Goal: Information Seeking & Learning: Learn about a topic

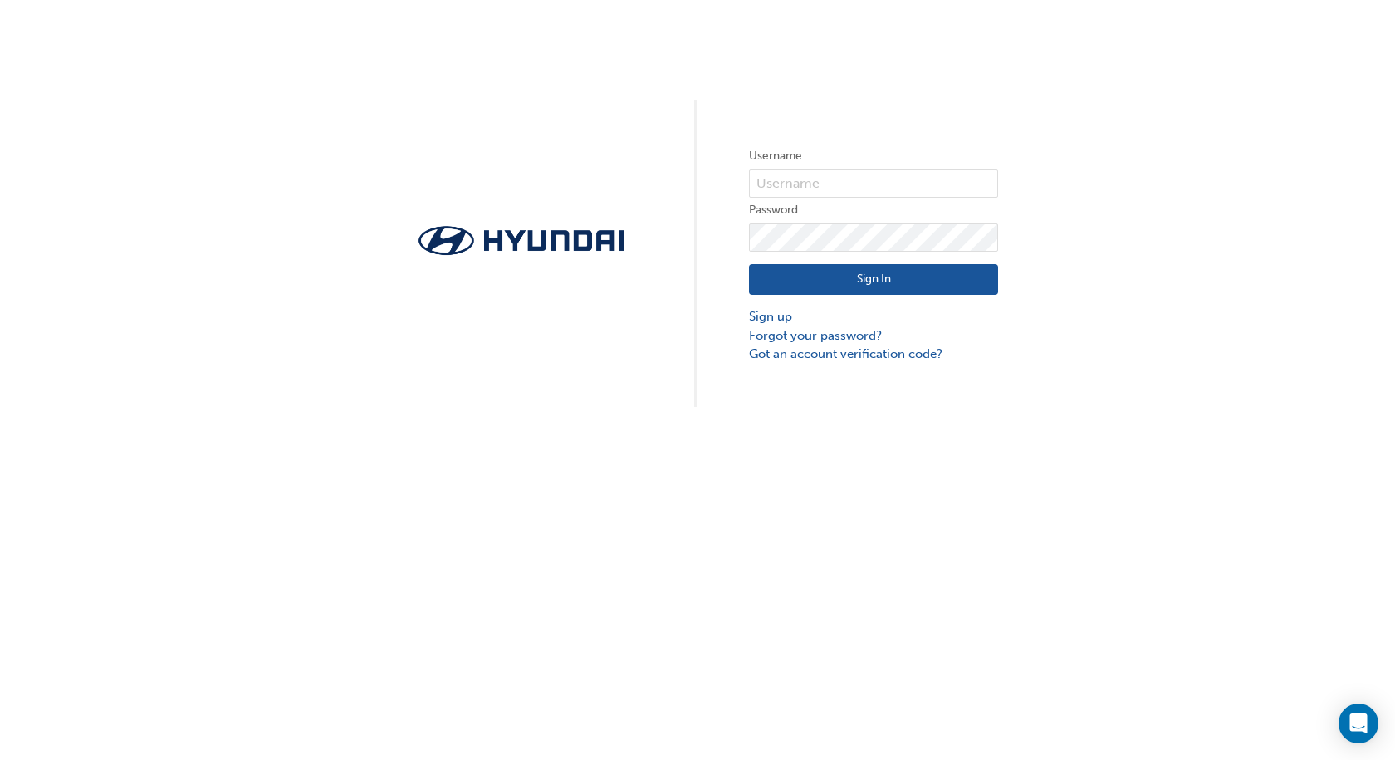
drag, startPoint x: 832, startPoint y: 135, endPoint x: 825, endPoint y: 171, distance: 37.1
click at [829, 148] on div "Username Password Sign In Sign up Forgot your password? Got an account verifica…" at bounding box center [697, 203] width 1395 height 407
click at [826, 172] on input "text" at bounding box center [873, 183] width 249 height 28
type input "33375"
click button "Sign In" at bounding box center [873, 280] width 249 height 32
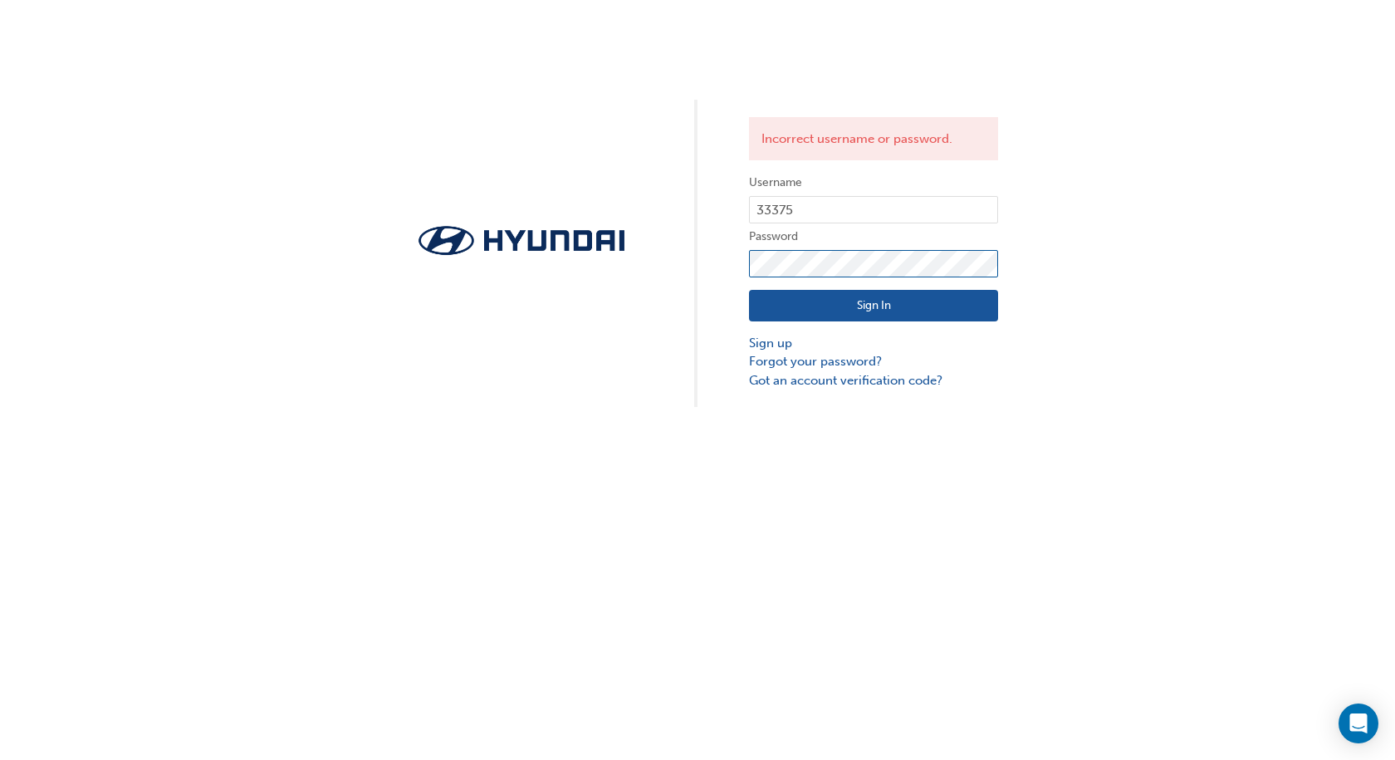
click at [711, 287] on div "Incorrect username or password. Username 33375 Password Sign In Sign up Forgot …" at bounding box center [697, 203] width 1395 height 407
click button "Sign In" at bounding box center [873, 306] width 249 height 32
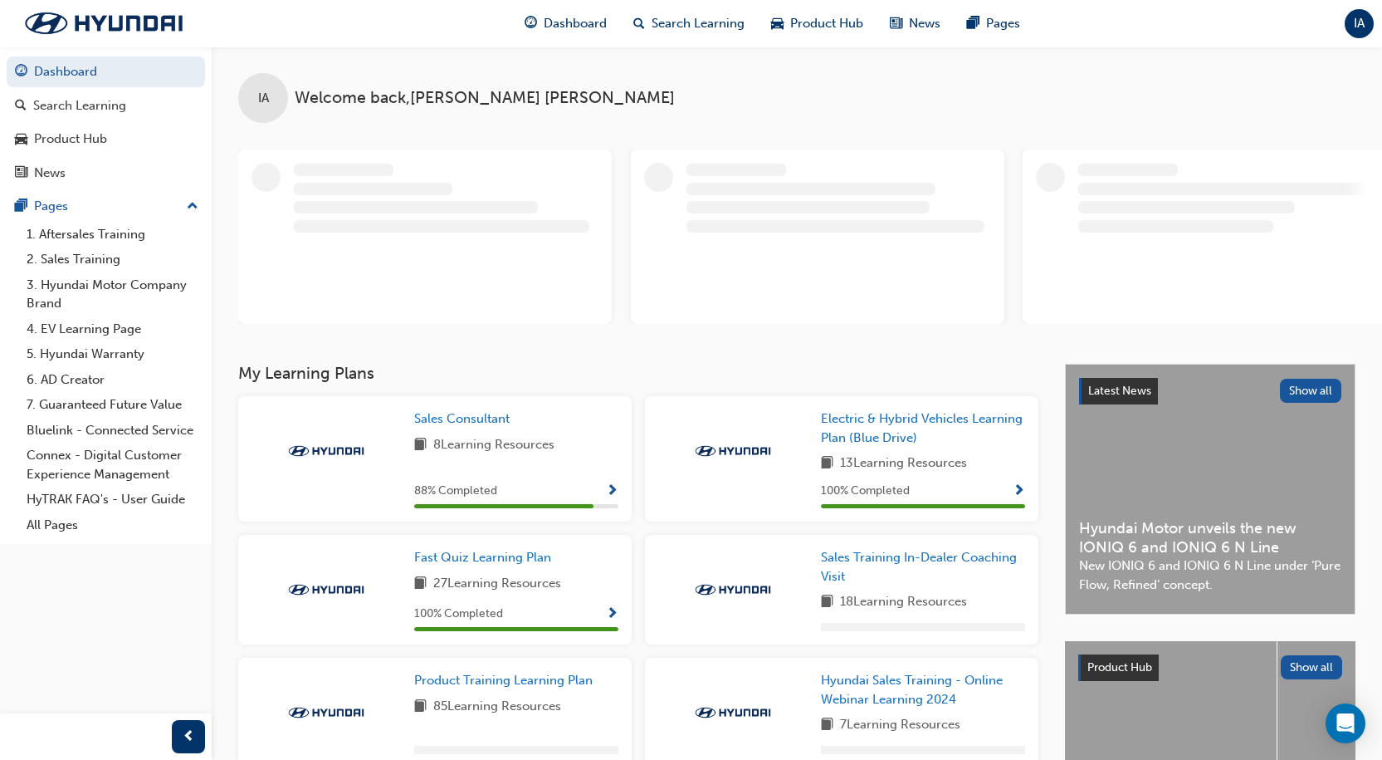
click at [1255, 517] on div "Latest News Show all Hyundai Motor unveils the new IONIQ 6 and IONIQ 6 N Line N…" at bounding box center [1210, 488] width 289 height 249
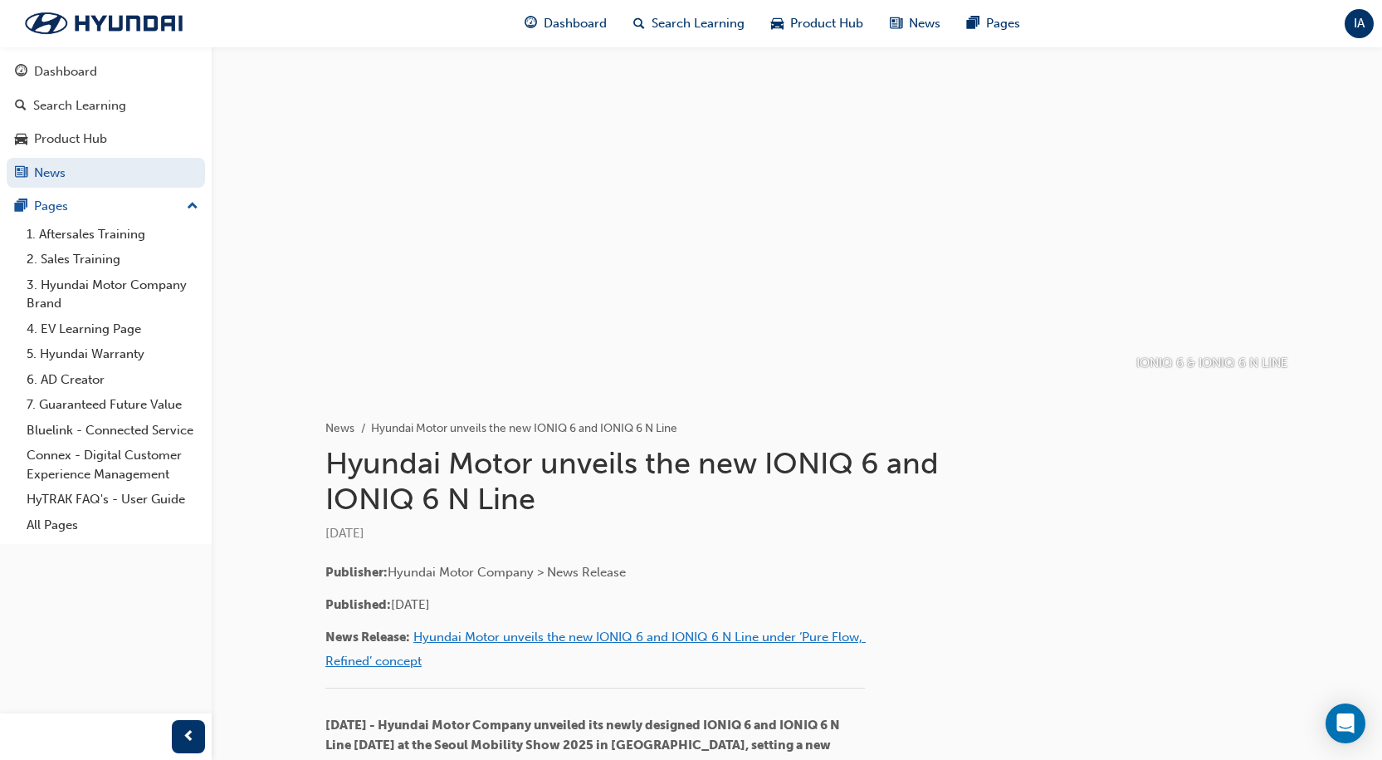
click at [688, 629] on span "Hyundai Motor unveils the new IONIQ 6 and IONIQ 6 N Line under ‘Pure Flow, Refi…" at bounding box center [595, 648] width 541 height 39
click at [109, 63] on div "Dashboard" at bounding box center [106, 71] width 182 height 21
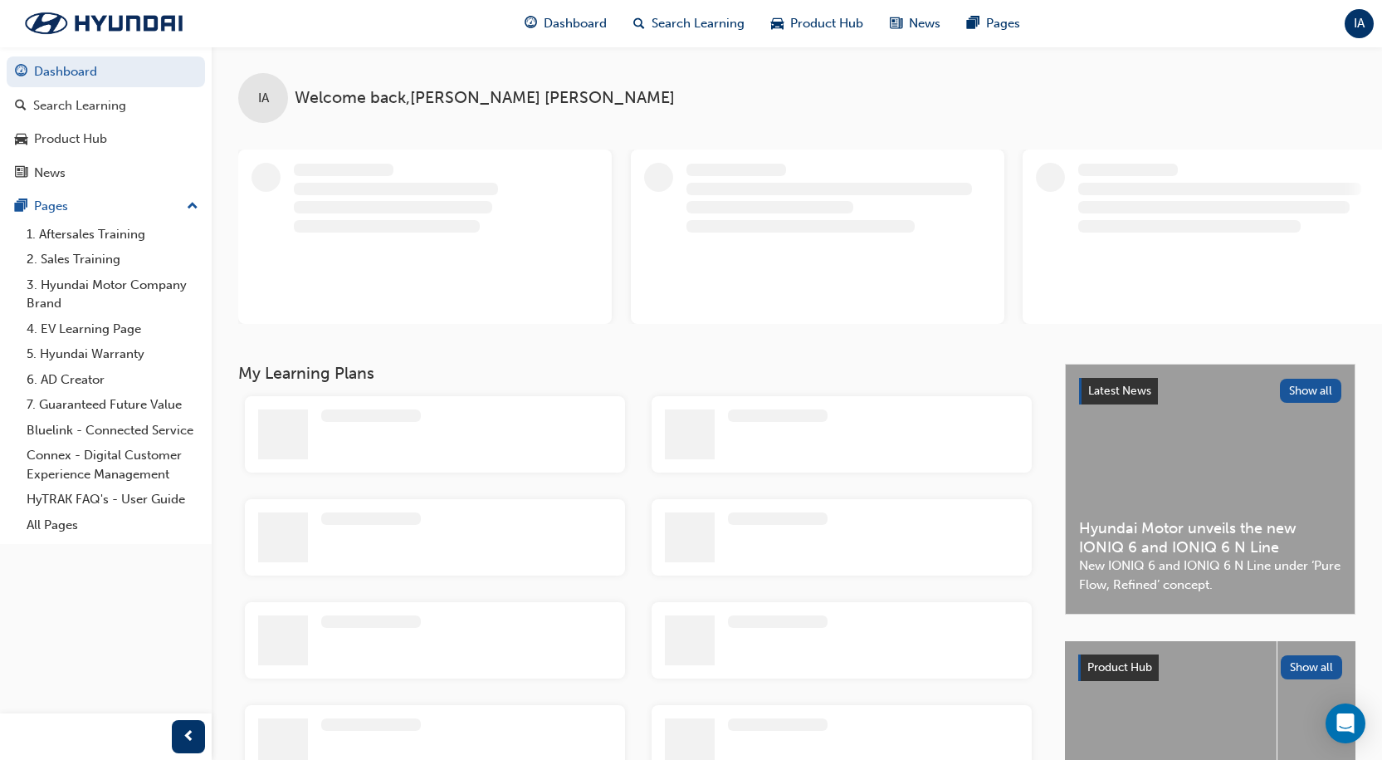
drag, startPoint x: 109, startPoint y: 63, endPoint x: 1172, endPoint y: 51, distance: 1062.8
click at [1172, 51] on div "IA Welcome back , [PERSON_NAME]" at bounding box center [797, 84] width 1171 height 76
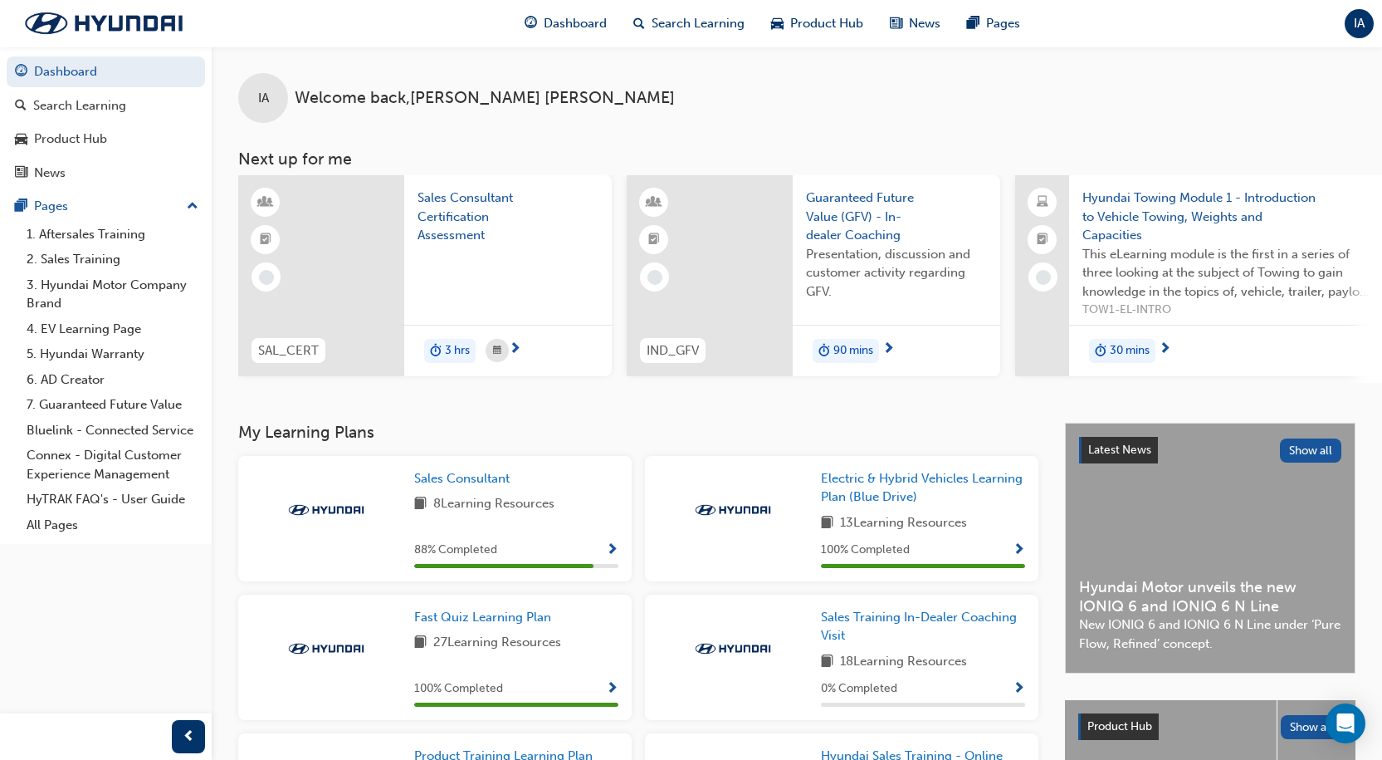
click at [448, 249] on div at bounding box center [508, 278] width 181 height 66
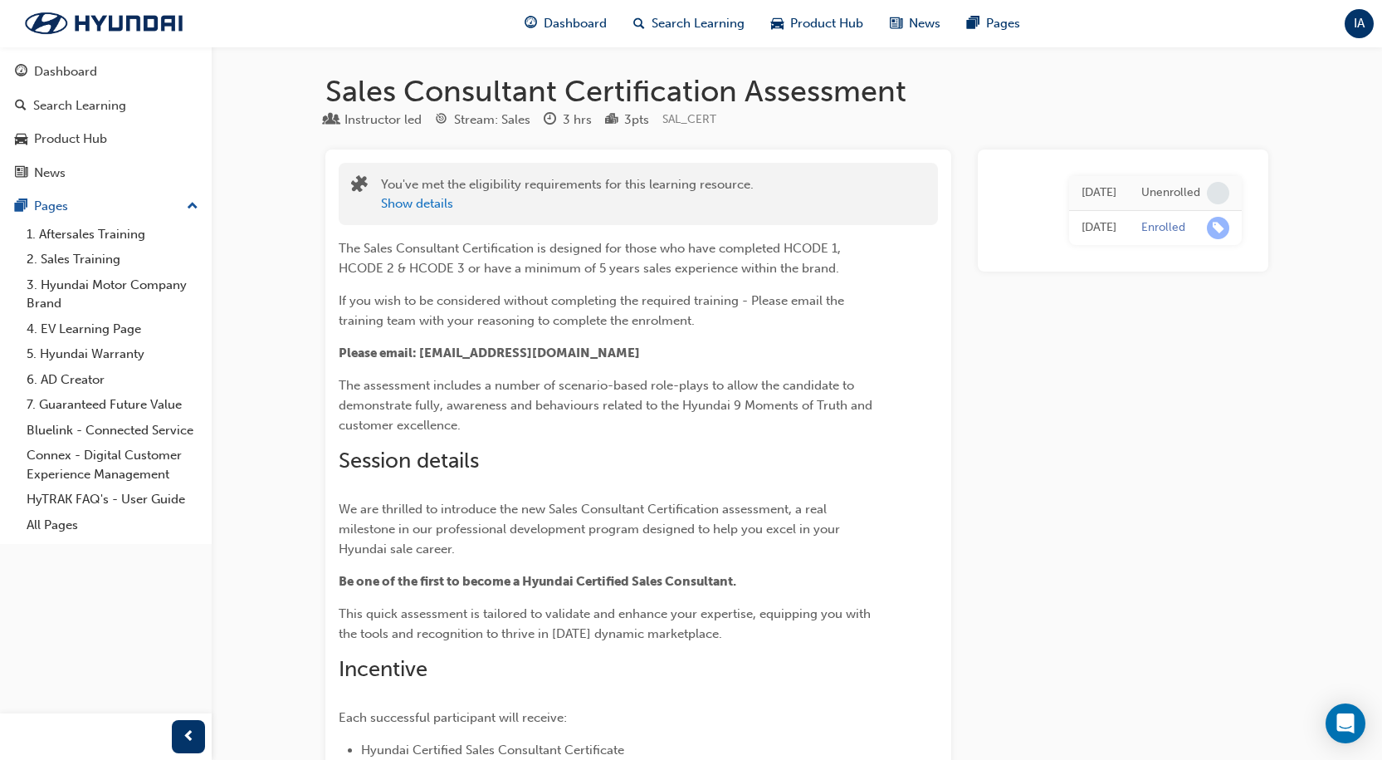
drag, startPoint x: 538, startPoint y: 345, endPoint x: 570, endPoint y: 341, distance: 32.6
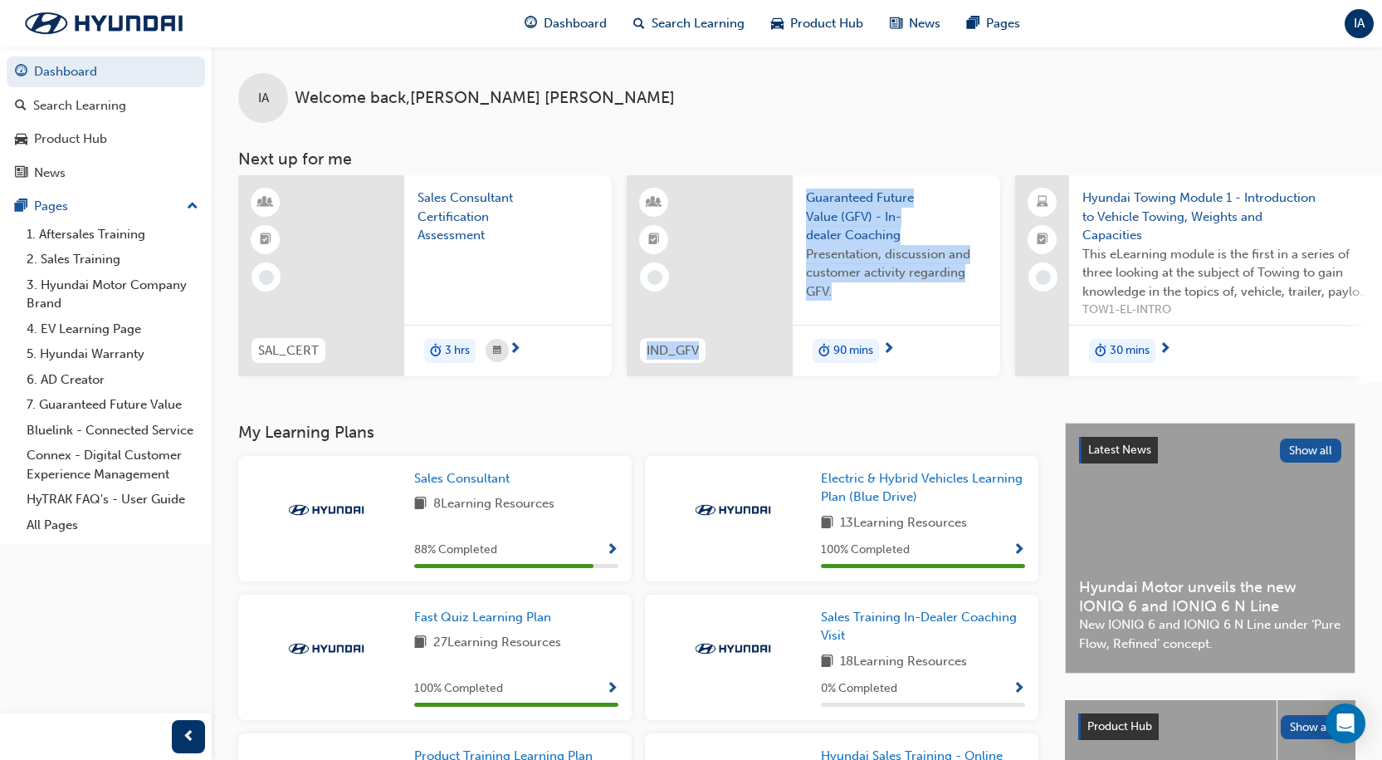
drag, startPoint x: 758, startPoint y: 394, endPoint x: 802, endPoint y: 399, distance: 44.3
click at [802, 399] on div "IA Welcome back , [PERSON_NAME] Next up for me SAL_CERT Sales Consultant Certif…" at bounding box center [797, 234] width 1171 height 376
click at [813, 419] on div "IA Welcome back , [PERSON_NAME] Next up for me SAL_CERT Sales Consultant Certif…" at bounding box center [797, 234] width 1171 height 376
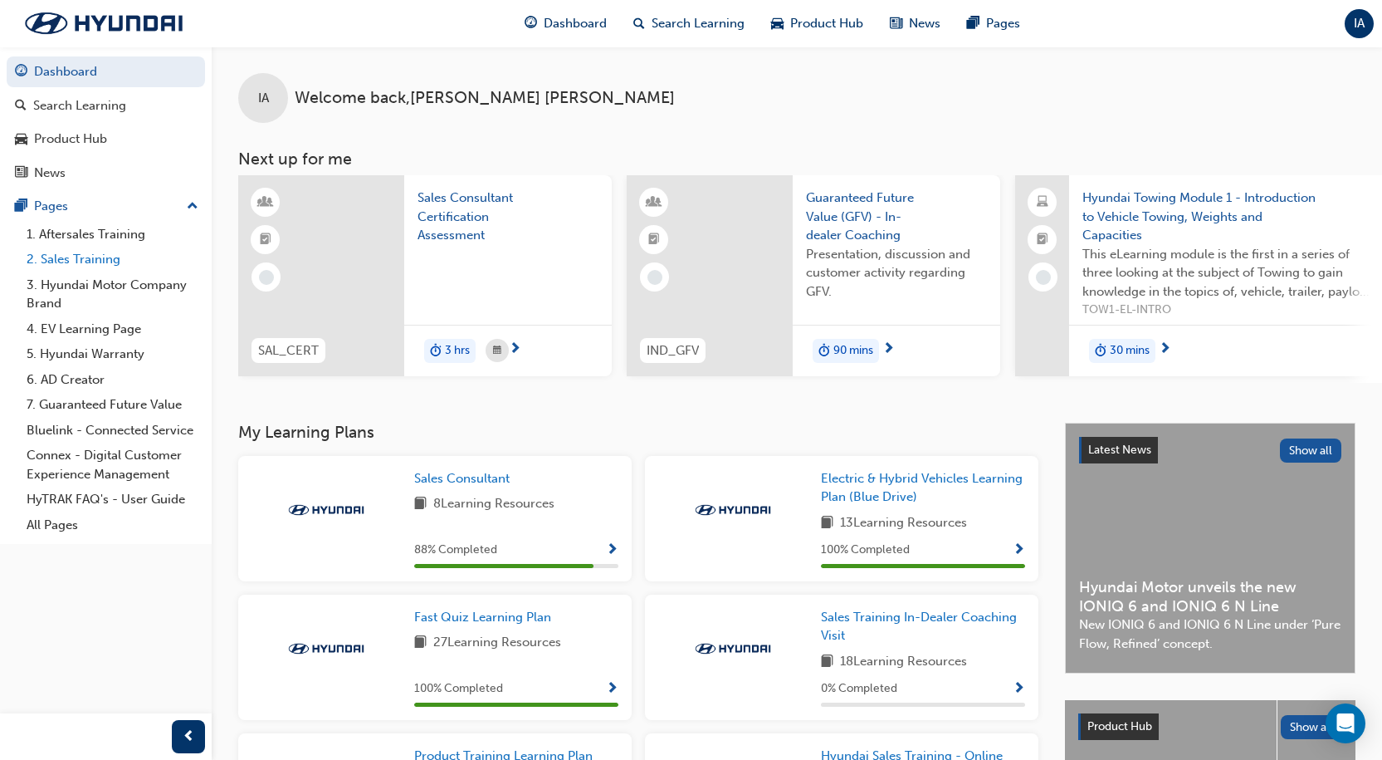
click at [88, 268] on link "2. Sales Training" at bounding box center [112, 260] width 185 height 26
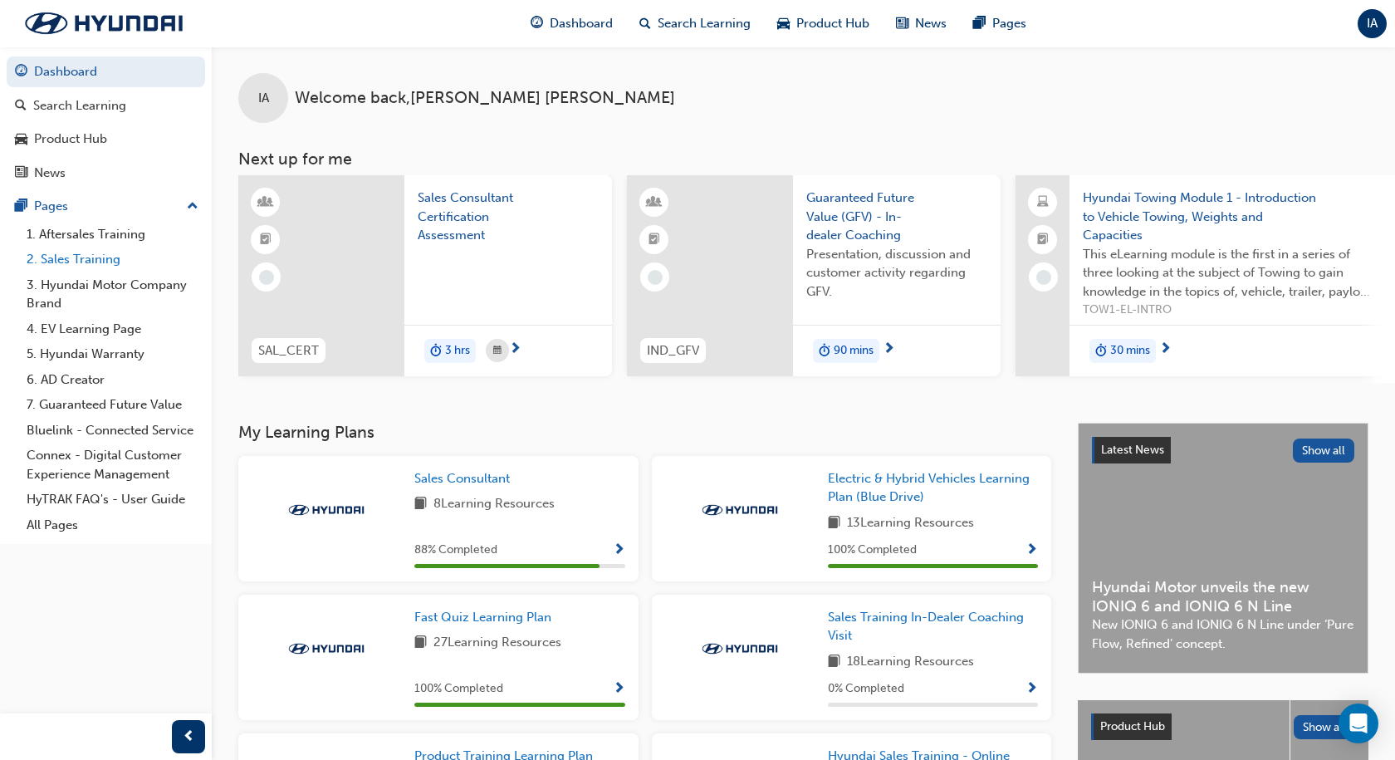
click at [88, 268] on link "2. Sales Training" at bounding box center [112, 260] width 185 height 26
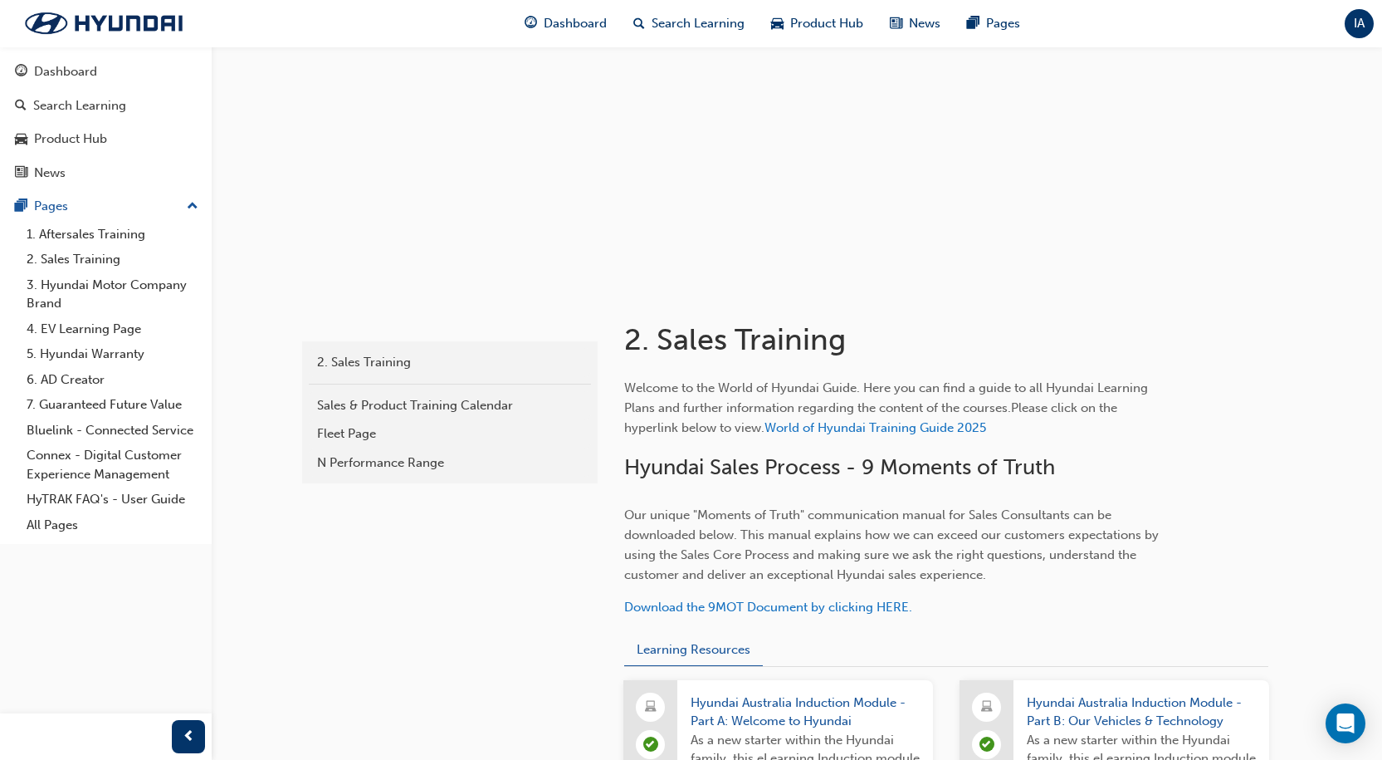
scroll to position [83, 0]
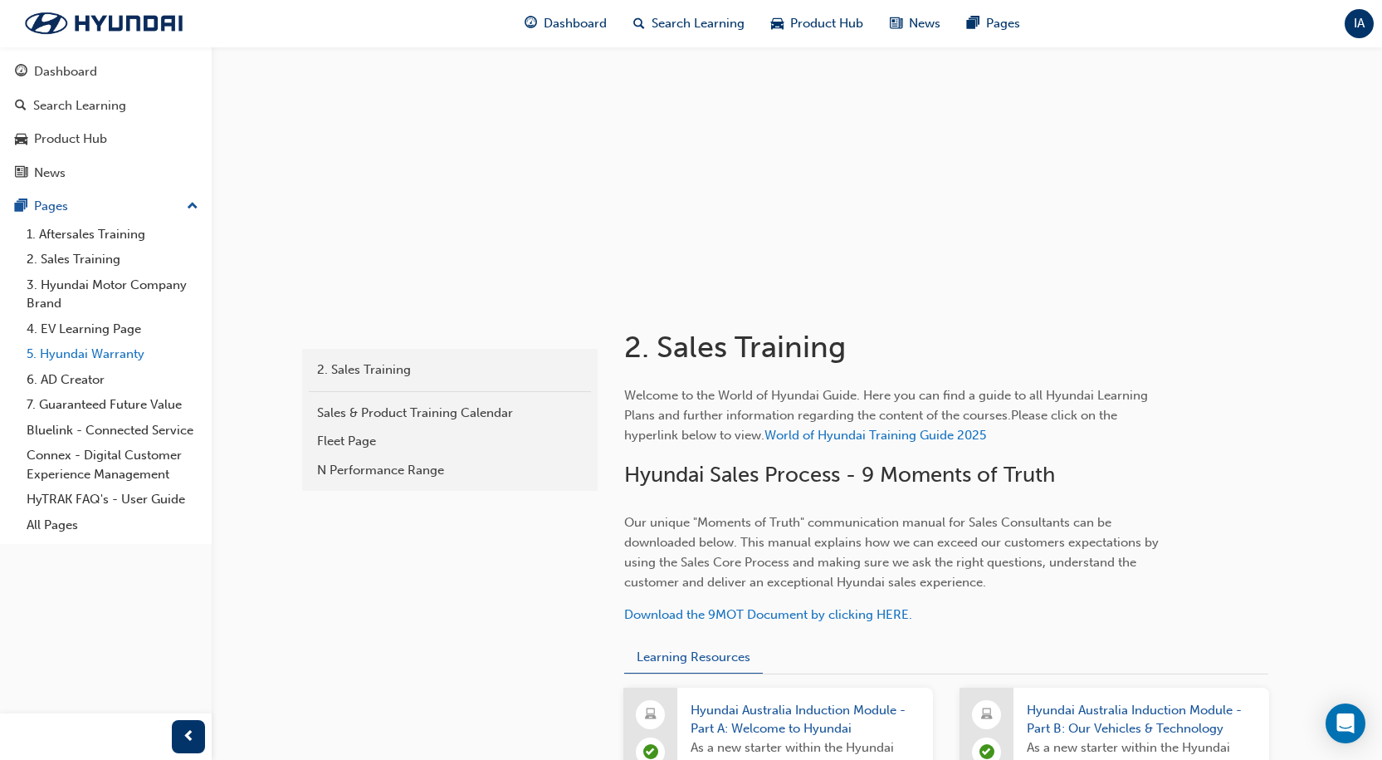
click at [130, 346] on link "5. Hyundai Warranty" at bounding box center [112, 354] width 185 height 26
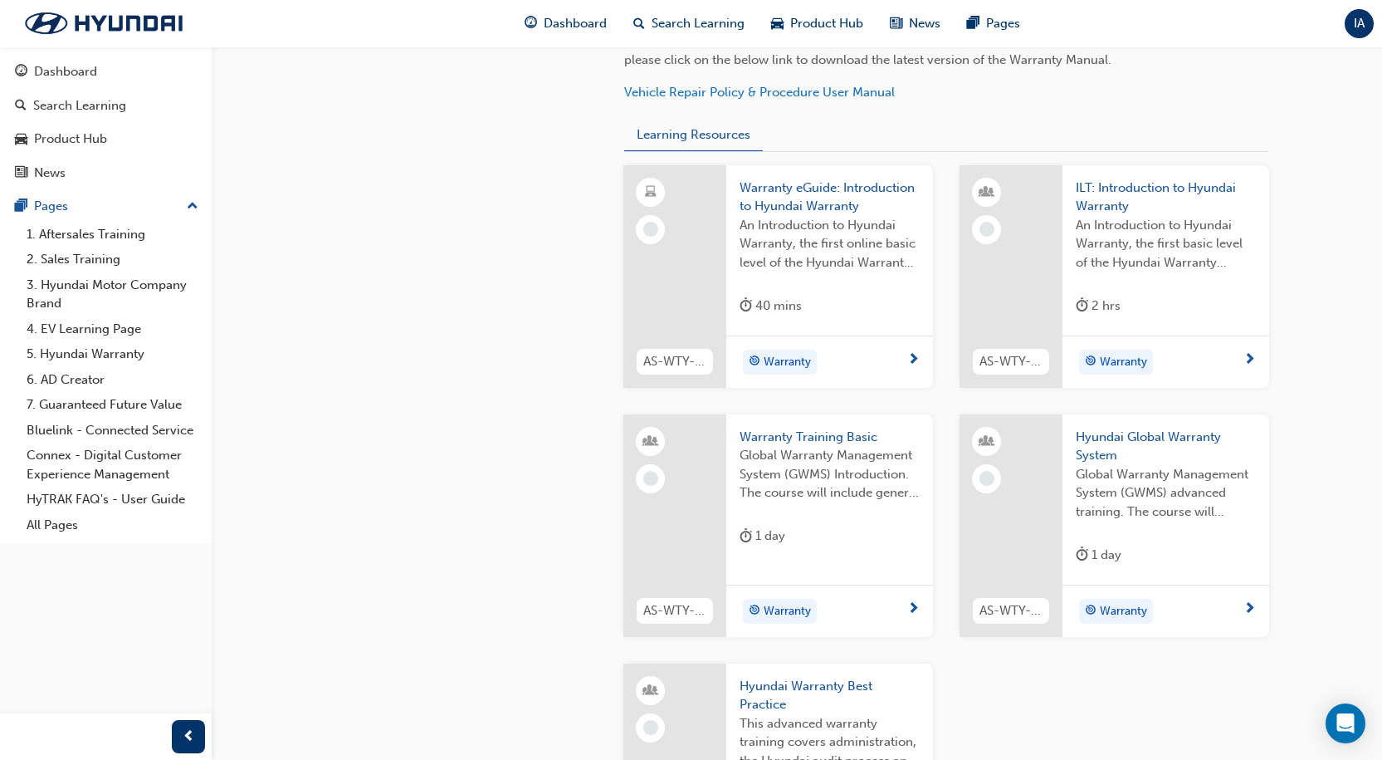
scroll to position [747, 0]
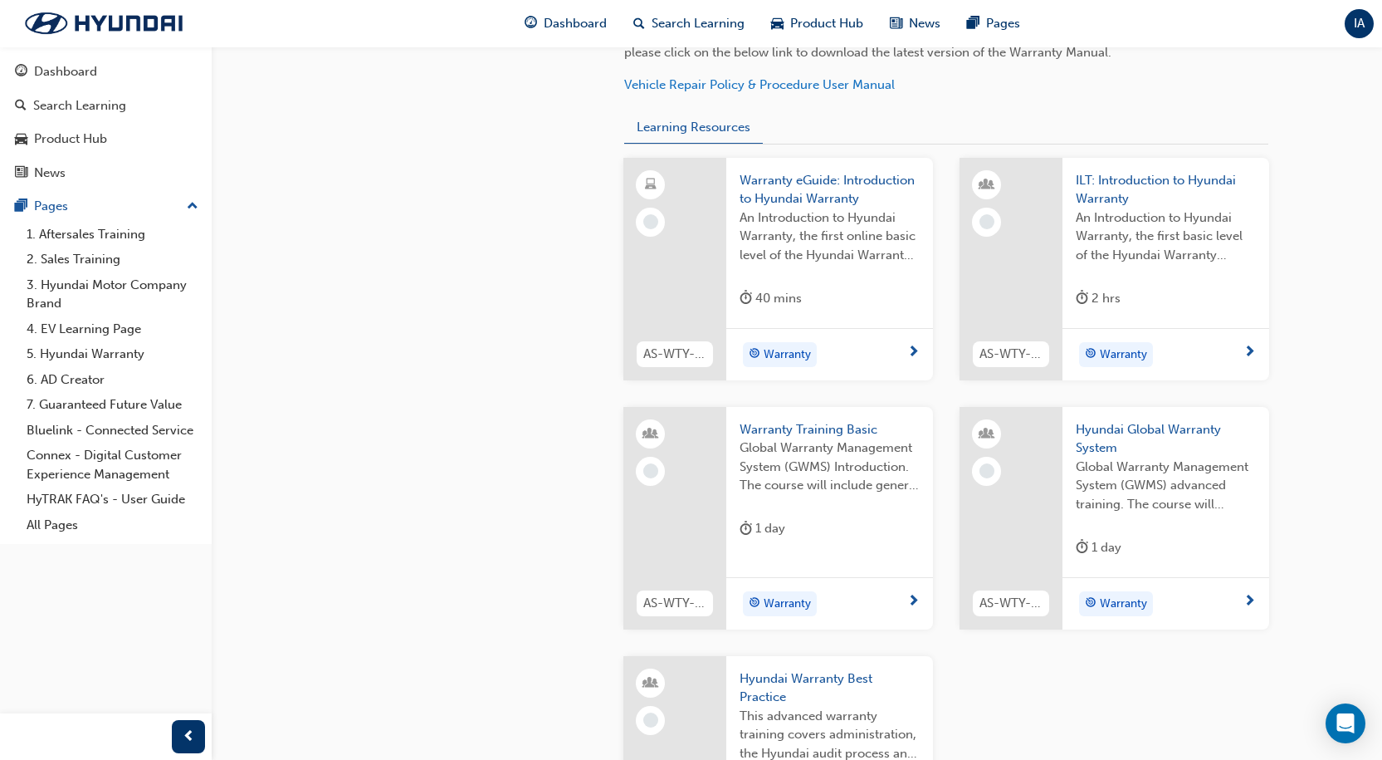
click at [735, 233] on div "Warranty eGuide: Introduction to Hyundai Warranty An Introduction to Hyundai Wa…" at bounding box center [829, 243] width 207 height 171
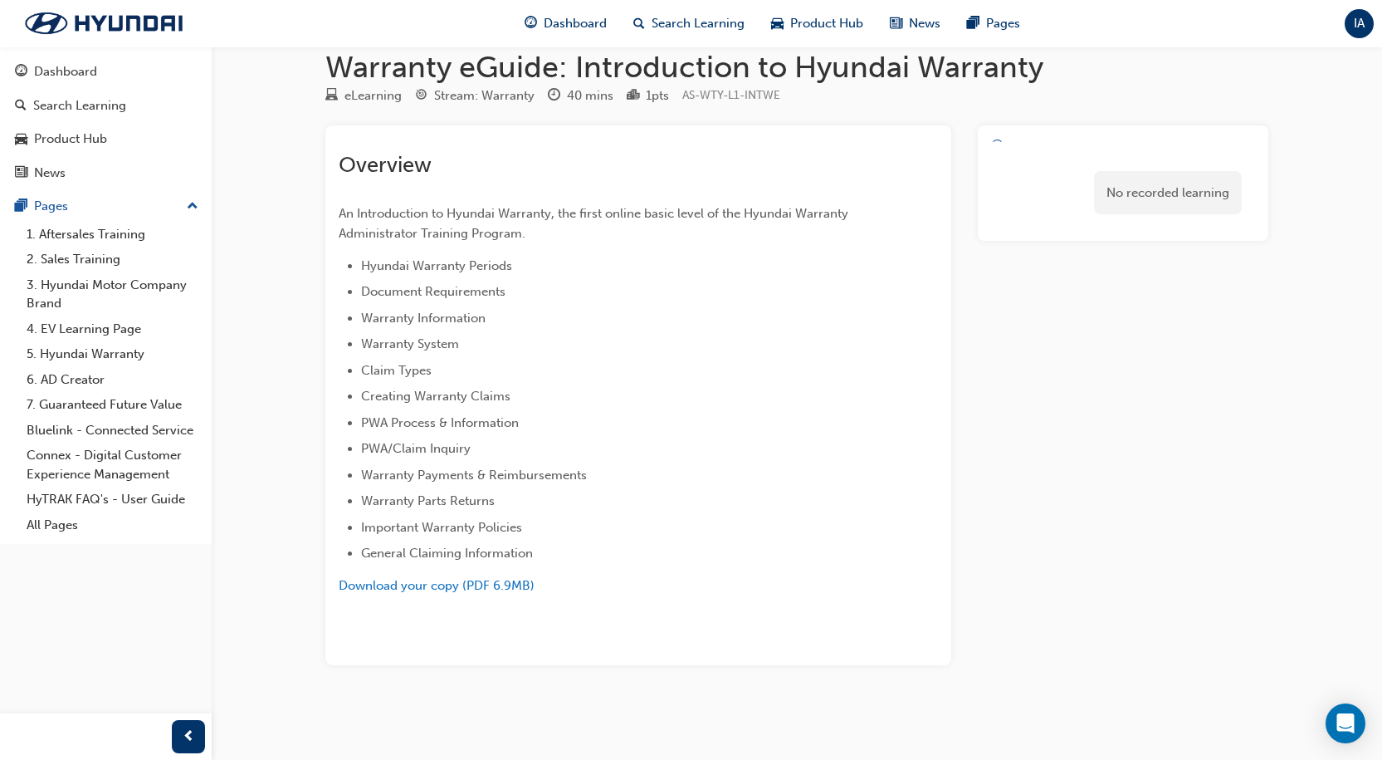
scroll to position [24, 0]
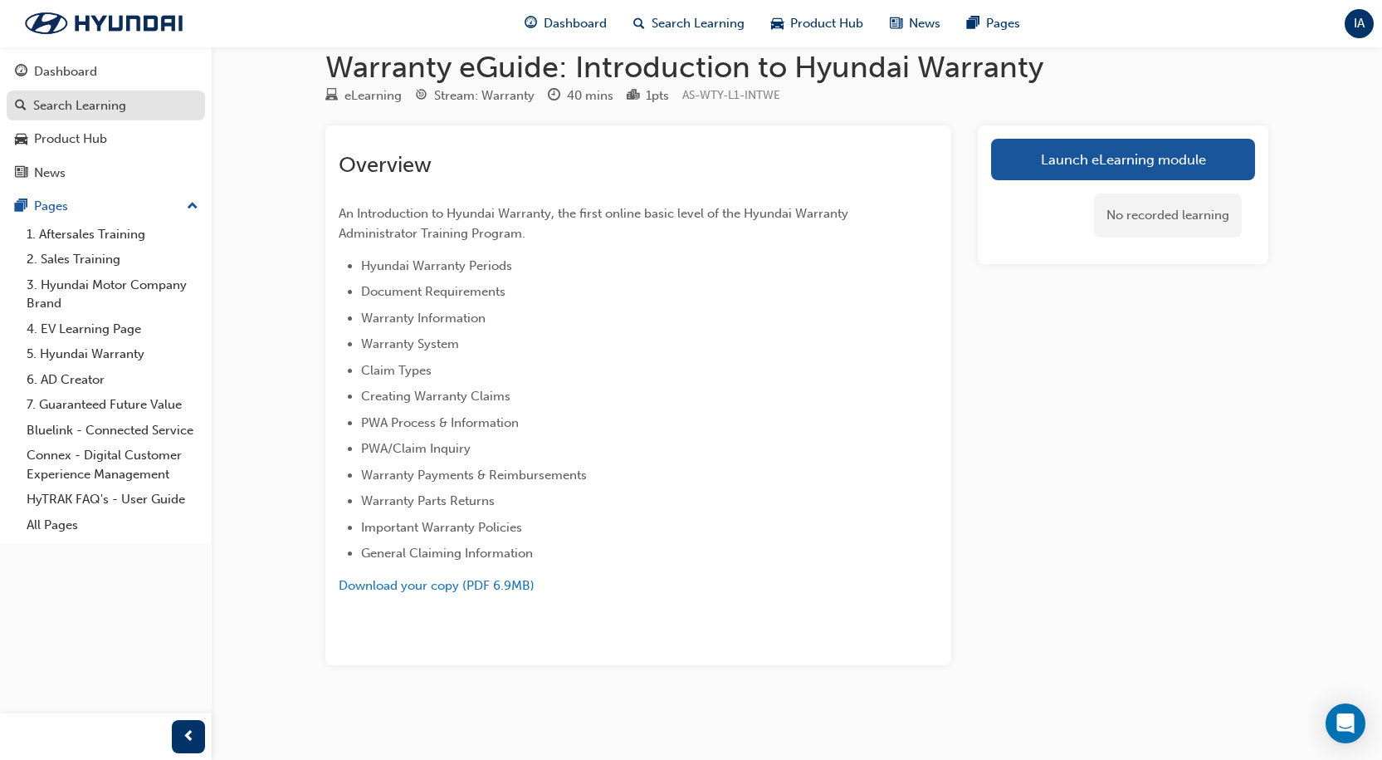
click at [84, 109] on div "Search Learning" at bounding box center [79, 105] width 93 height 19
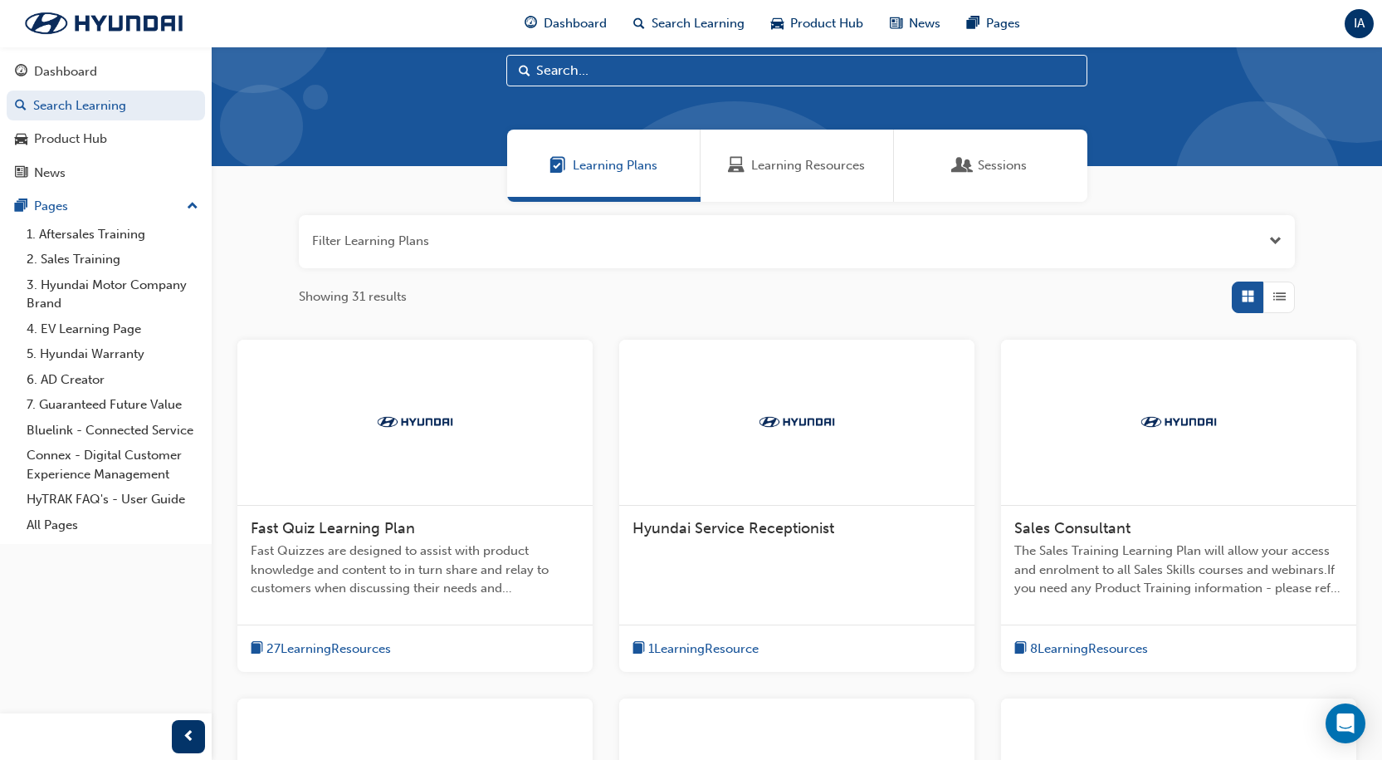
drag, startPoint x: 908, startPoint y: 151, endPoint x: 912, endPoint y: 124, distance: 27.7
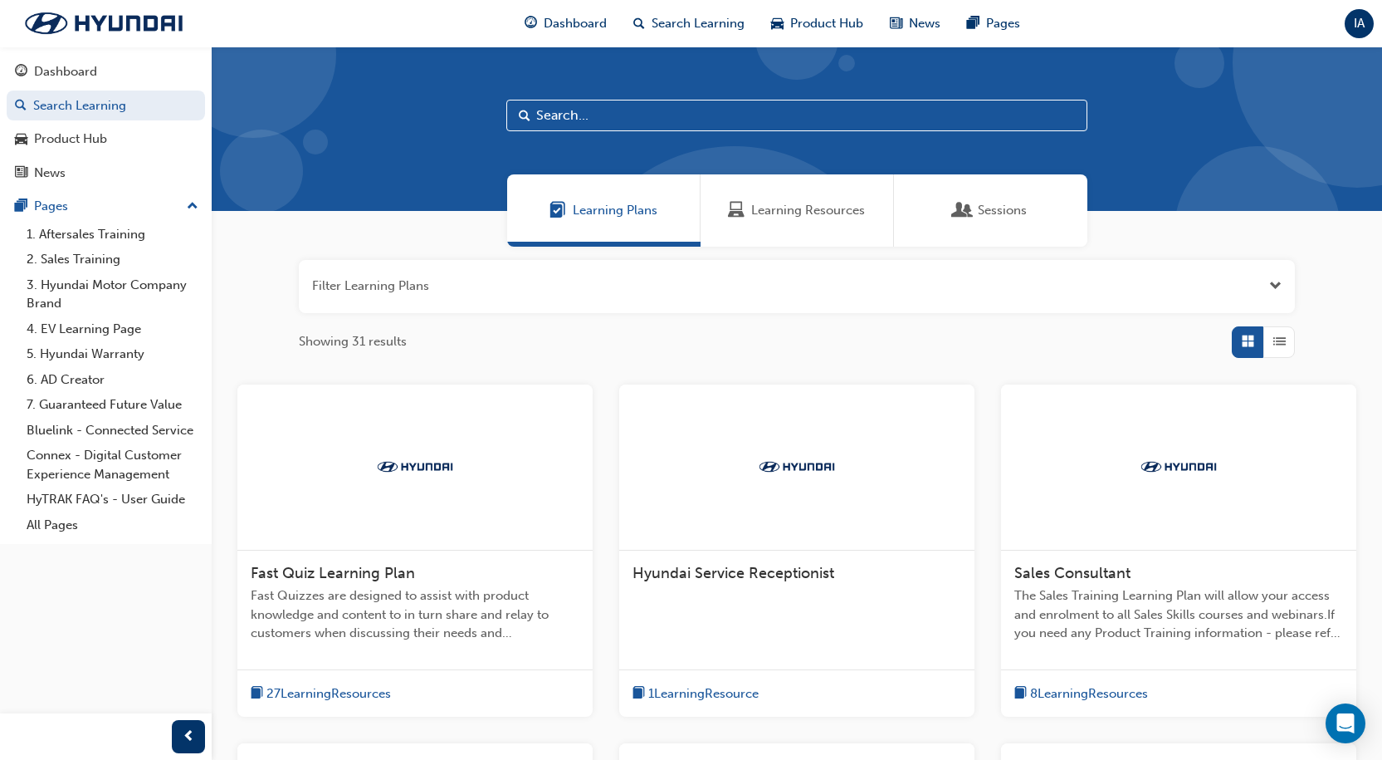
click at [93, 88] on button "Dashboard Search Learning Product Hub News Pages" at bounding box center [106, 122] width 198 height 138
click at [96, 71] on div "Dashboard" at bounding box center [65, 71] width 63 height 19
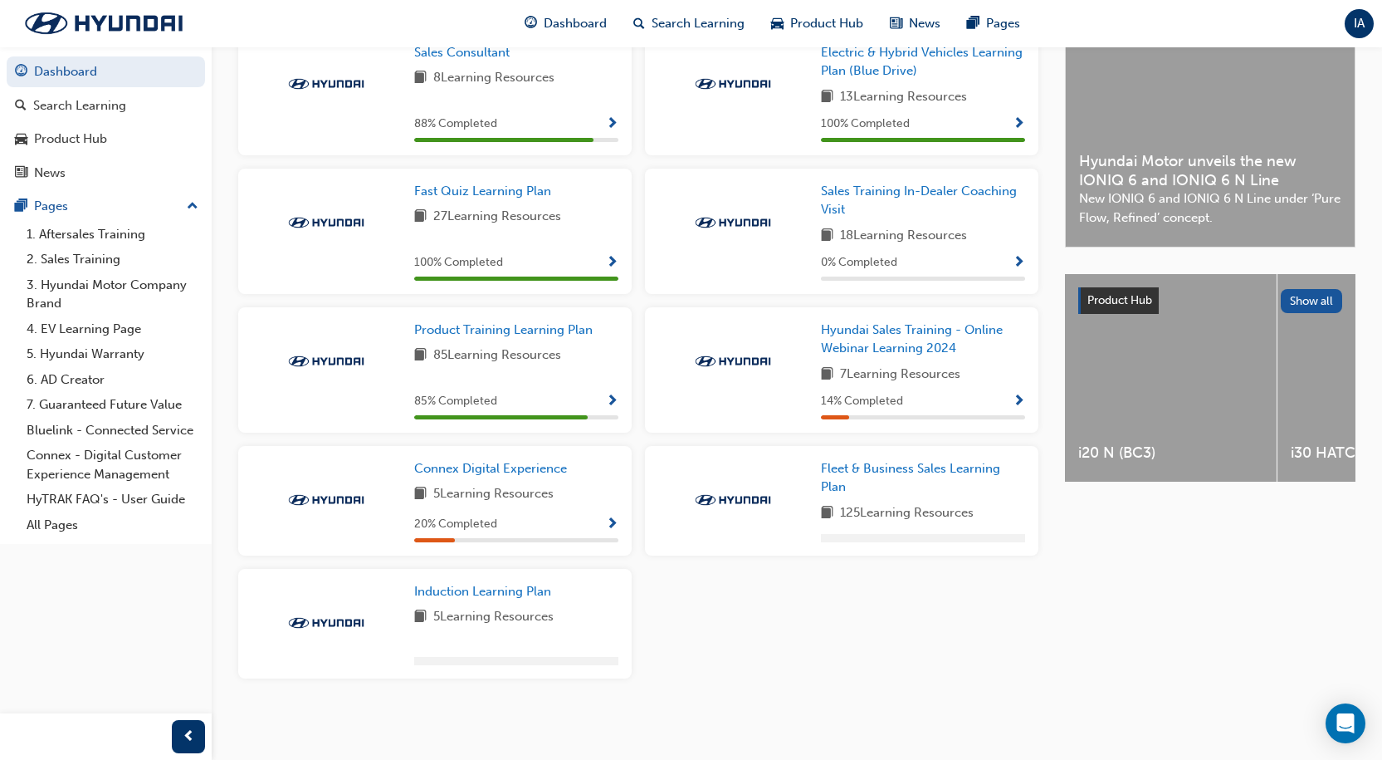
scroll to position [433, 0]
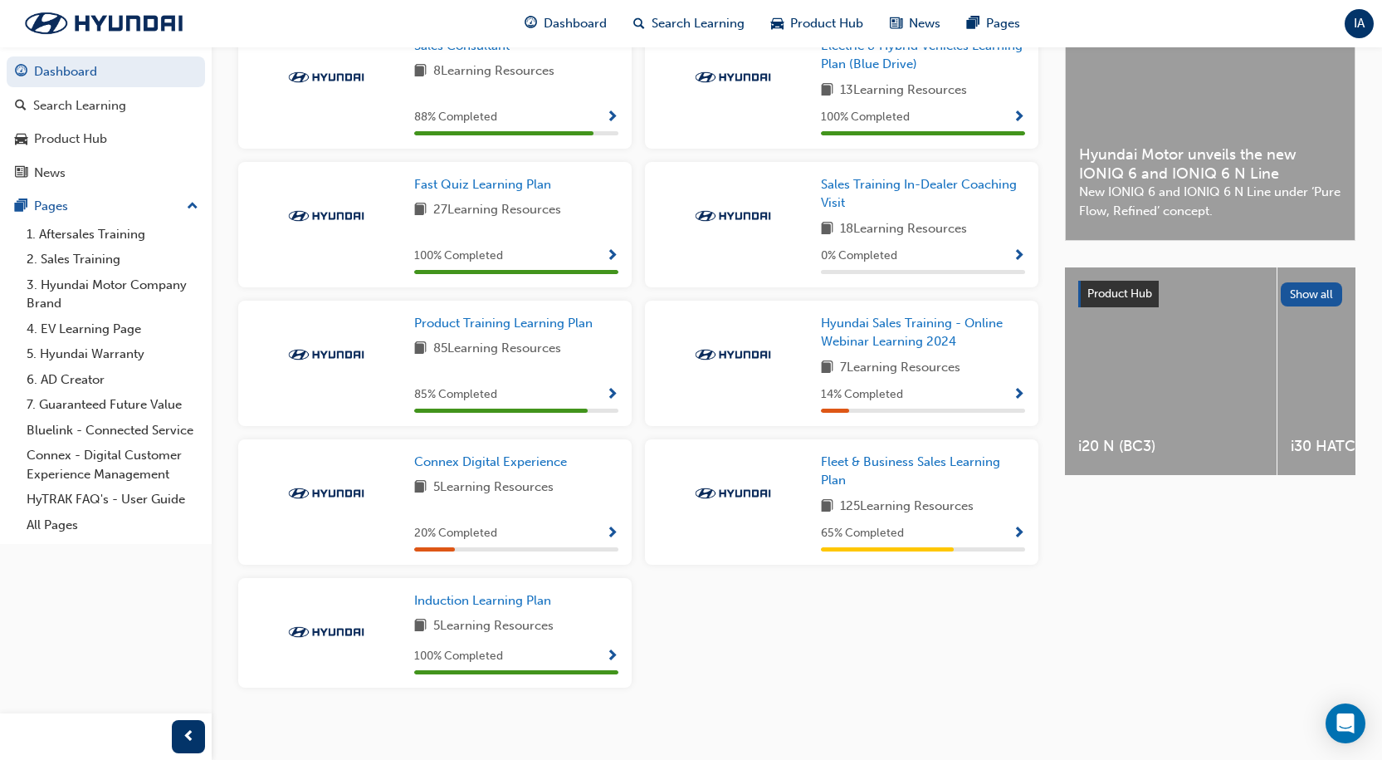
click at [751, 204] on div at bounding box center [732, 216] width 149 height 83
drag, startPoint x: 751, startPoint y: 204, endPoint x: 908, endPoint y: 190, distance: 157.6
click at [908, 190] on span "Sales Training In-Dealer Coaching Visit" at bounding box center [919, 194] width 196 height 34
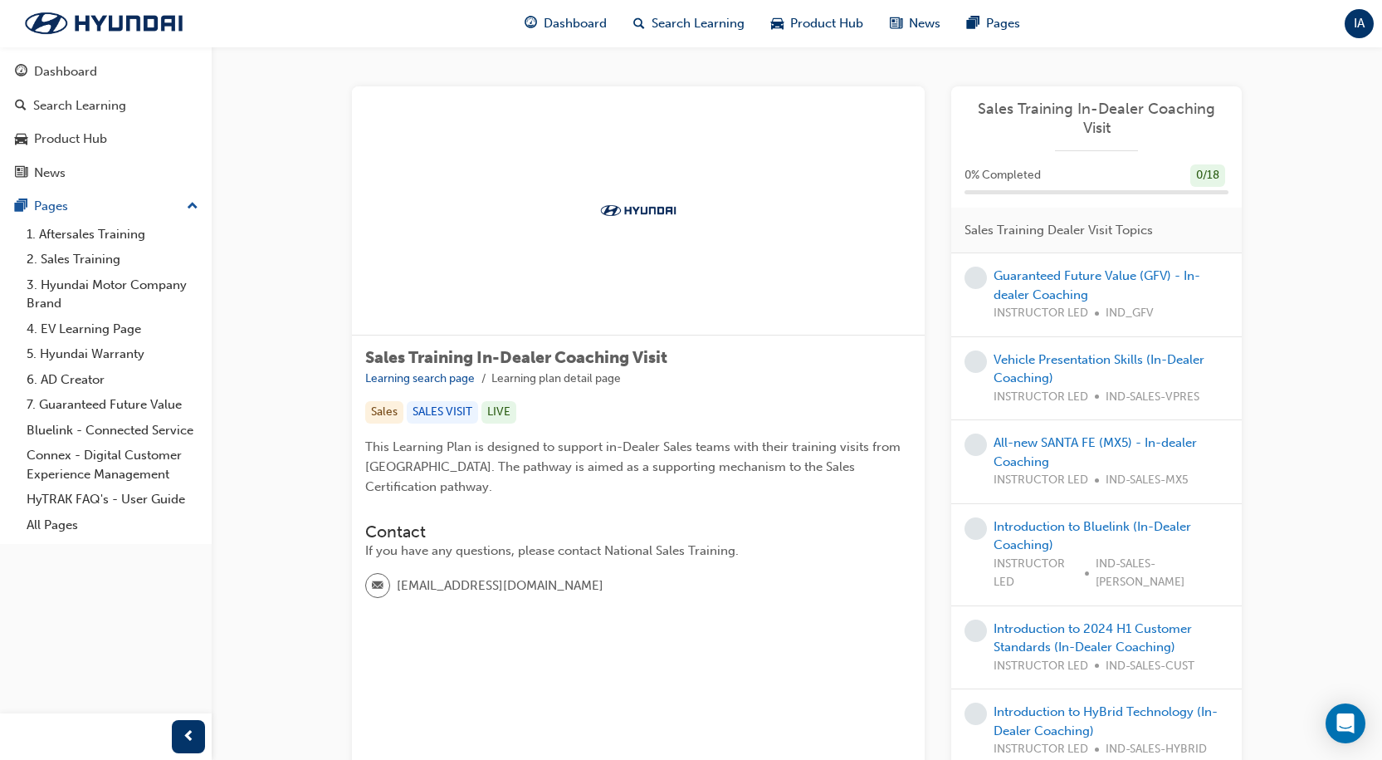
click at [69, 53] on button "Dashboard Search Learning Product Hub News Pages" at bounding box center [106, 122] width 198 height 138
click at [92, 74] on div "Dashboard" at bounding box center [65, 71] width 63 height 19
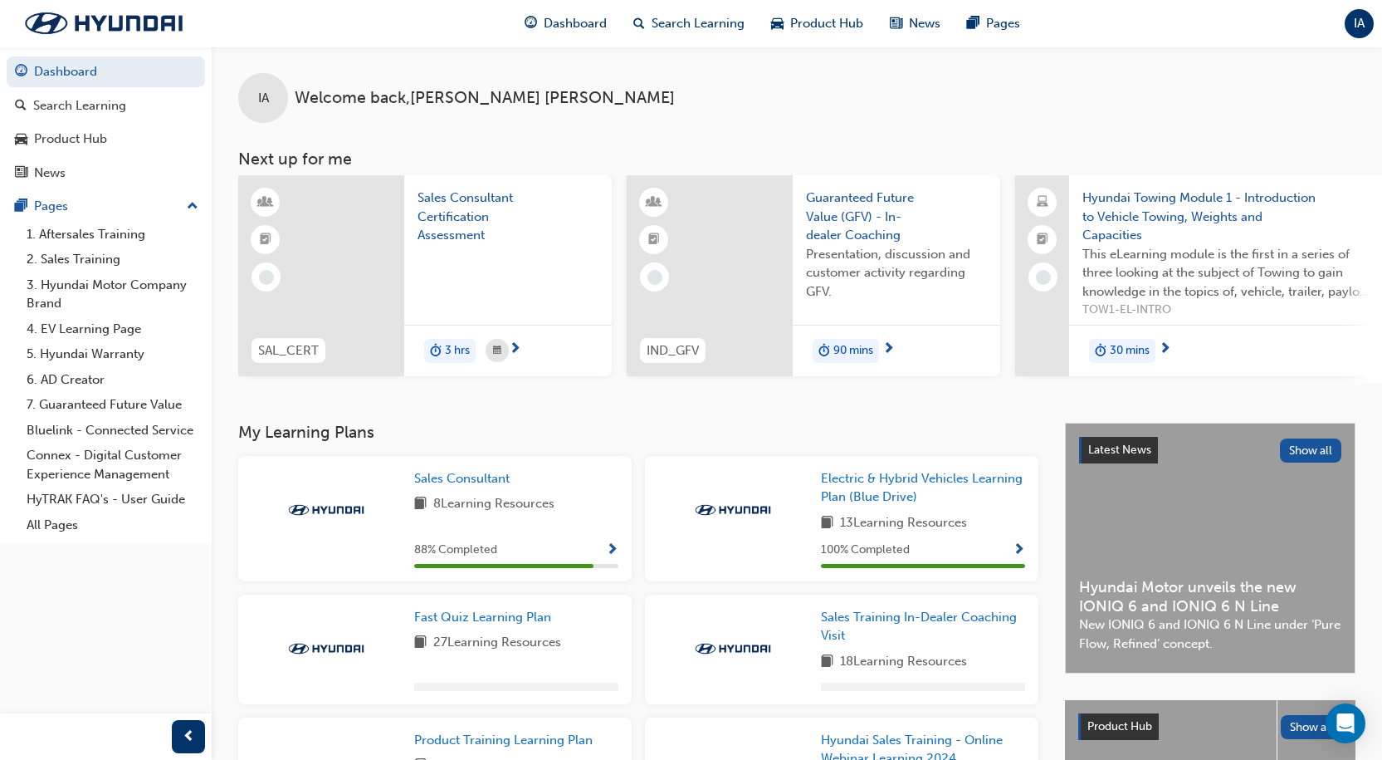
click at [531, 247] on div at bounding box center [508, 278] width 181 height 66
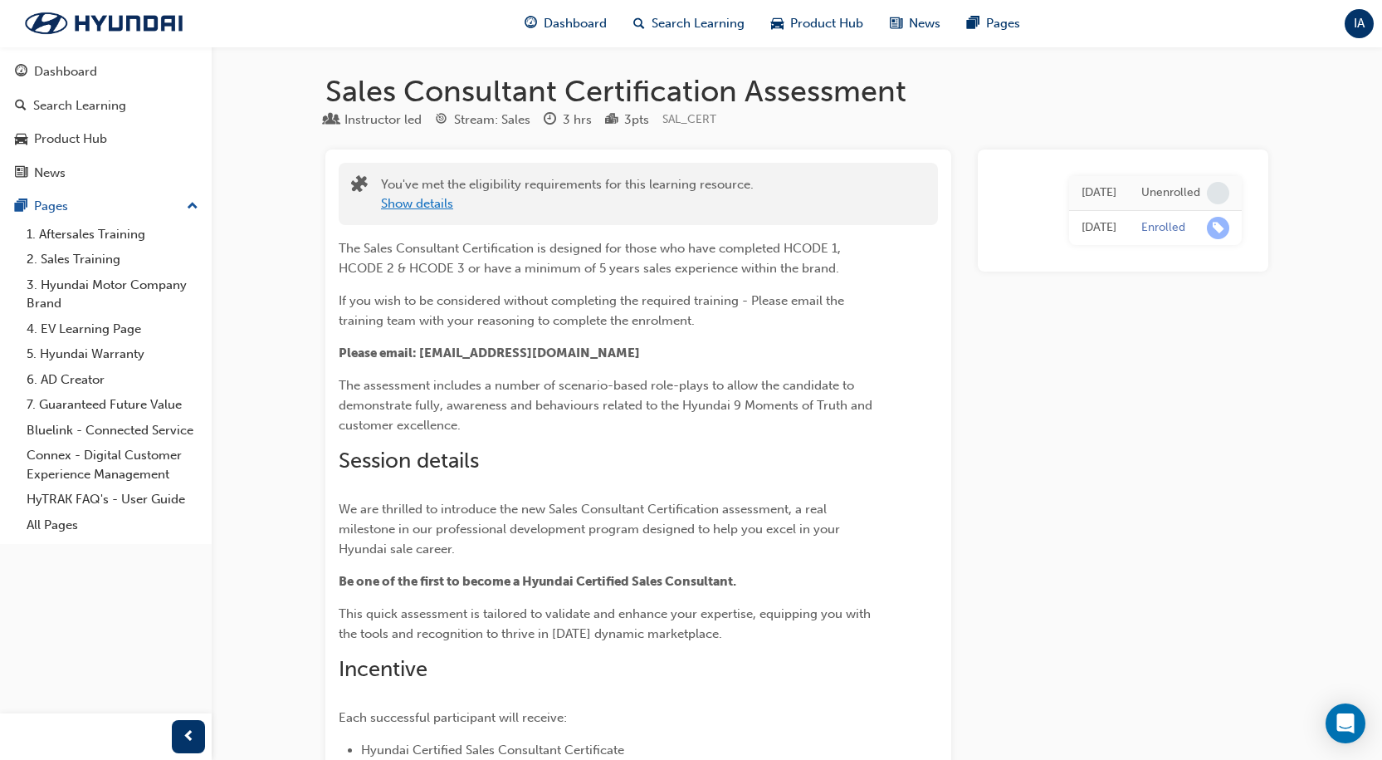
click at [407, 207] on button "Show details" at bounding box center [417, 203] width 72 height 19
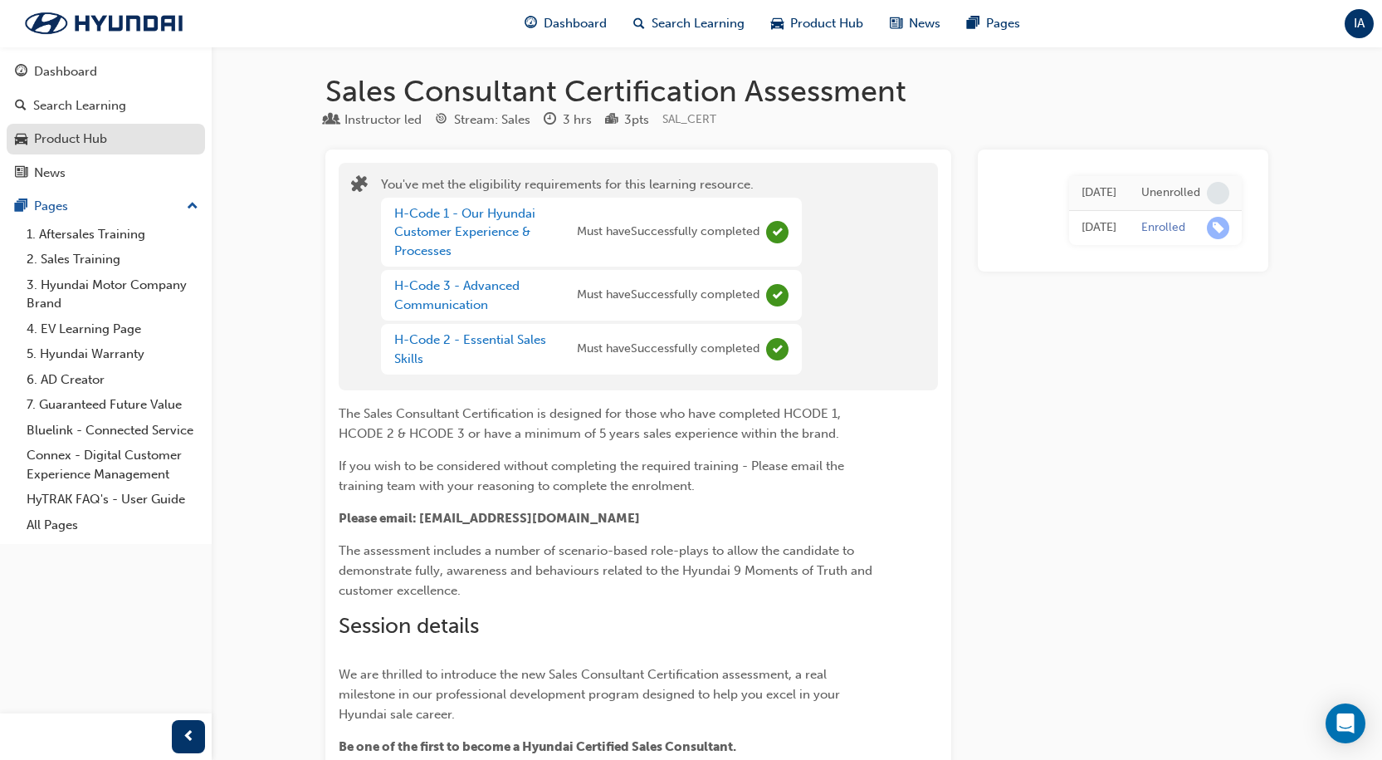
click at [142, 137] on div "Product Hub" at bounding box center [106, 139] width 182 height 21
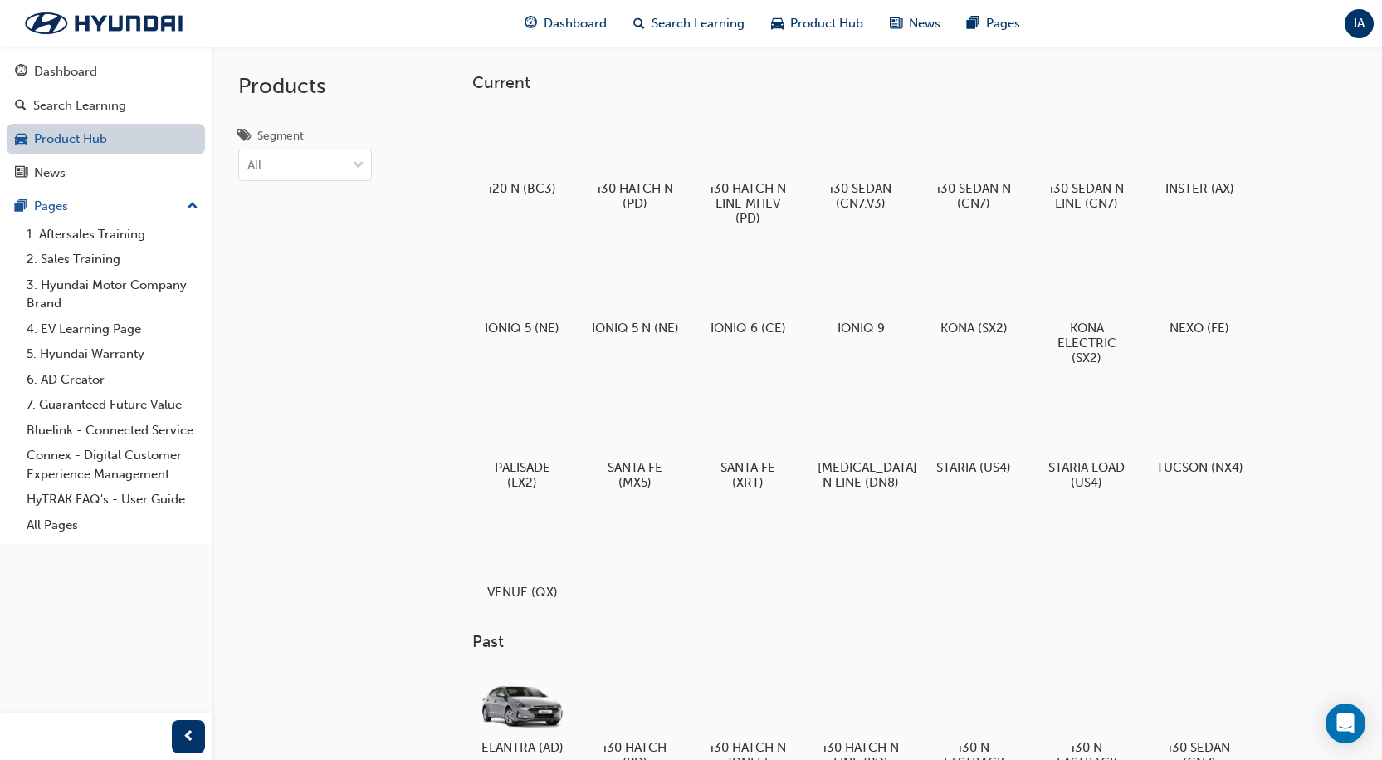
click at [142, 137] on link "Product Hub" at bounding box center [106, 139] width 198 height 31
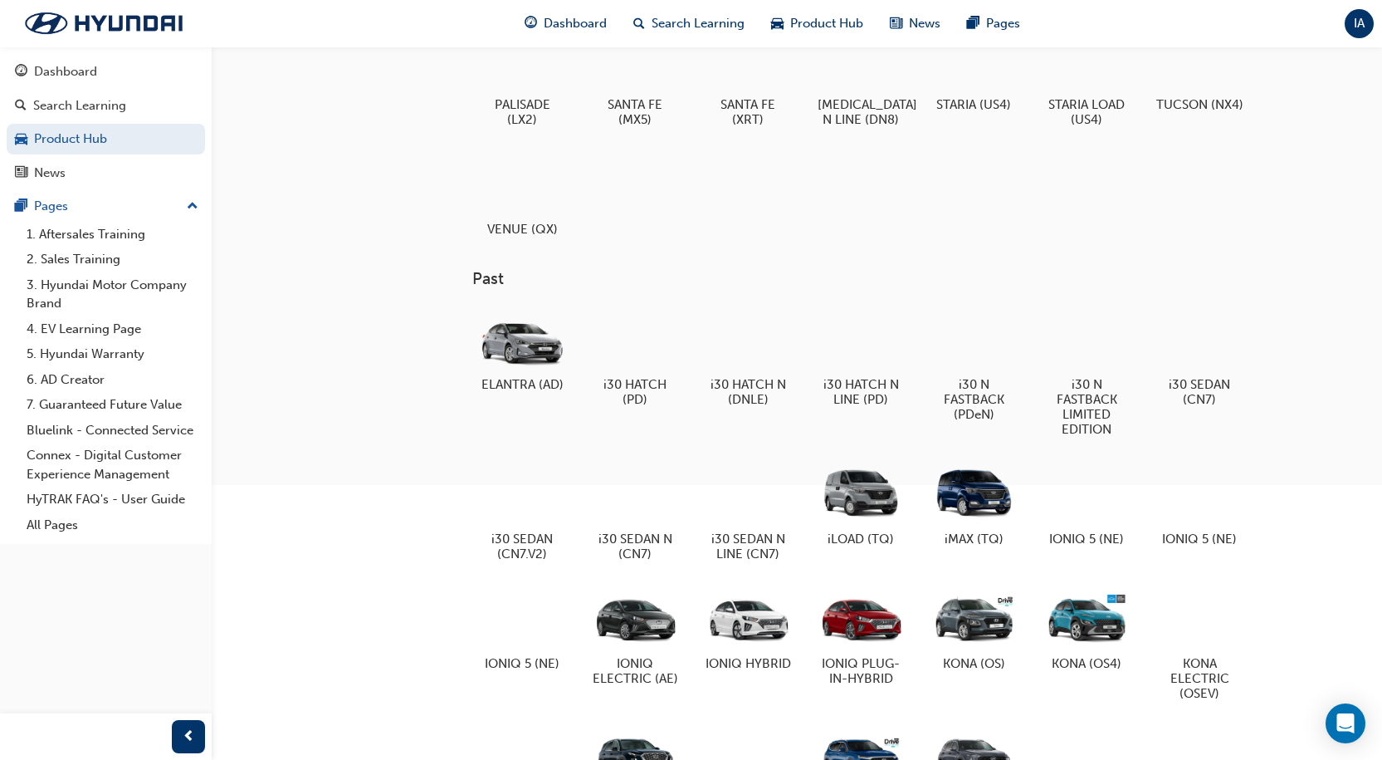
scroll to position [58, 0]
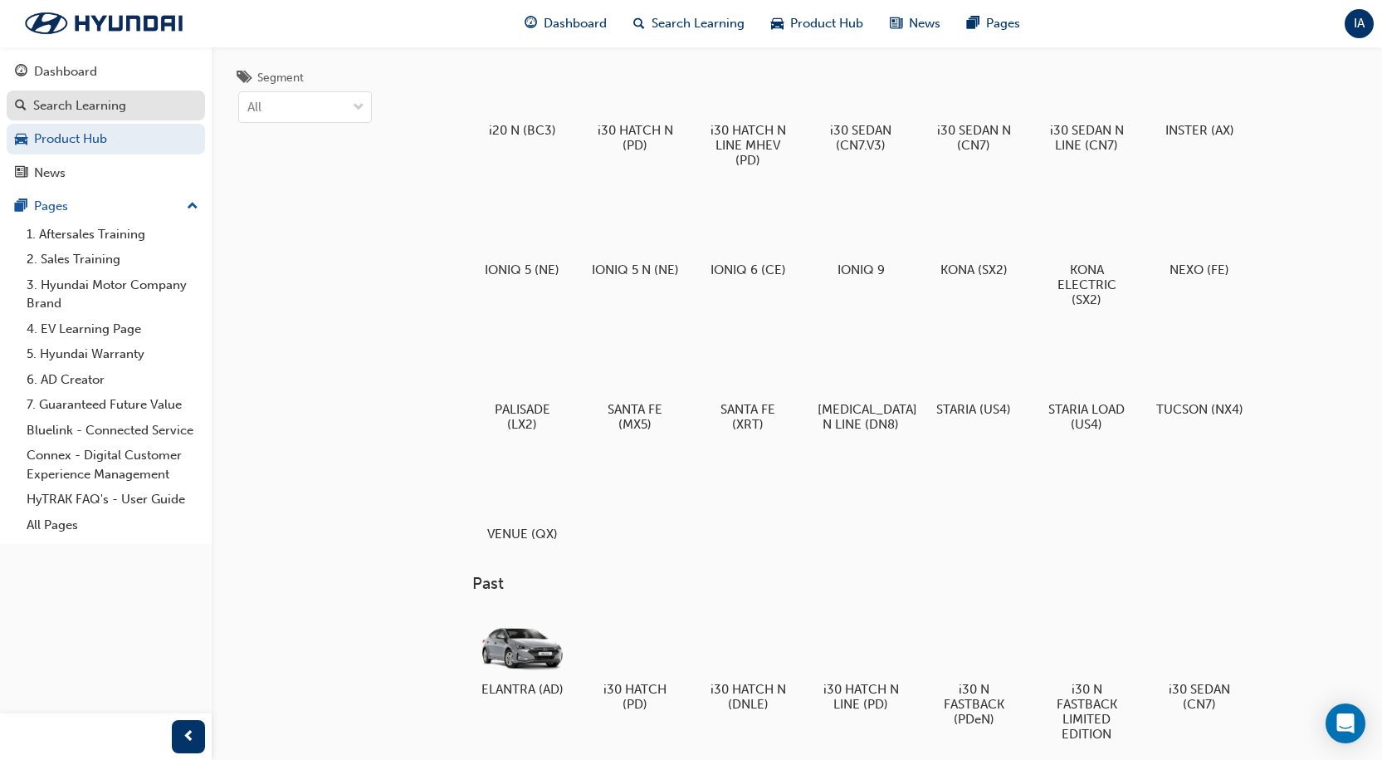
click at [66, 110] on div "Search Learning" at bounding box center [79, 105] width 93 height 19
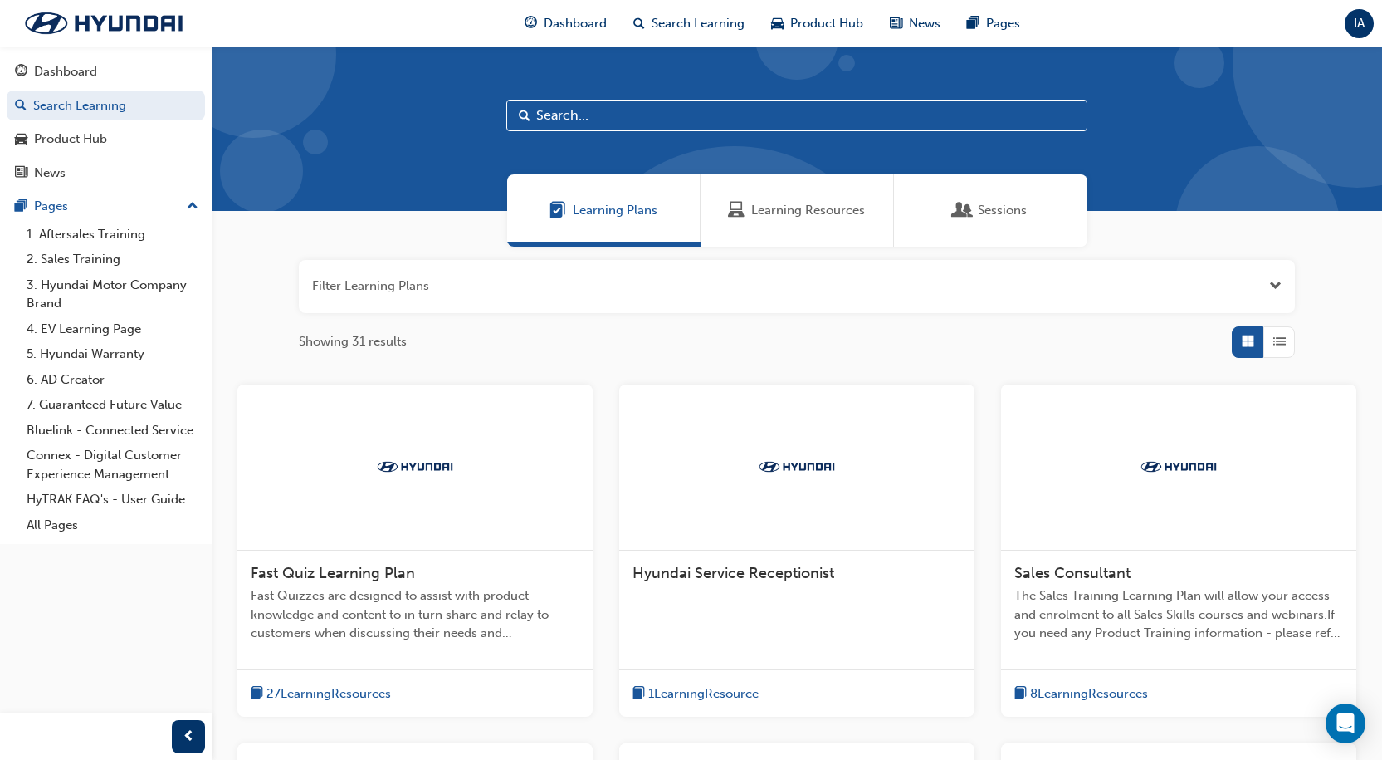
click at [987, 265] on button "button" at bounding box center [797, 286] width 996 height 53
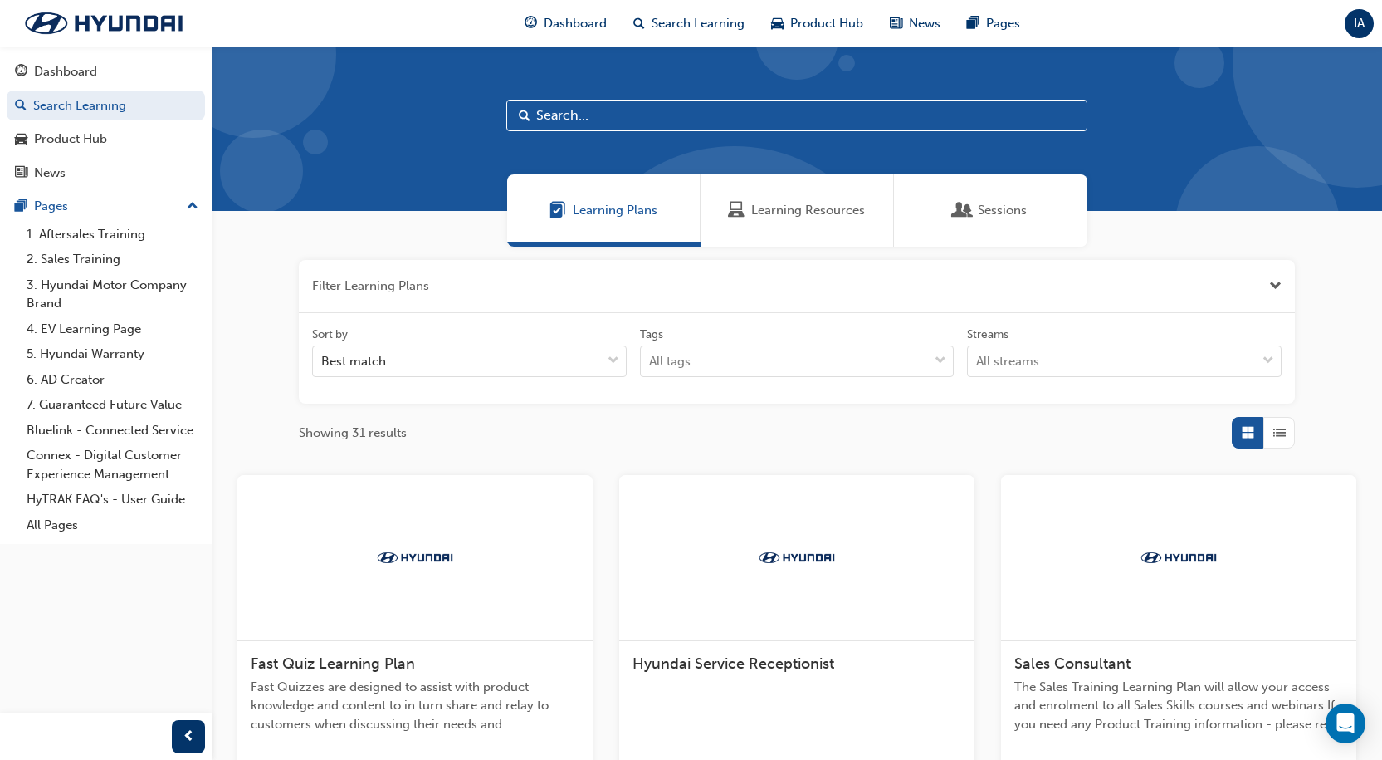
click at [1283, 257] on div "Filter Learning Plans Sort by Best match Tags All tags Streams All streams Show…" at bounding box center [797, 771] width 1171 height 1049
click at [925, 186] on div "Sessions" at bounding box center [990, 210] width 193 height 72
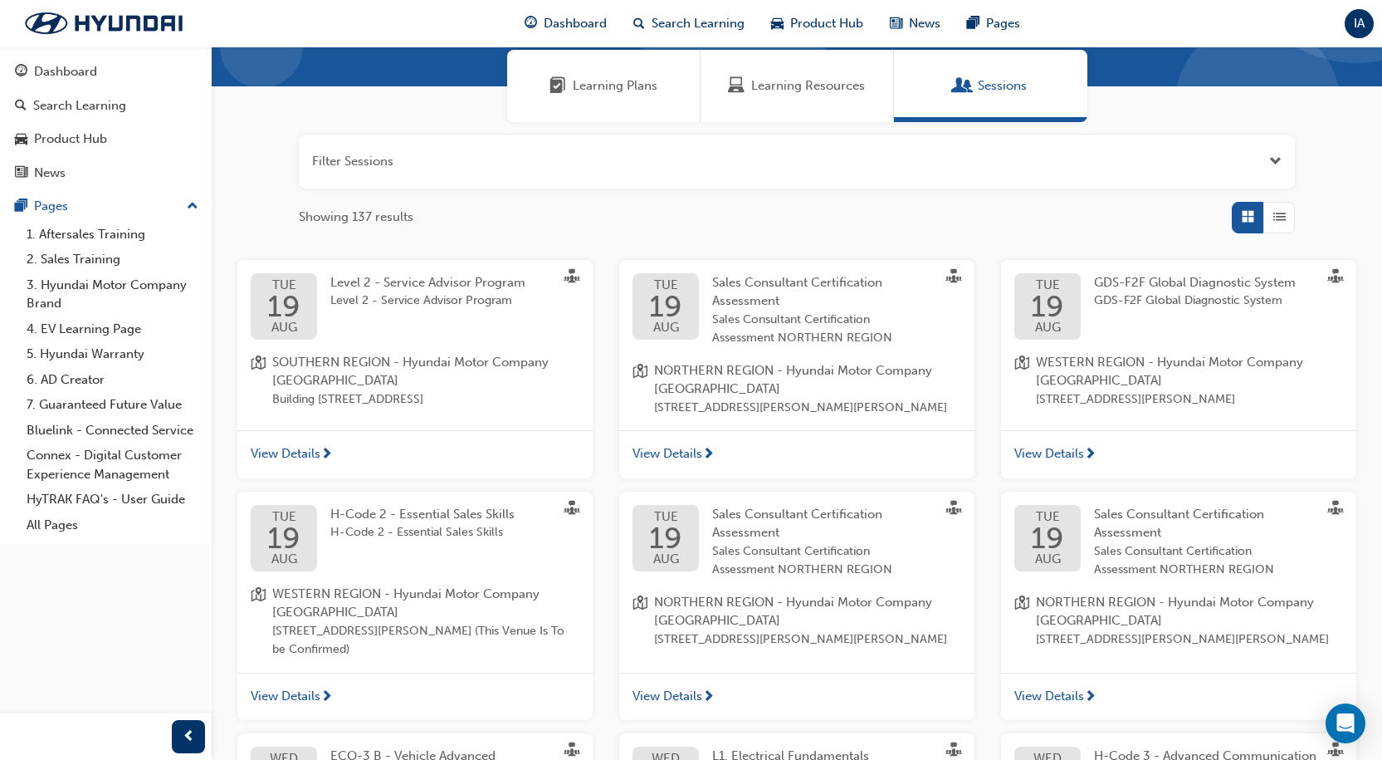
scroll to position [166, 0]
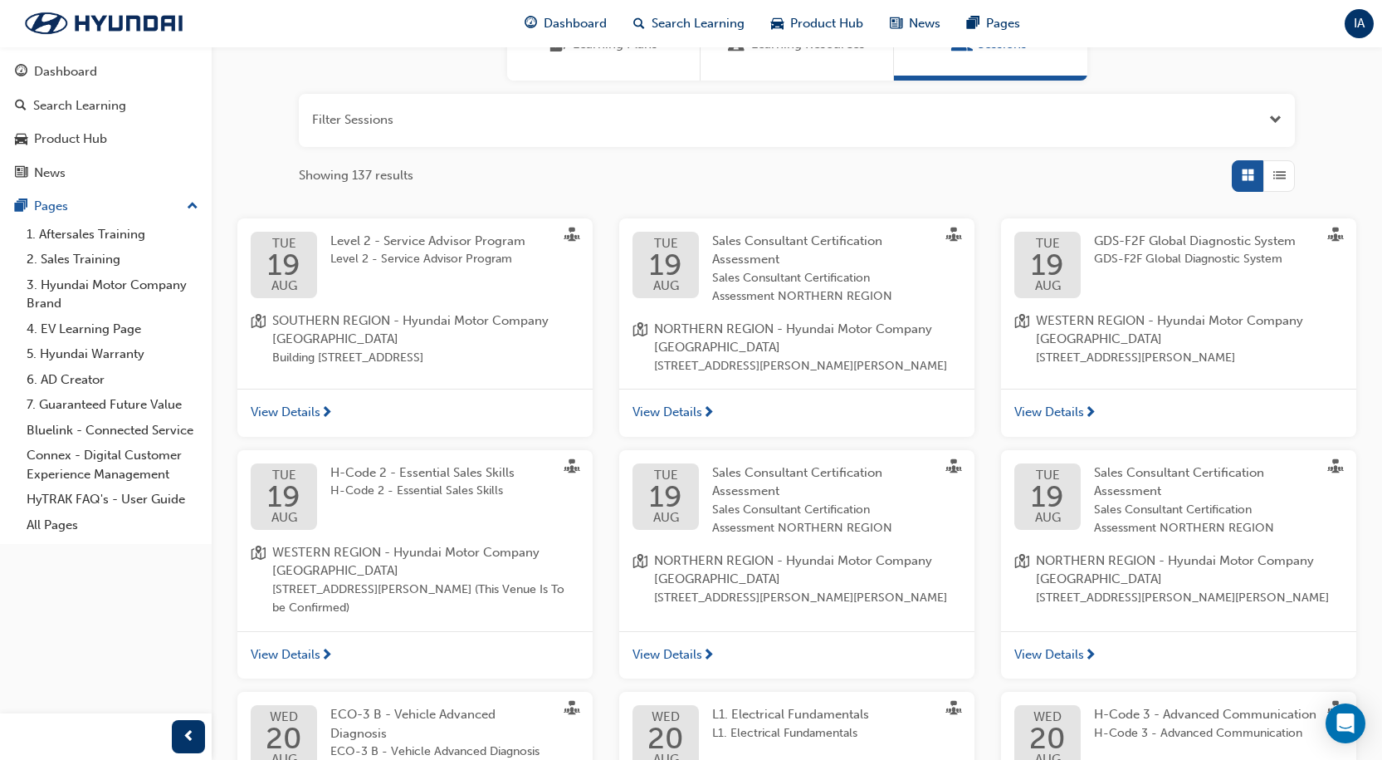
click at [1299, 134] on div "Filter Sessions Showing 137 results [DATE] Level 2 - Service Advisor Program Le…" at bounding box center [797, 533] width 1171 height 904
click at [1259, 121] on button "button" at bounding box center [797, 120] width 996 height 53
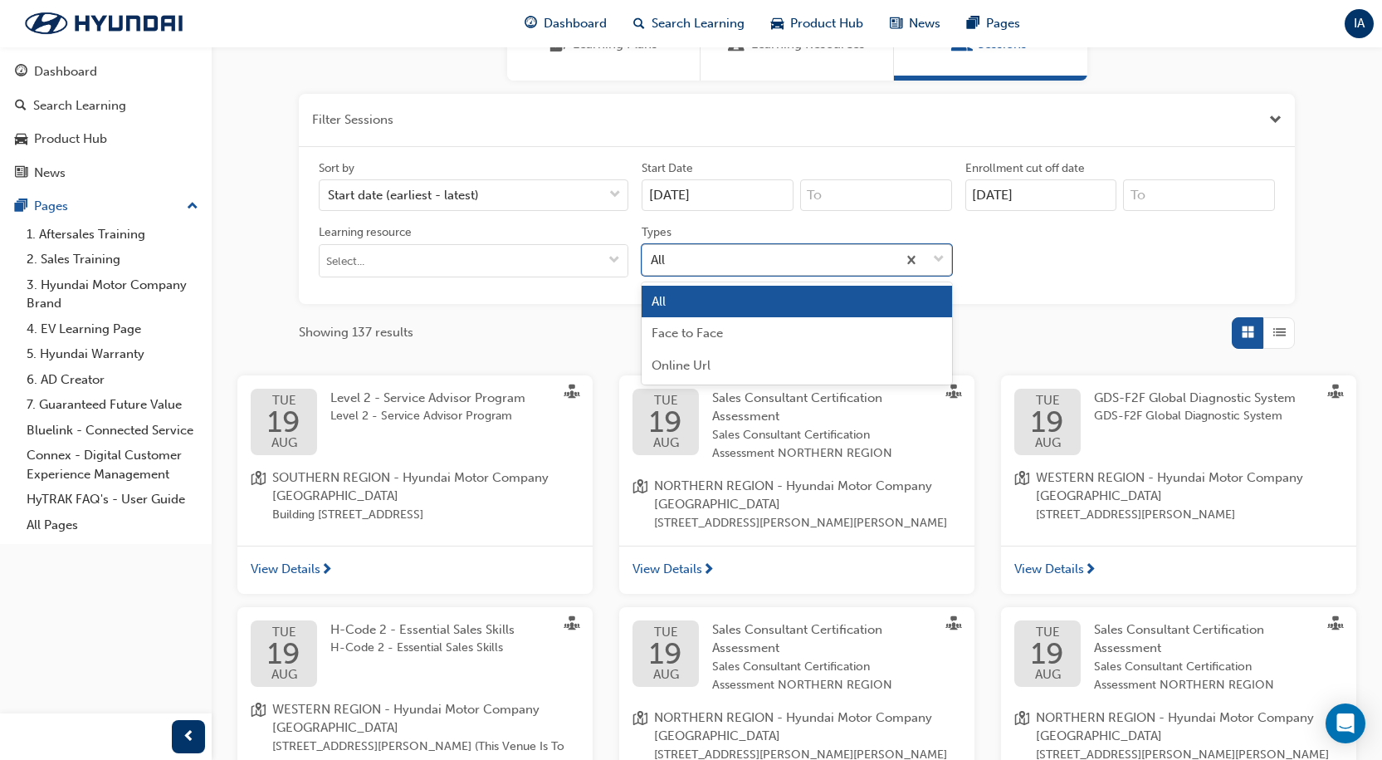
click at [930, 246] on div at bounding box center [924, 260] width 55 height 30
click at [653, 252] on input "Types option All focused, 1 of 3. 3 results available. Use Up and Down to choos…" at bounding box center [652, 259] width 2 height 14
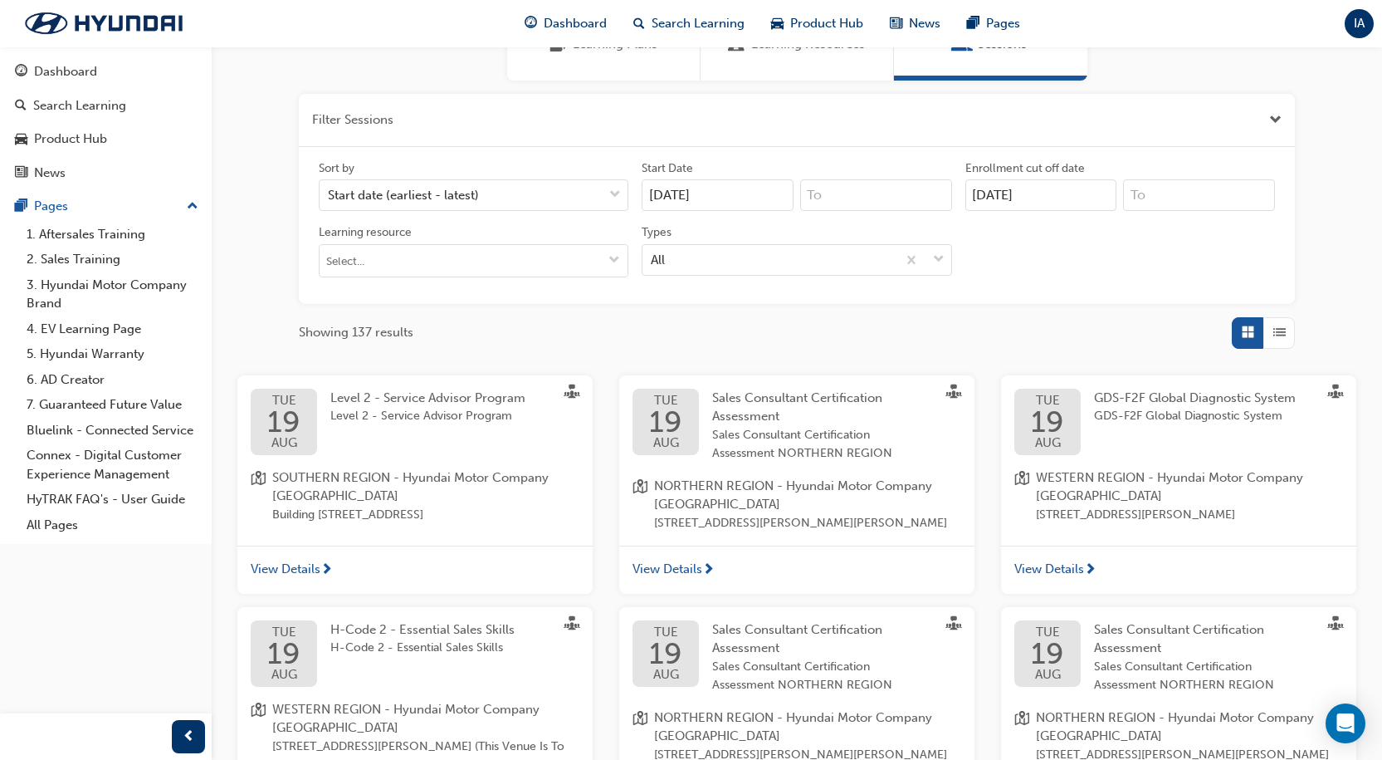
click at [907, 242] on div "Types" at bounding box center [797, 234] width 310 height 20
click at [653, 252] on input "Types All" at bounding box center [652, 259] width 2 height 14
click at [586, 248] on label "Learning resource" at bounding box center [474, 250] width 310 height 53
click at [580, 257] on input "Learning resource" at bounding box center [474, 261] width 308 height 32
click at [594, 256] on input "Learning resource No results, type at least 1 character of title or code" at bounding box center [474, 261] width 308 height 32
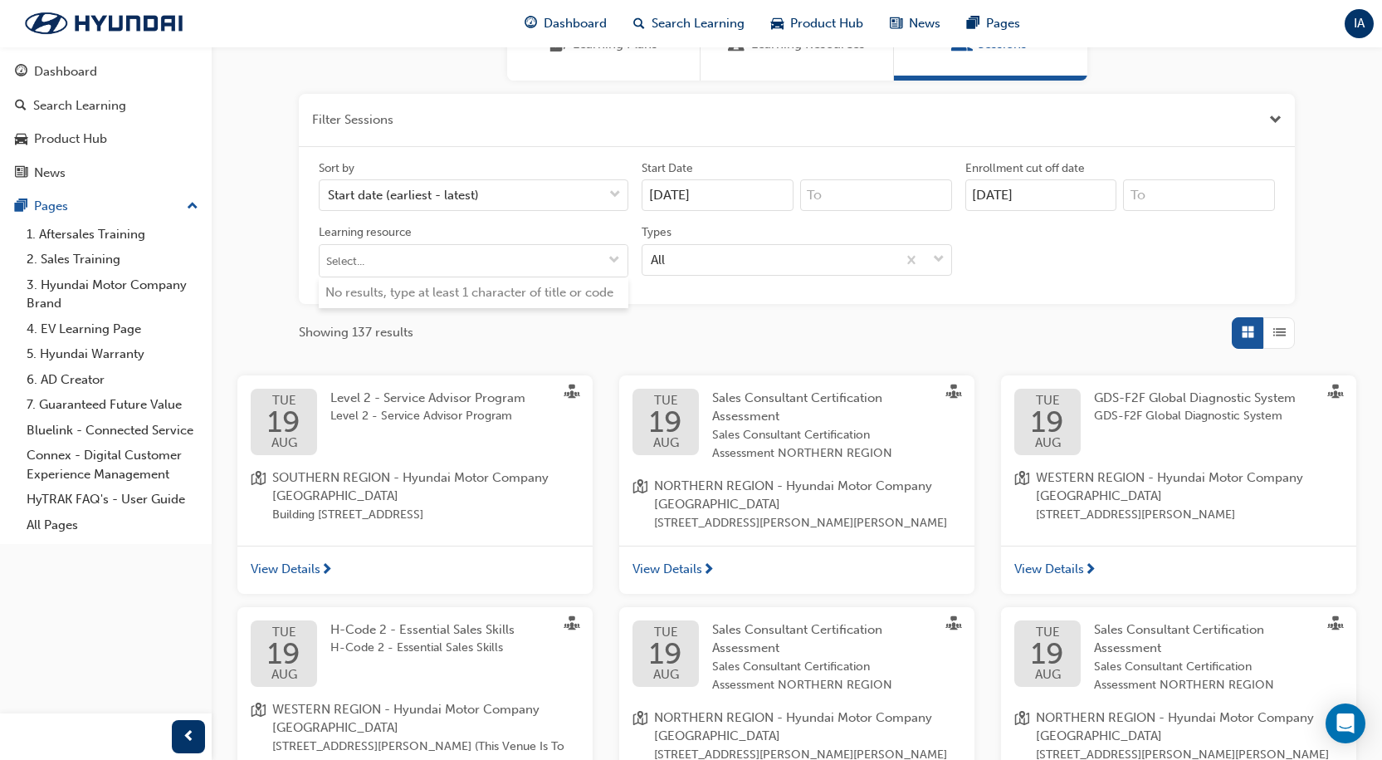
click at [1245, 154] on div "Sort by Start date (earliest - latest) Start Date [DATE] Enrollment cut off dat…" at bounding box center [797, 225] width 996 height 157
click at [1308, 105] on div "Filter Sessions Sort by Start date (earliest - latest) Start Date [DATE] Enroll…" at bounding box center [797, 611] width 1171 height 1061
click at [1277, 130] on button "button" at bounding box center [797, 120] width 996 height 53
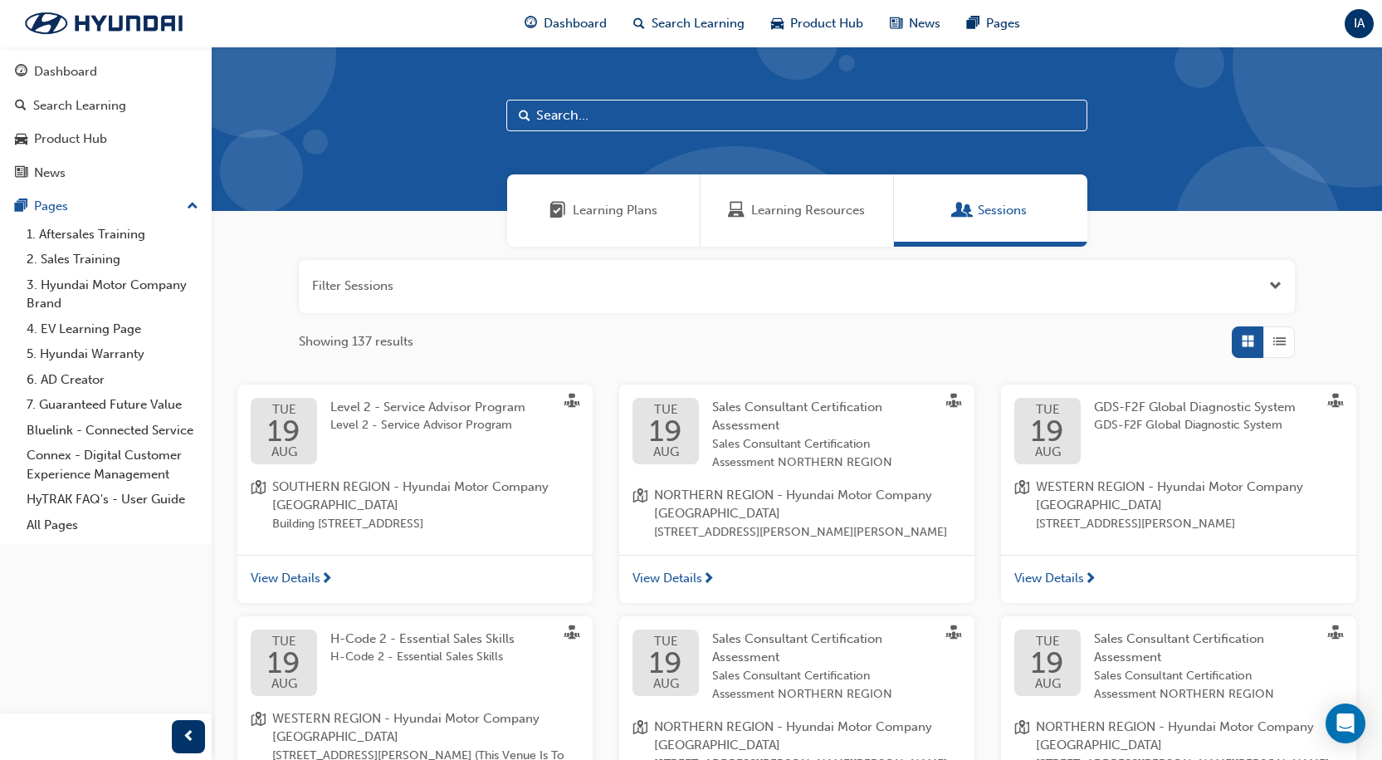
click at [1035, 252] on div "Filter Sessions Showing 137 results [DATE] Level 2 - Service Advisor Program Le…" at bounding box center [797, 699] width 1171 height 904
click at [1034, 273] on button "button" at bounding box center [797, 286] width 996 height 53
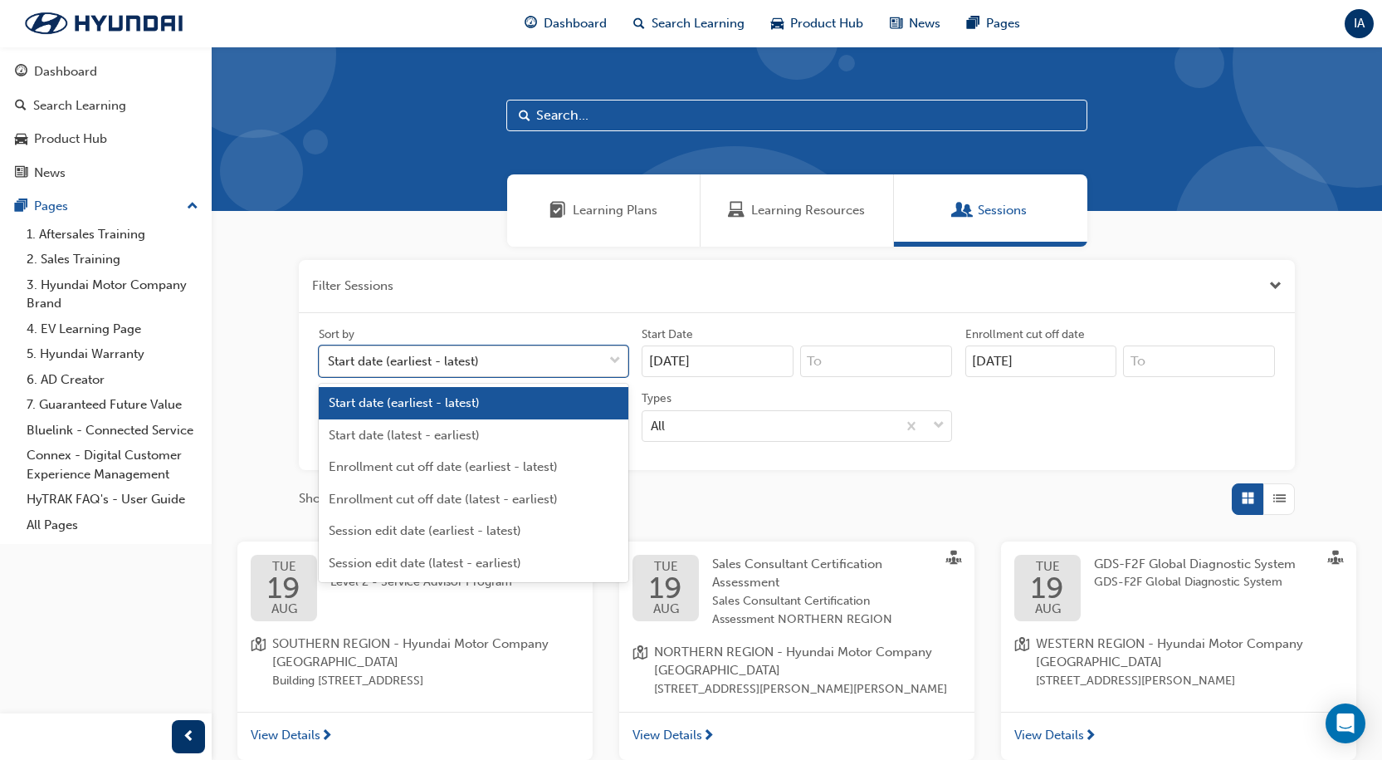
click at [523, 356] on div "Start date (earliest - latest)" at bounding box center [461, 361] width 283 height 29
click at [330, 356] on input "Sort by option Start date (earliest - latest) focused, 1 of 6. 6 results availa…" at bounding box center [329, 361] width 2 height 14
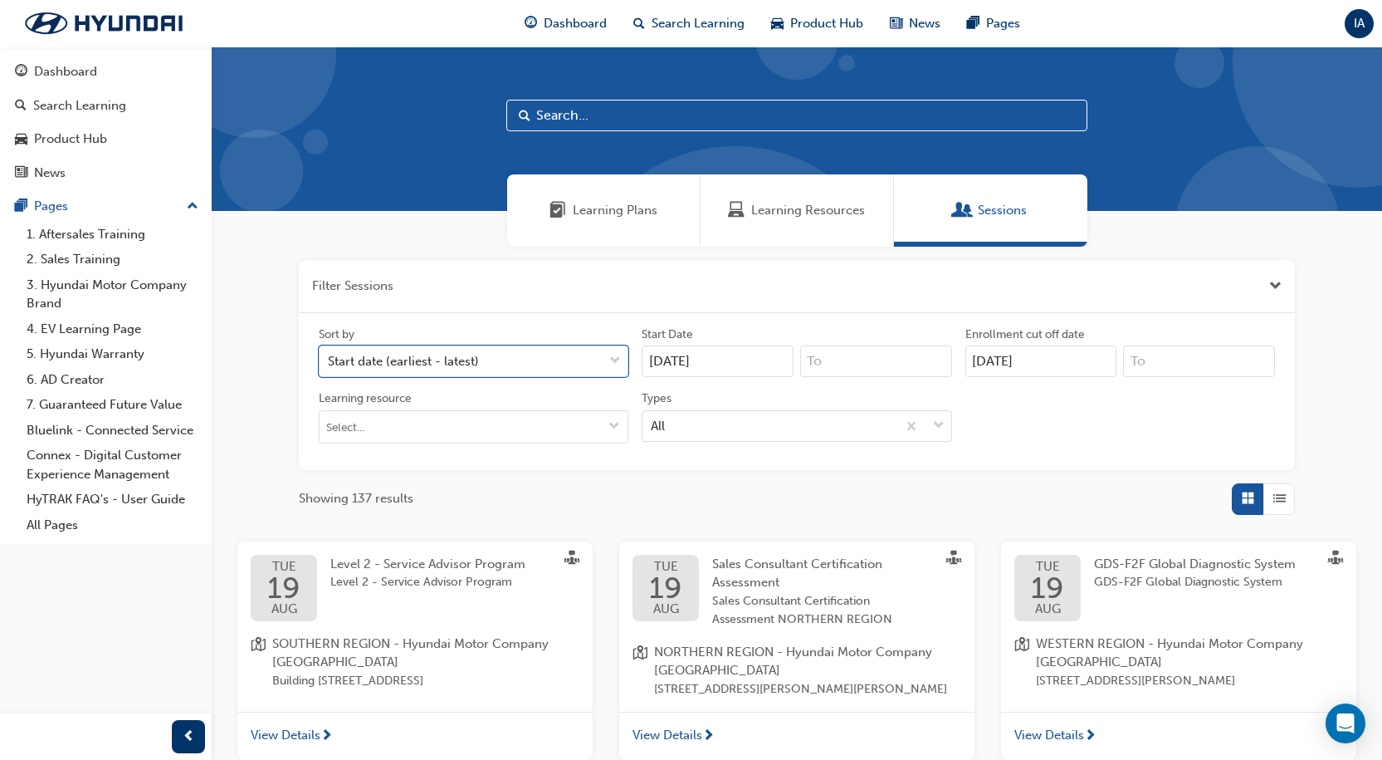
click at [541, 319] on div "Sort by 0 results available. Select is focused ,type to refine list, press Down…" at bounding box center [797, 391] width 996 height 157
click at [399, 211] on div "Learning Plans Learning Resources Sessions" at bounding box center [797, 210] width 1171 height 72
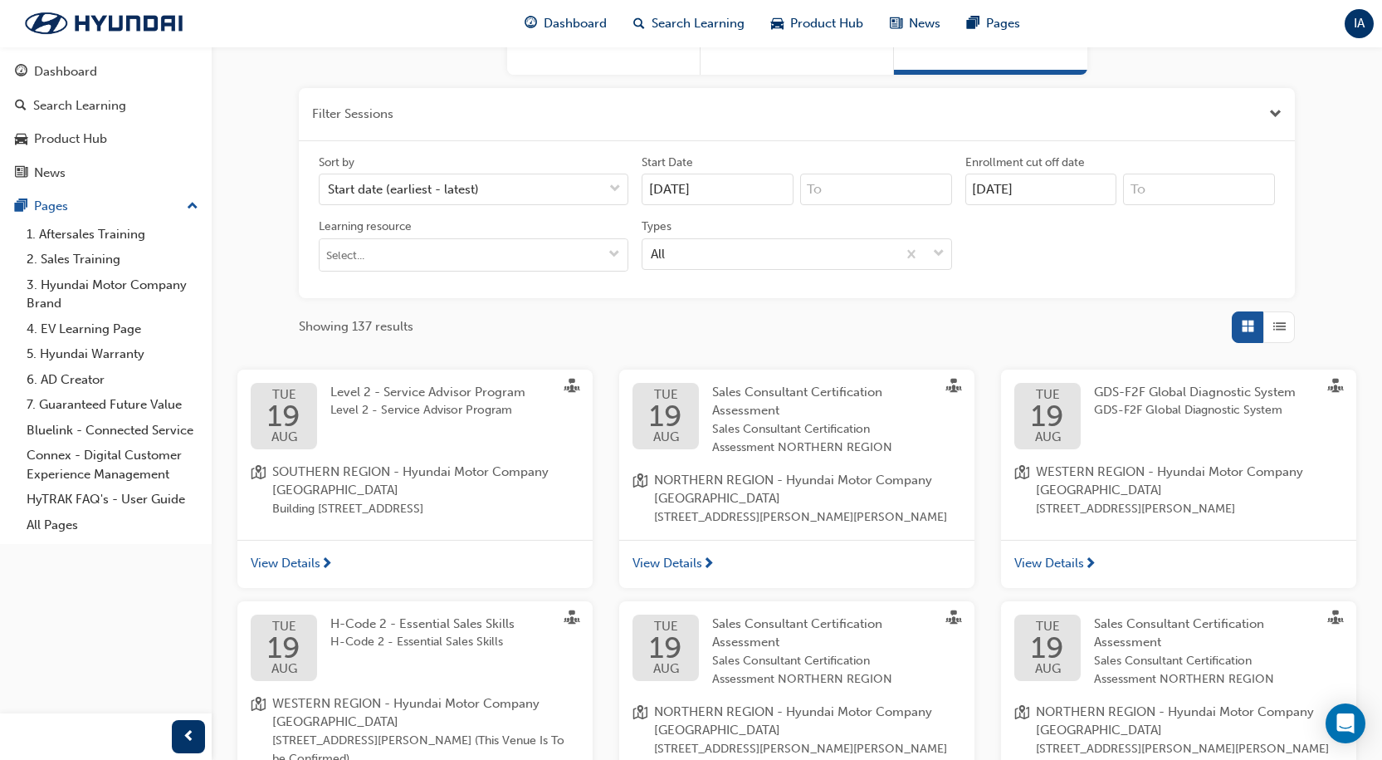
scroll to position [249, 0]
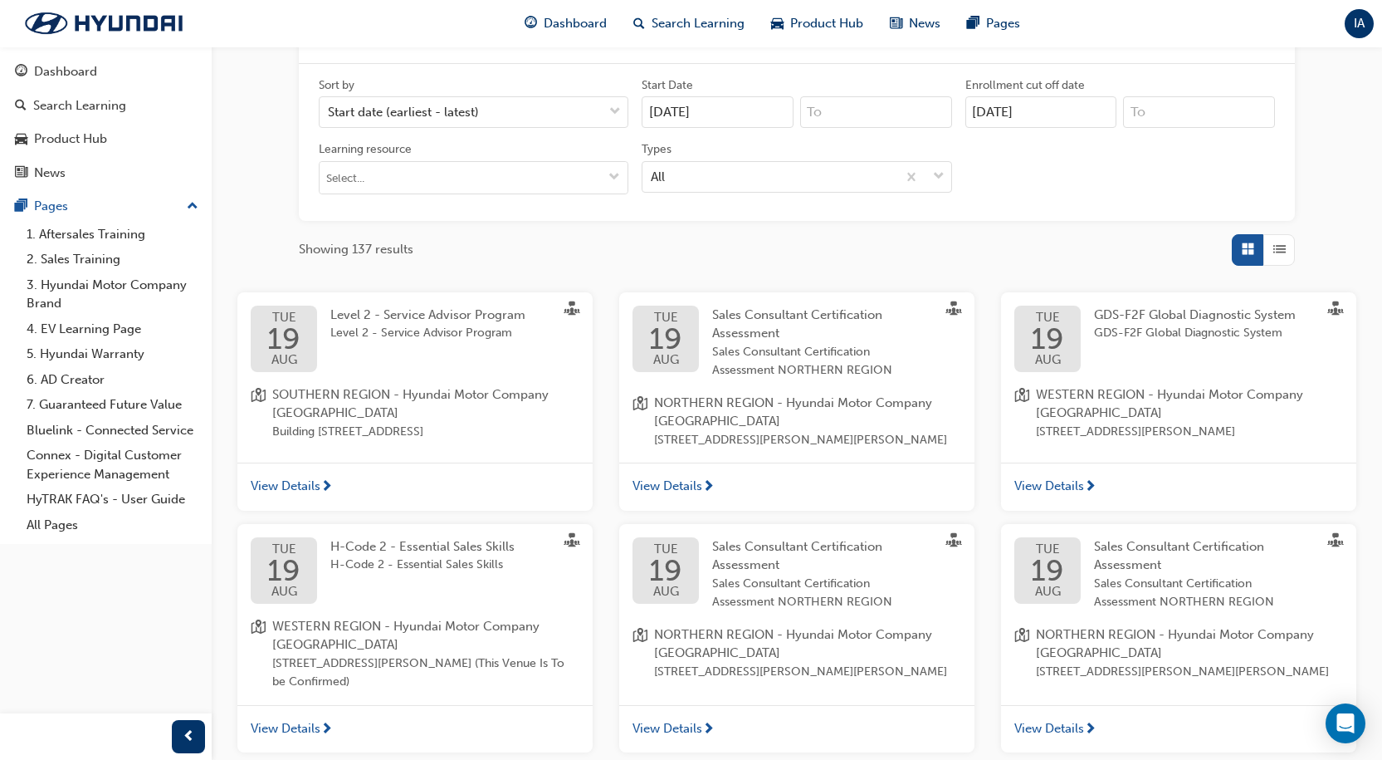
click at [1272, 247] on div "button" at bounding box center [1280, 250] width 32 height 32
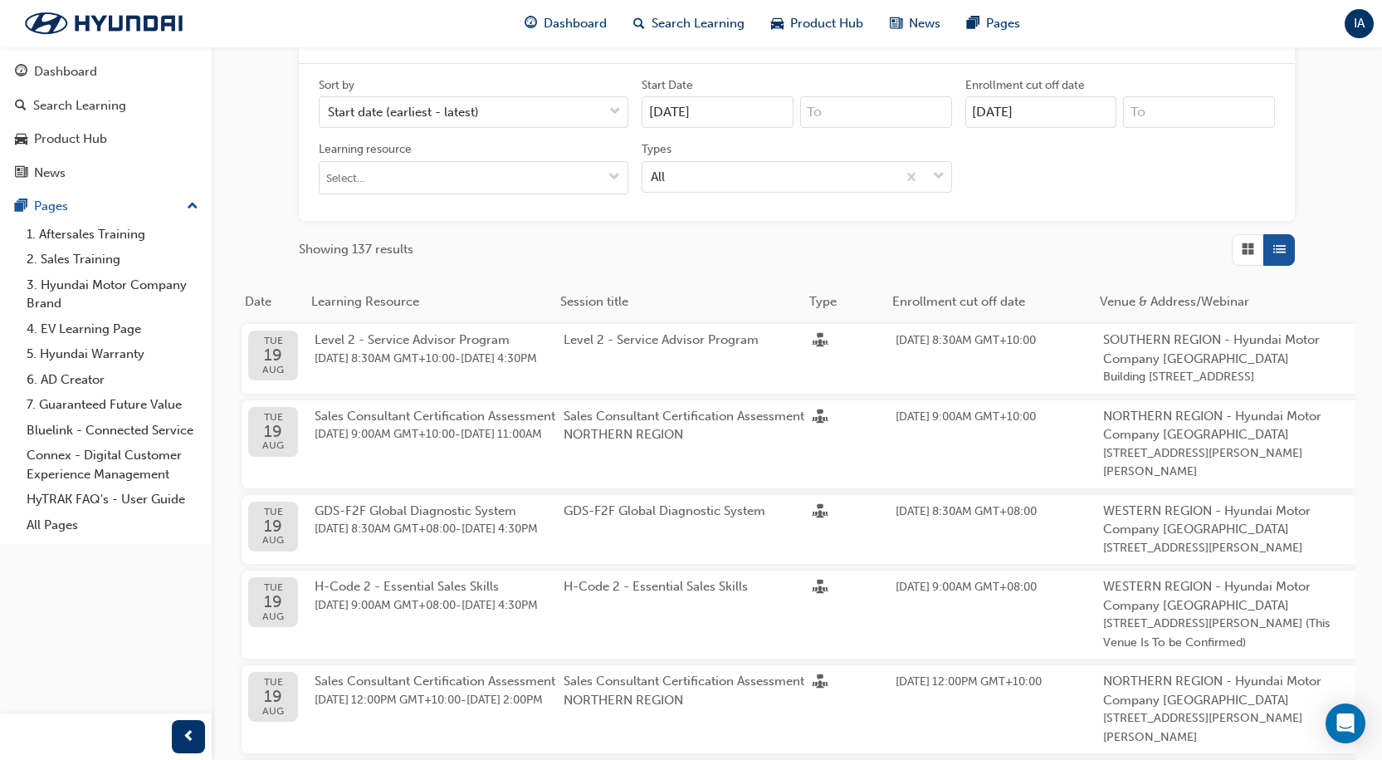
click at [1246, 255] on span "Grid" at bounding box center [1248, 249] width 12 height 19
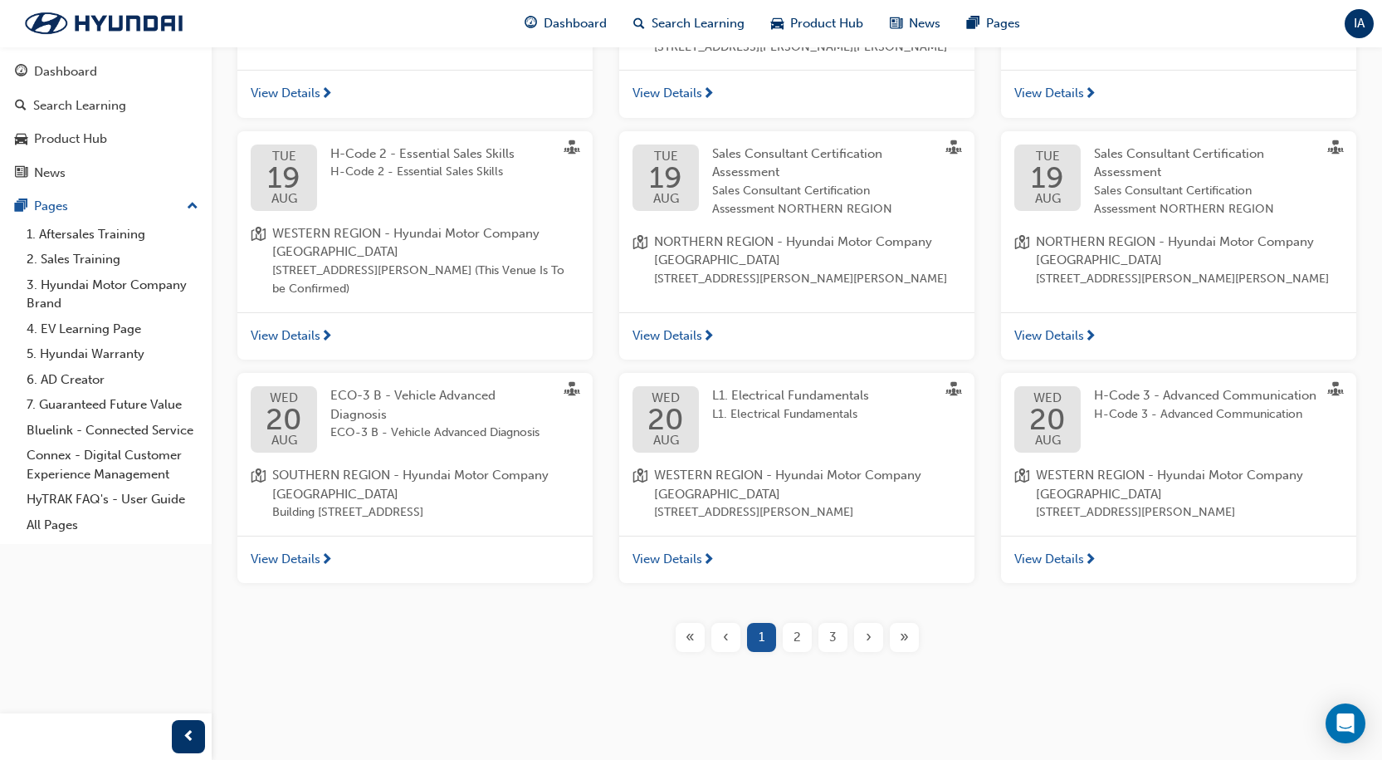
scroll to position [671, 0]
click at [805, 638] on div "2" at bounding box center [797, 637] width 29 height 29
click at [788, 637] on div "2" at bounding box center [797, 637] width 29 height 29
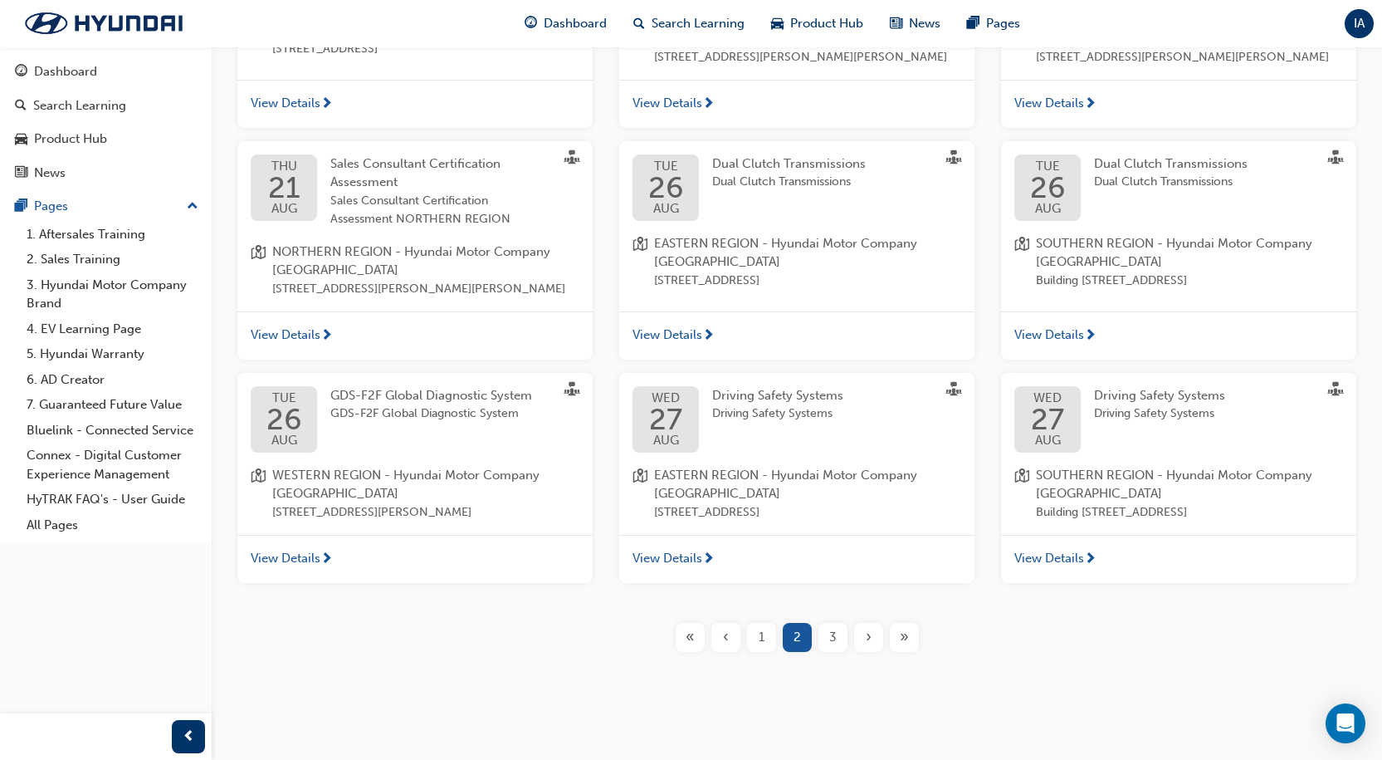
scroll to position [661, 0]
click at [838, 648] on div "3" at bounding box center [833, 637] width 29 height 29
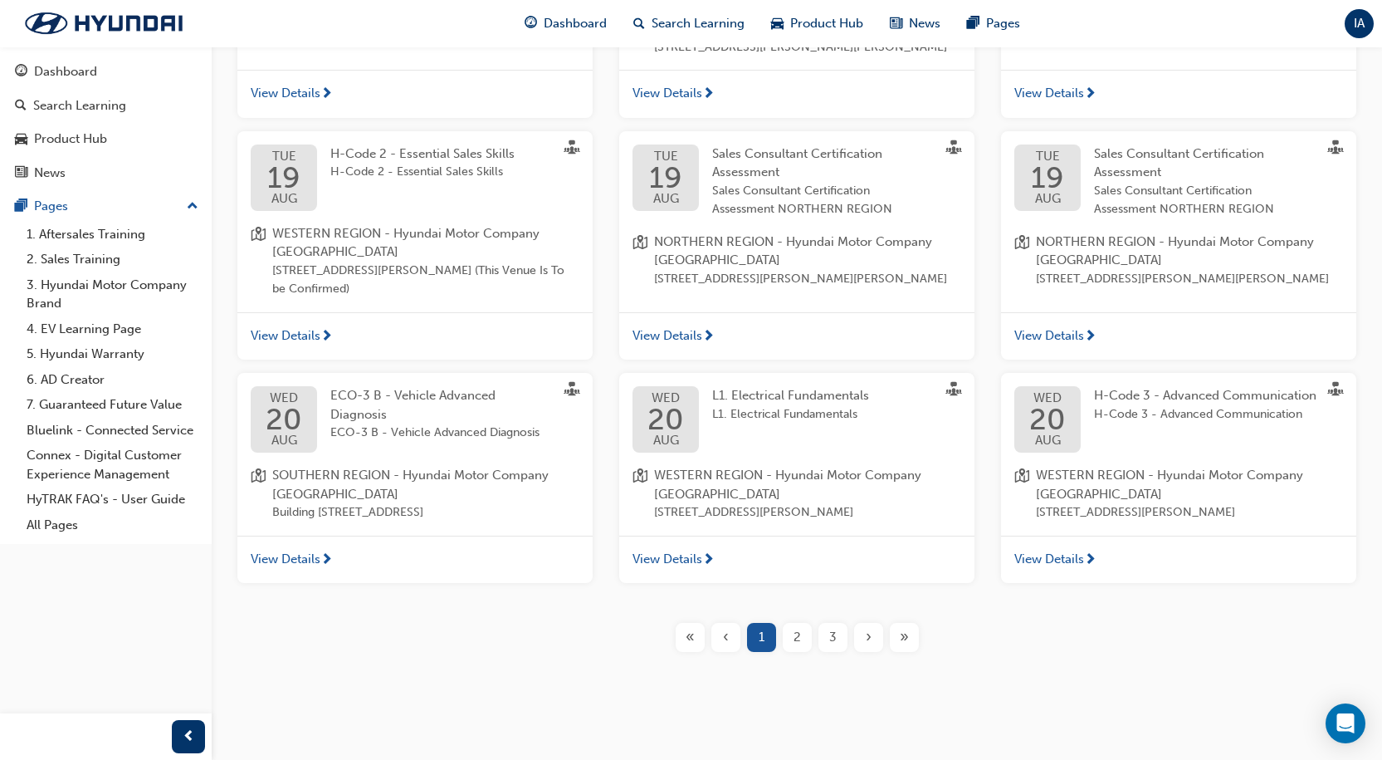
click at [839, 649] on div "3" at bounding box center [833, 637] width 29 height 29
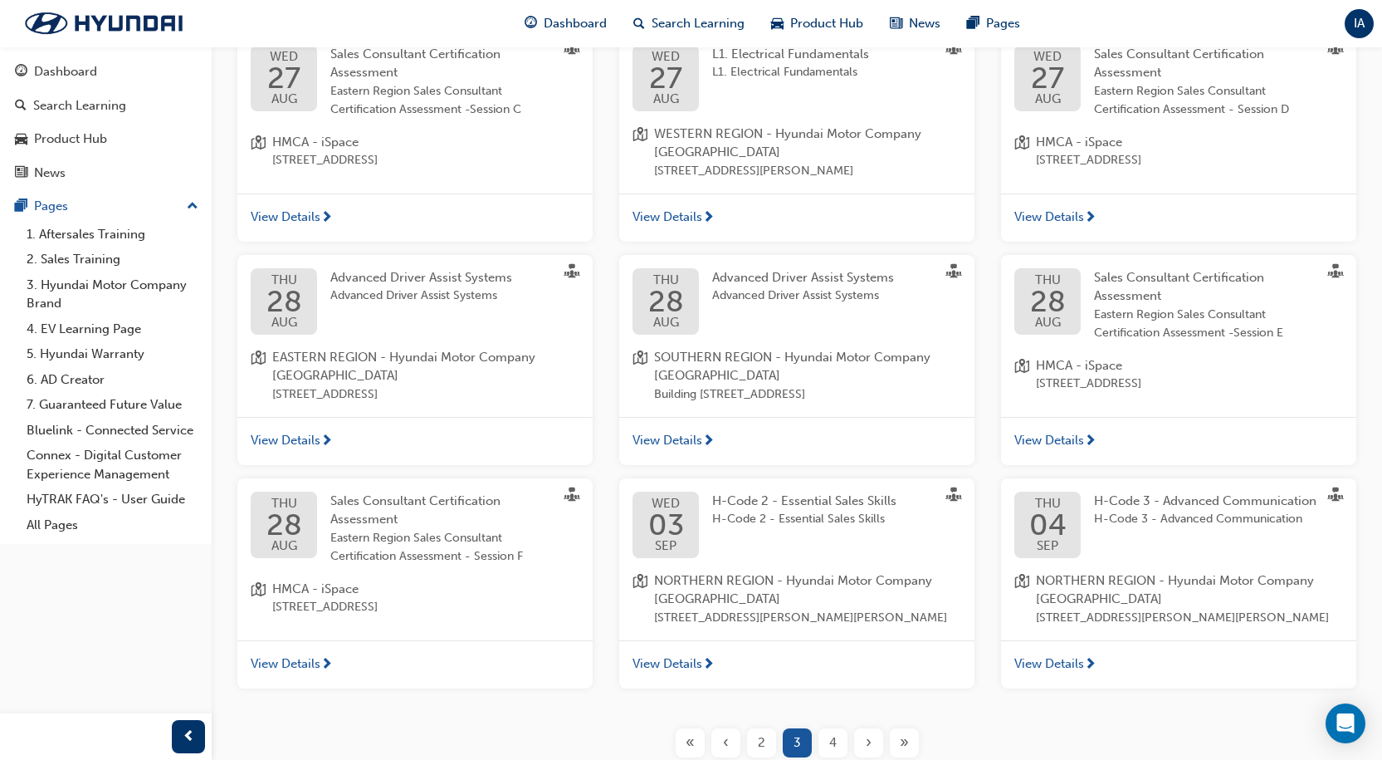
scroll to position [633, 0]
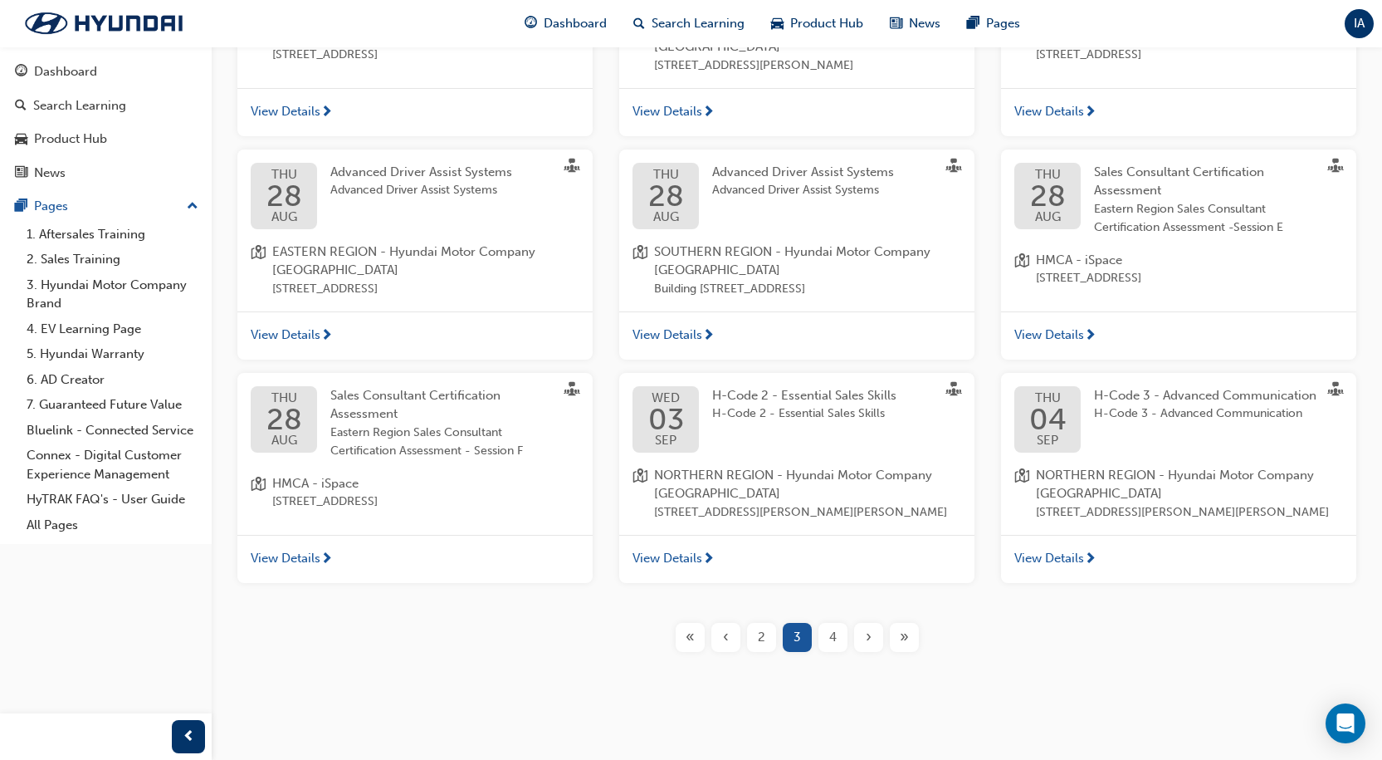
click at [873, 639] on div "›" at bounding box center [868, 637] width 29 height 29
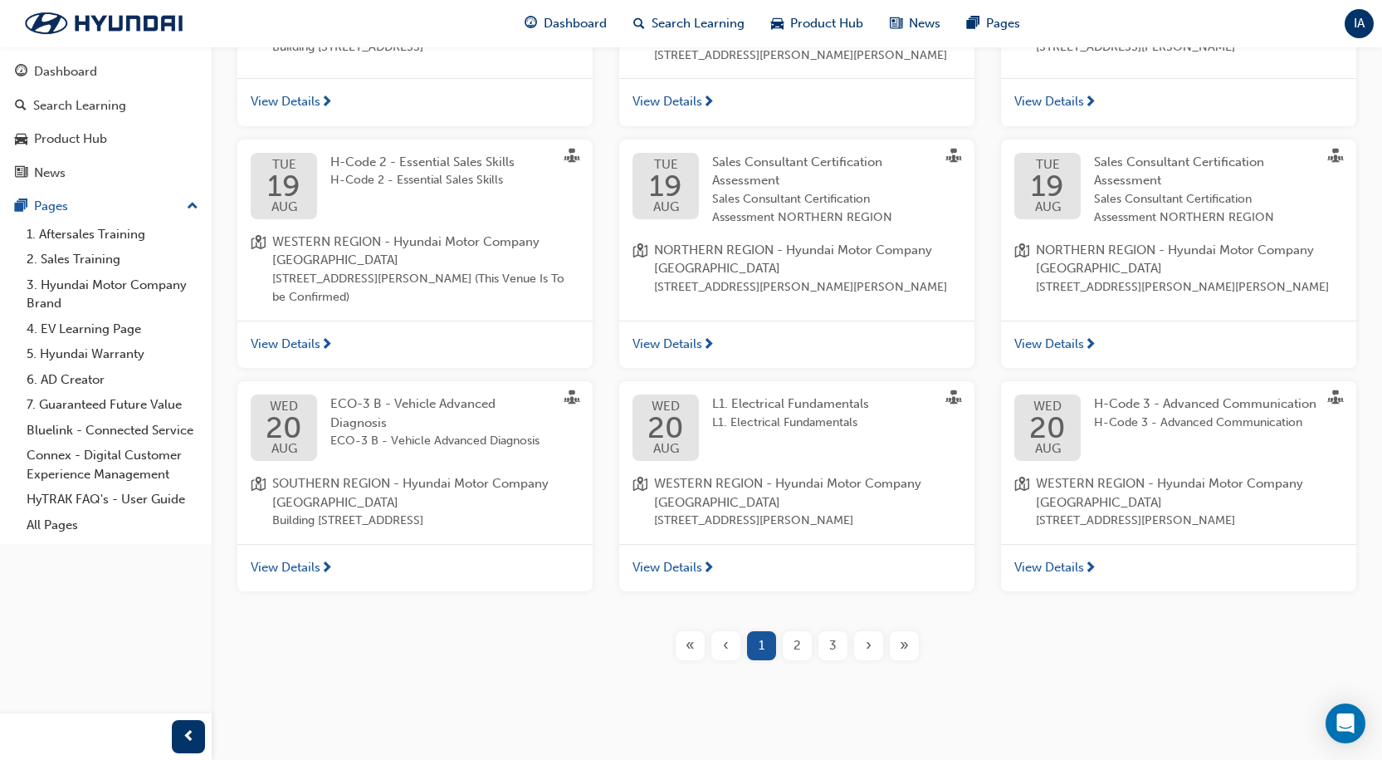
click at [837, 660] on div "3" at bounding box center [833, 645] width 29 height 29
click at [854, 660] on div "›" at bounding box center [868, 645] width 29 height 29
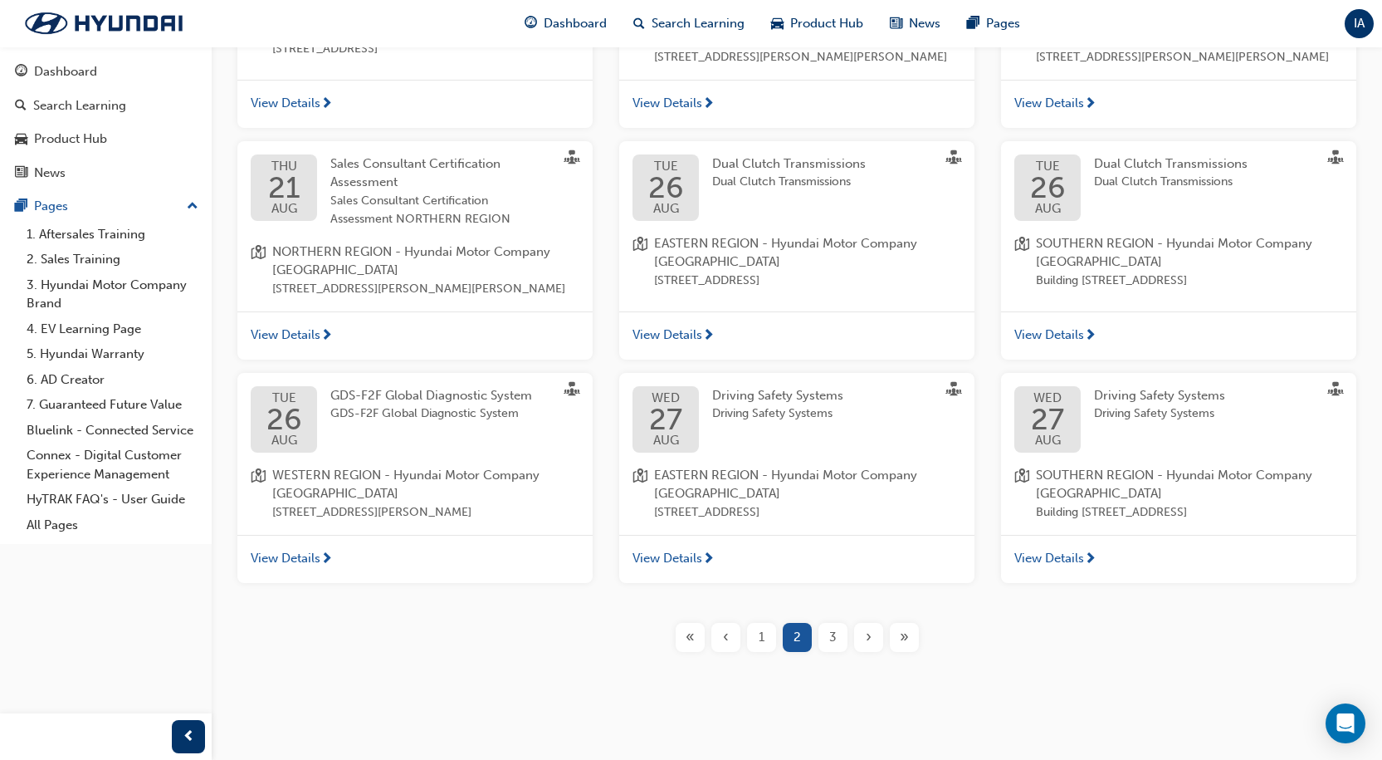
click at [874, 652] on div "›" at bounding box center [868, 637] width 29 height 29
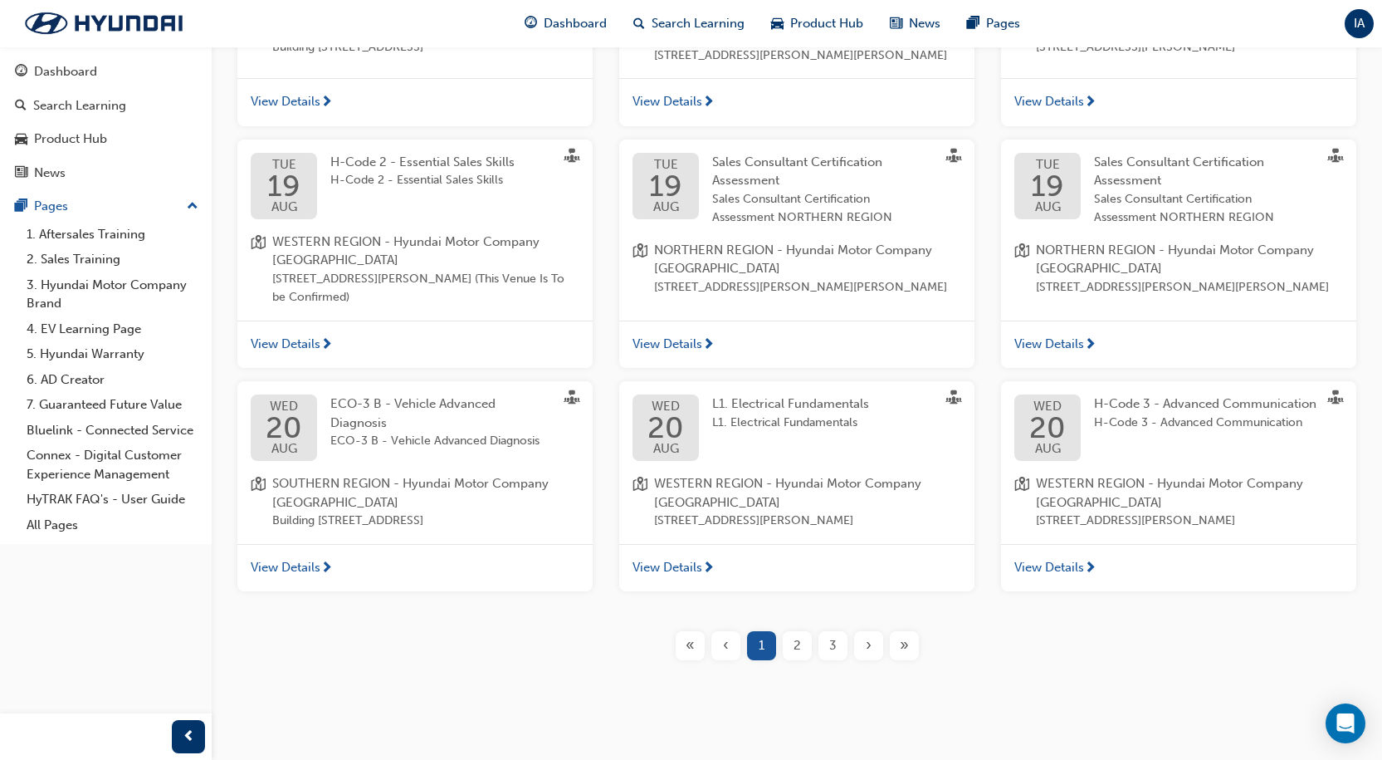
click at [874, 660] on div "›" at bounding box center [868, 645] width 29 height 29
click at [883, 660] on button "›" at bounding box center [869, 645] width 36 height 29
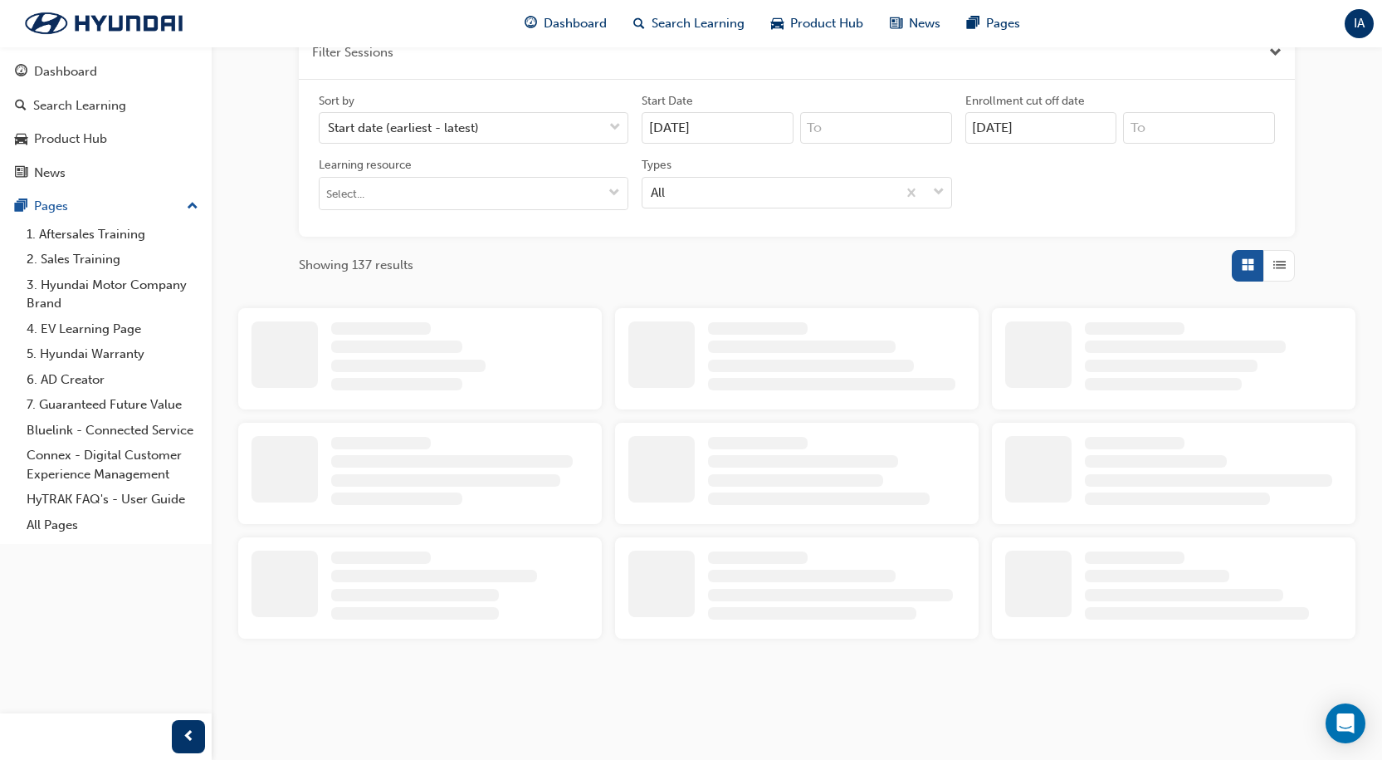
scroll to position [633, 0]
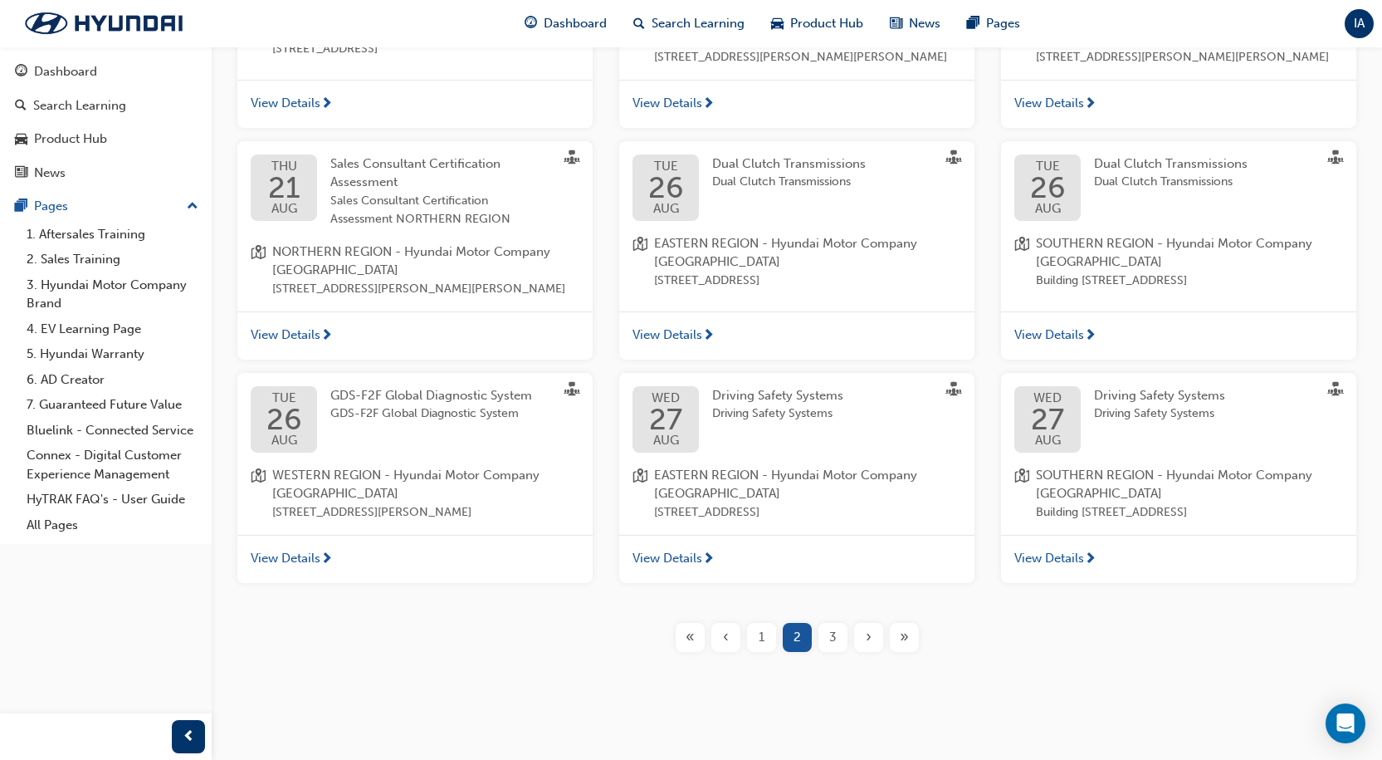
click at [951, 652] on div "« ‹ 1 2 3 › »" at bounding box center [797, 637] width 1118 height 29
click at [883, 652] on div "›" at bounding box center [868, 637] width 29 height 29
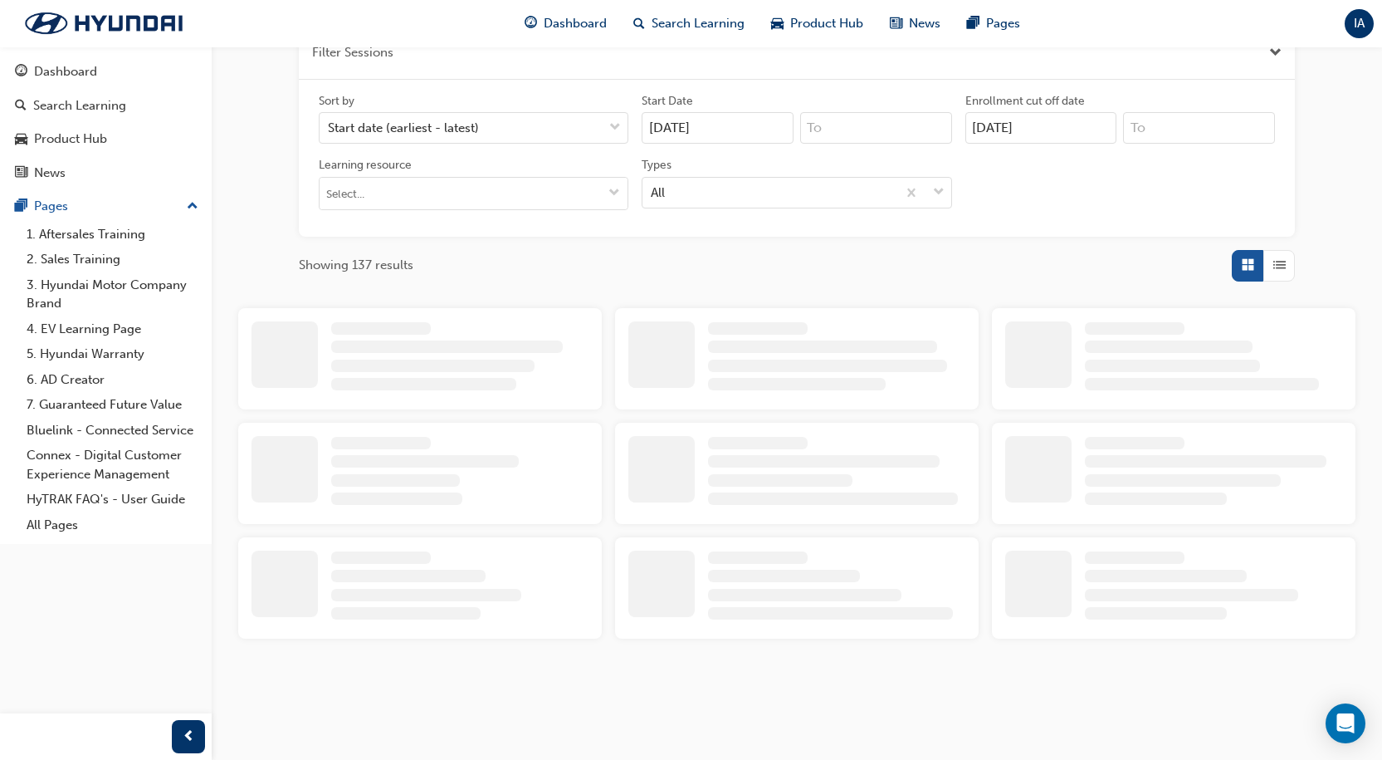
scroll to position [633, 0]
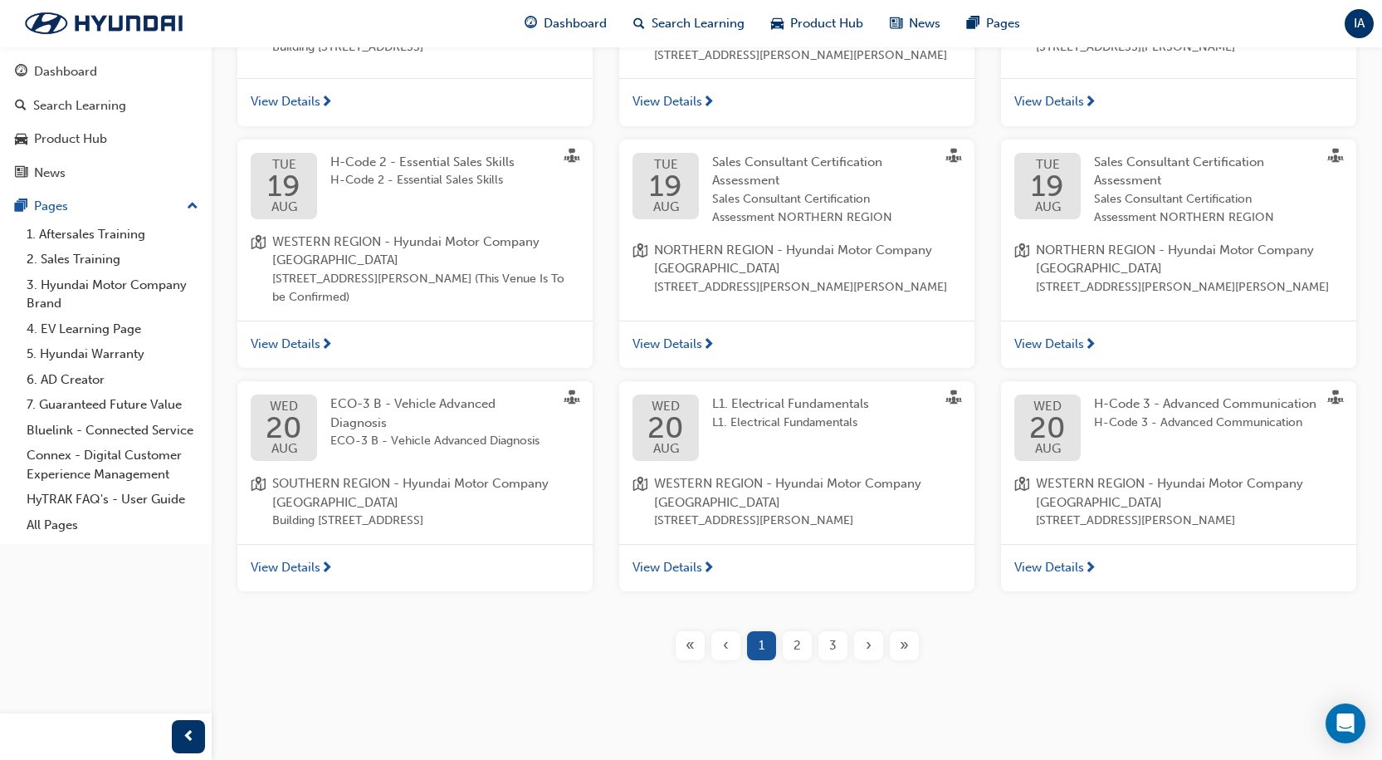
click at [891, 660] on button "»" at bounding box center [905, 645] width 36 height 29
click at [895, 660] on div "»" at bounding box center [904, 645] width 29 height 29
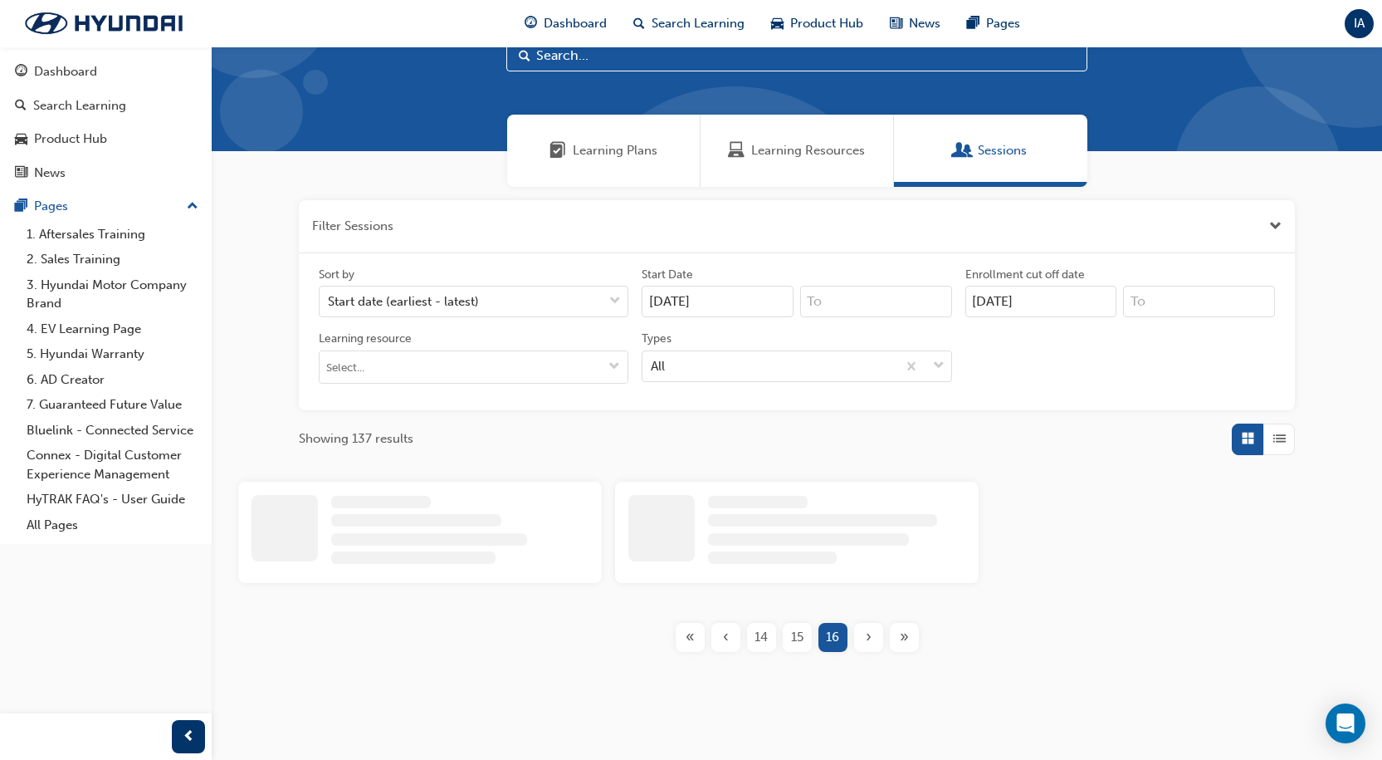
scroll to position [169, 0]
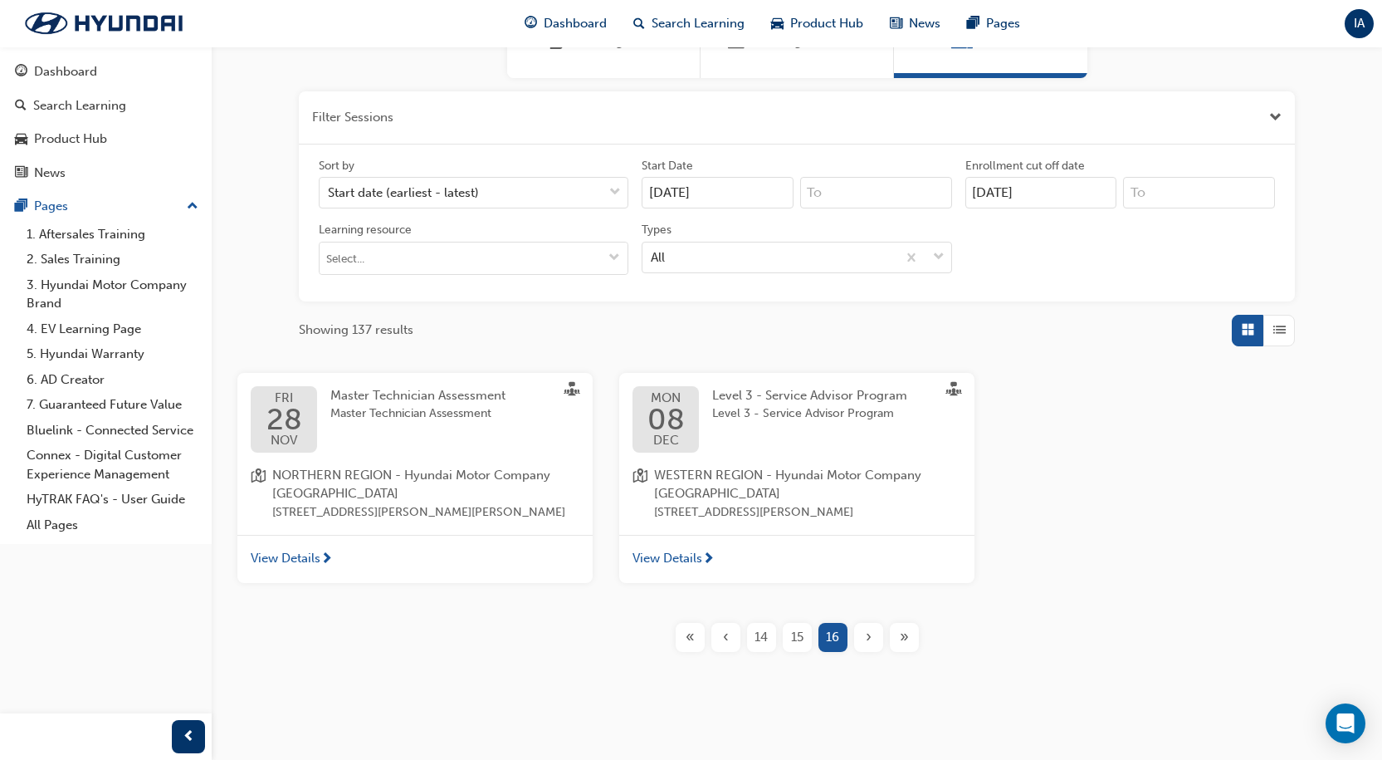
click at [736, 644] on div "‹" at bounding box center [726, 637] width 29 height 29
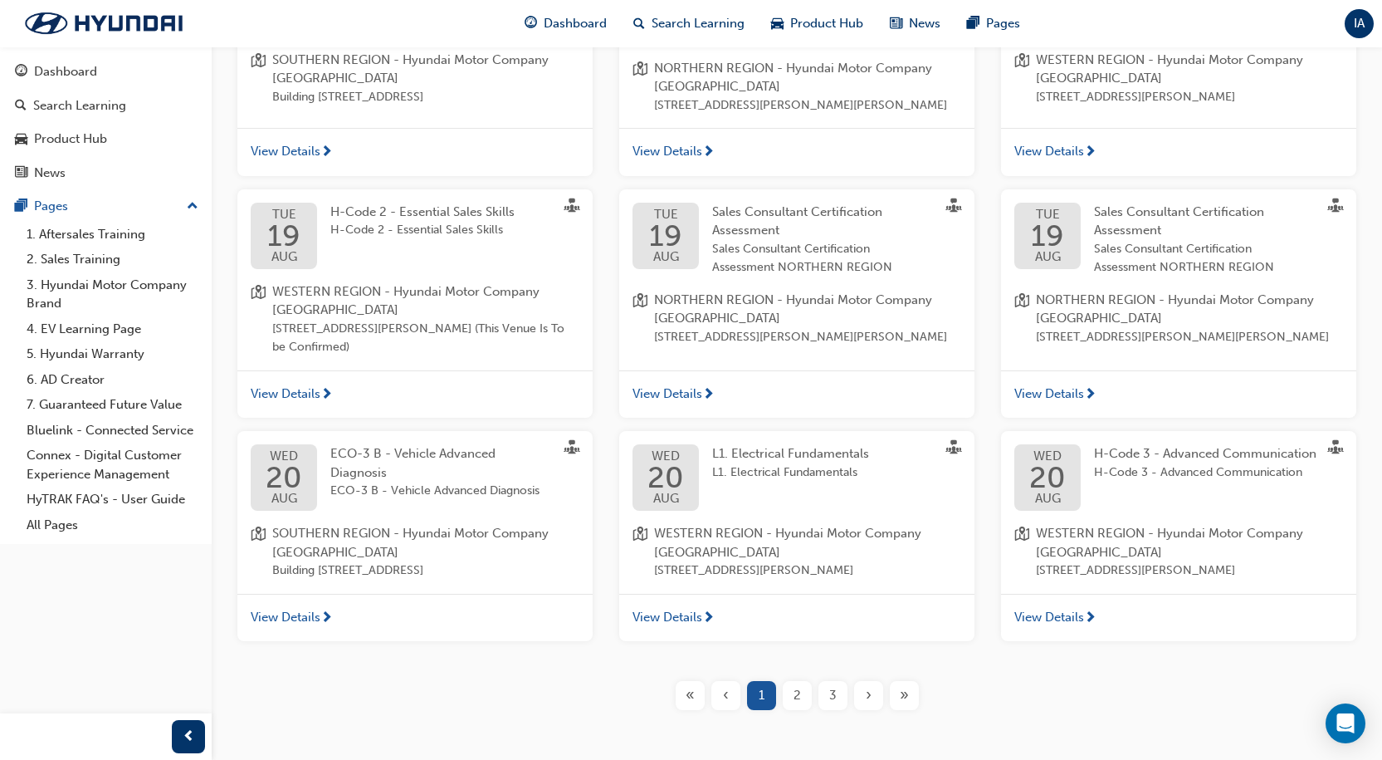
scroll to position [671, 0]
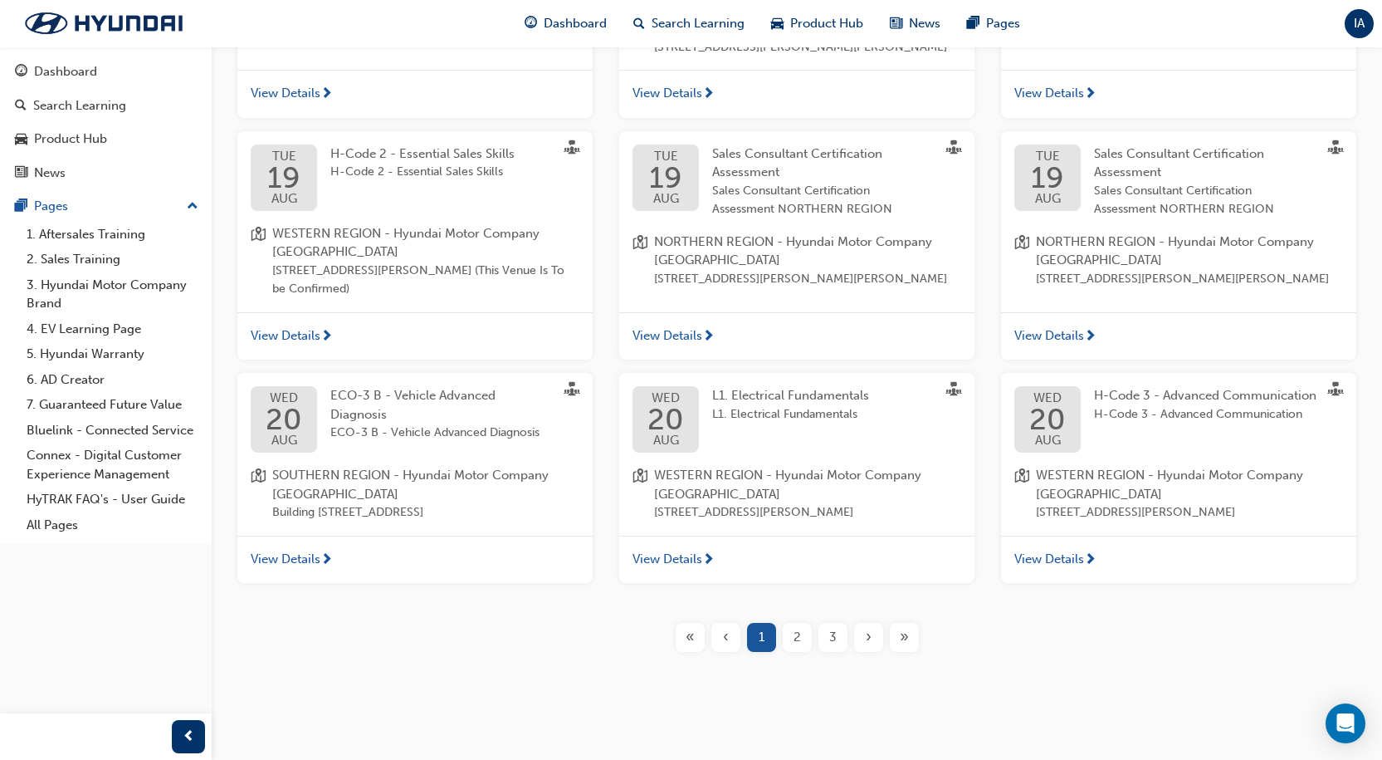
click at [814, 636] on button "2" at bounding box center [798, 637] width 36 height 29
click at [839, 634] on div "3" at bounding box center [833, 637] width 29 height 29
click at [834, 636] on span "3" at bounding box center [832, 637] width 7 height 19
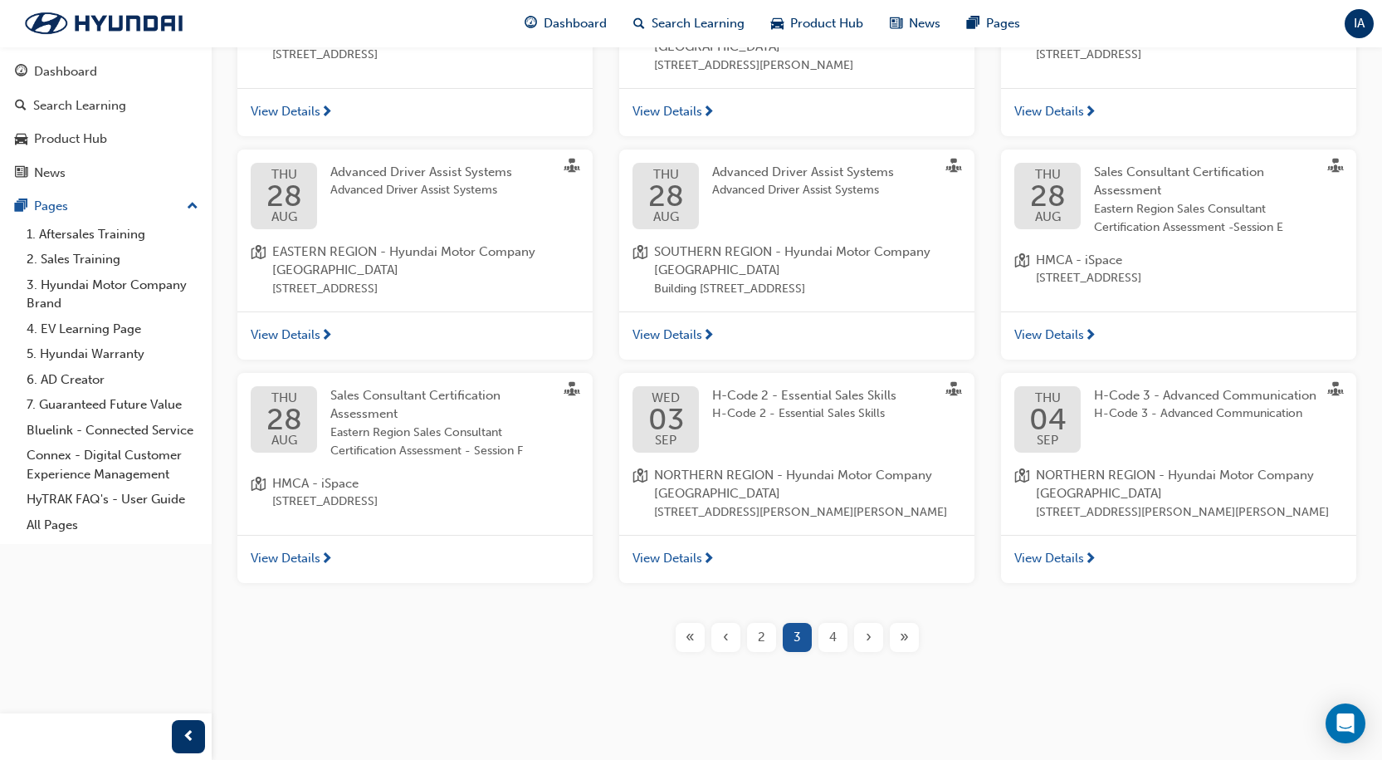
scroll to position [633, 0]
click at [829, 632] on span "4" at bounding box center [832, 637] width 7 height 19
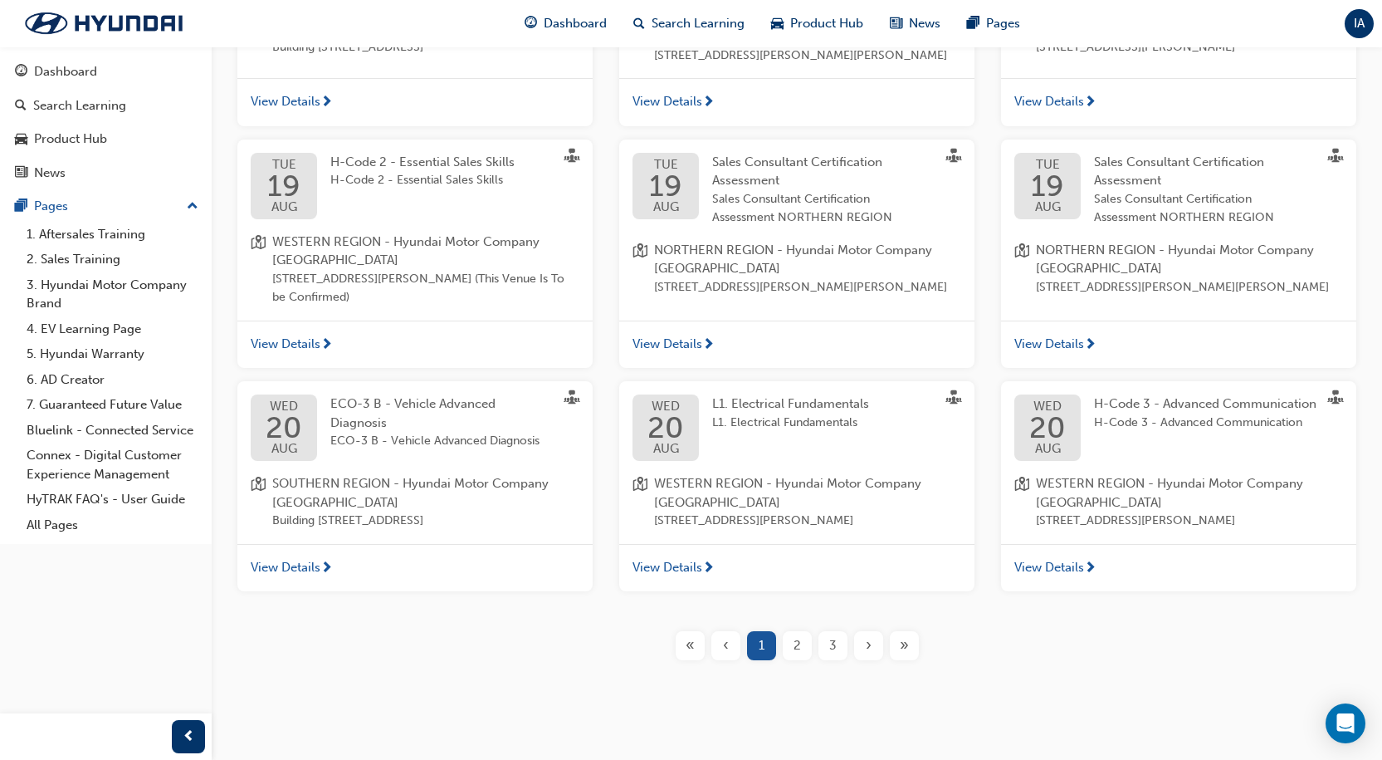
click at [811, 659] on div "Filter Sessions Sort by Start date (earliest - latest) Start Date [DATE] Enroll…" at bounding box center [797, 143] width 1171 height 1061
click at [787, 660] on div "2" at bounding box center [797, 645] width 29 height 29
click at [784, 660] on div "2" at bounding box center [797, 645] width 29 height 29
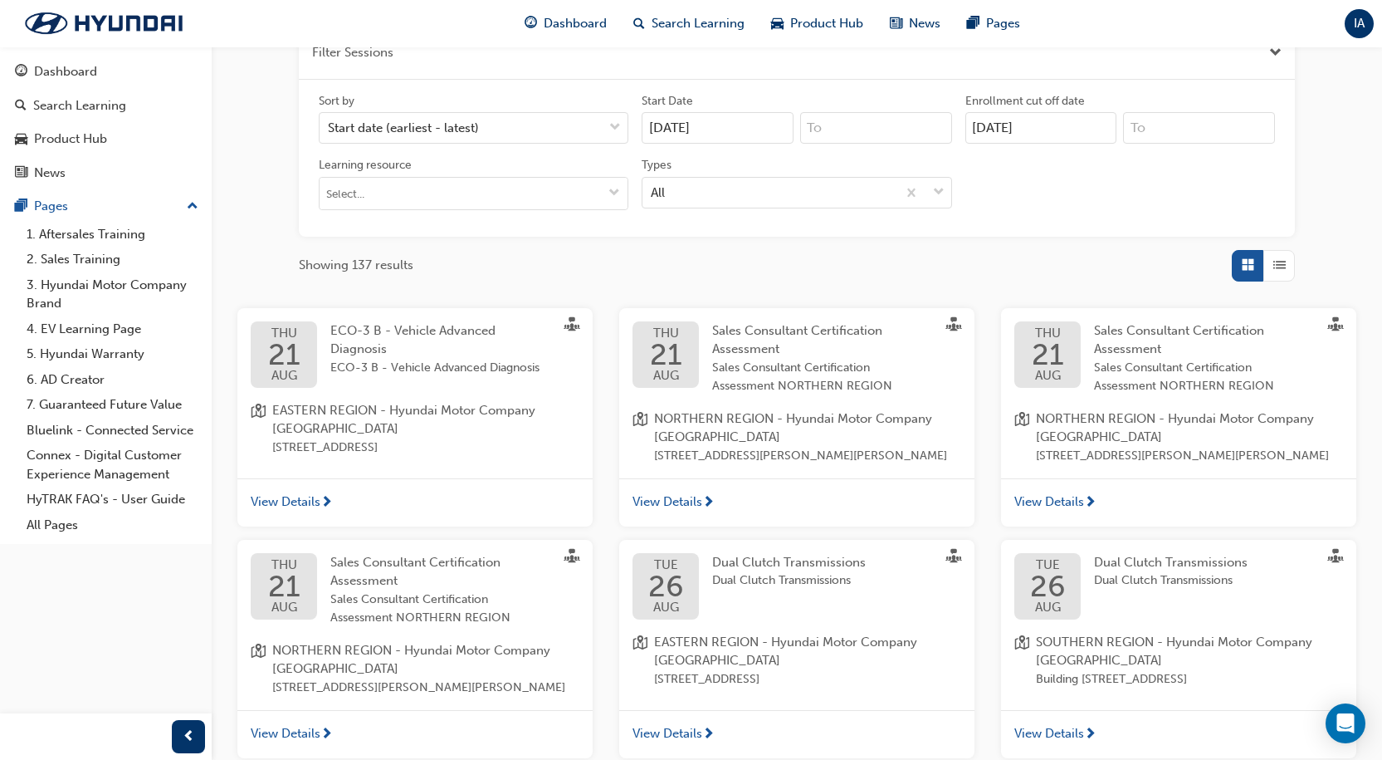
scroll to position [633, 0]
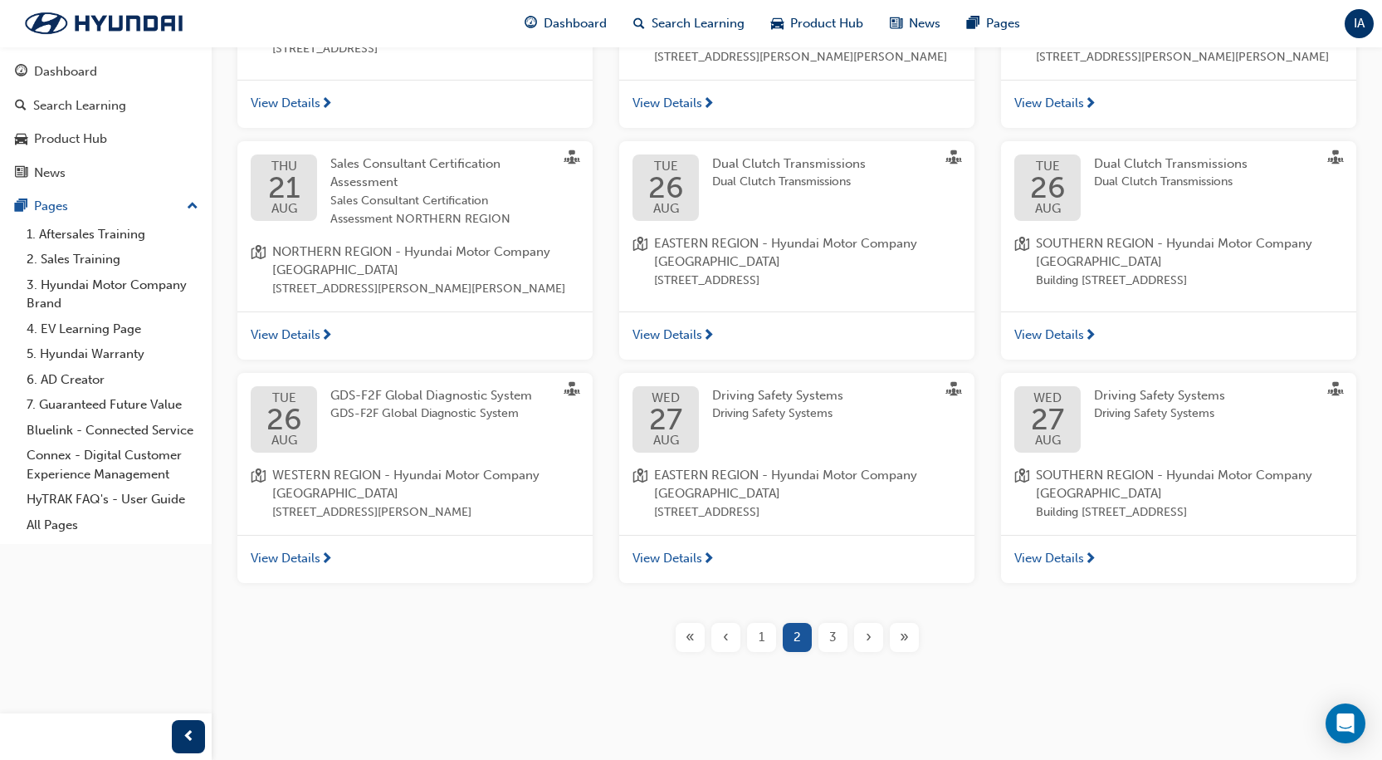
click at [819, 652] on div "3" at bounding box center [833, 637] width 29 height 29
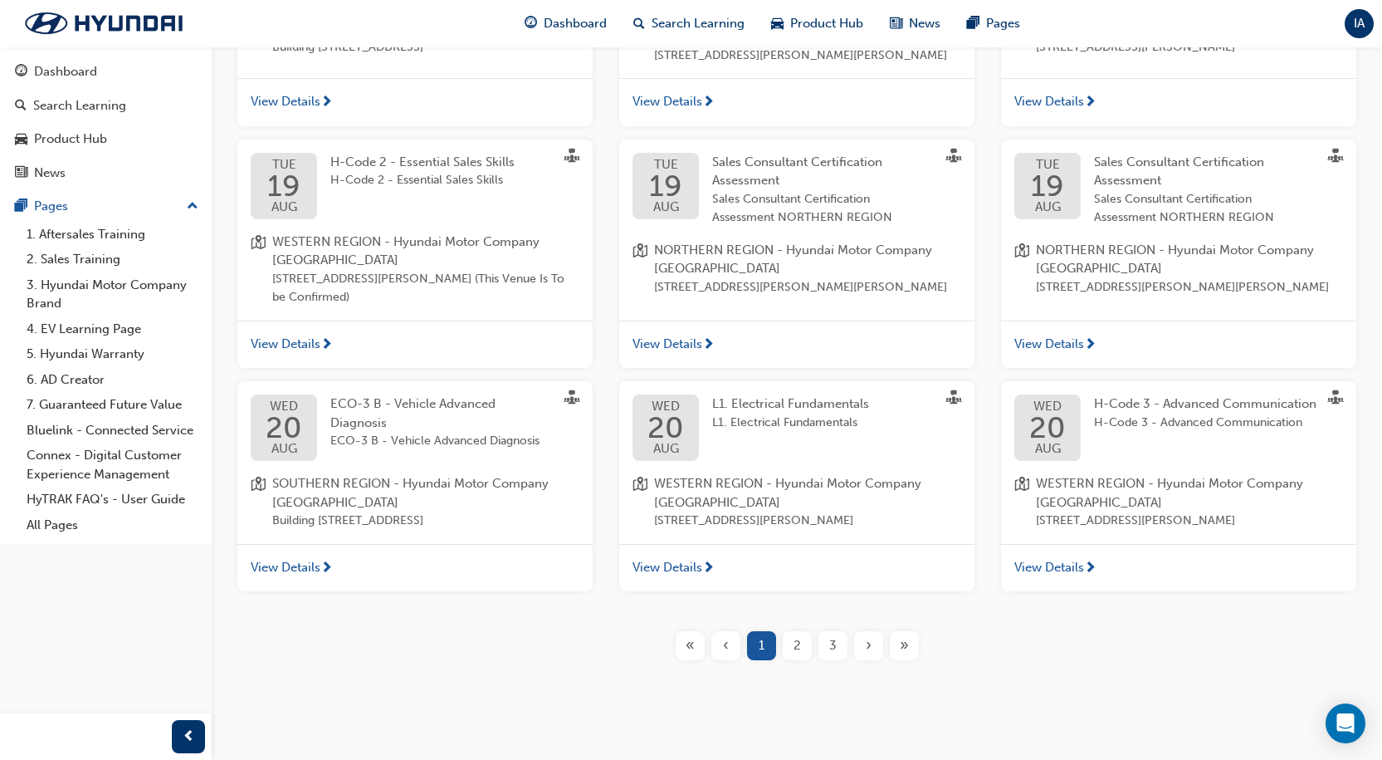
click at [825, 660] on div "3" at bounding box center [833, 645] width 29 height 29
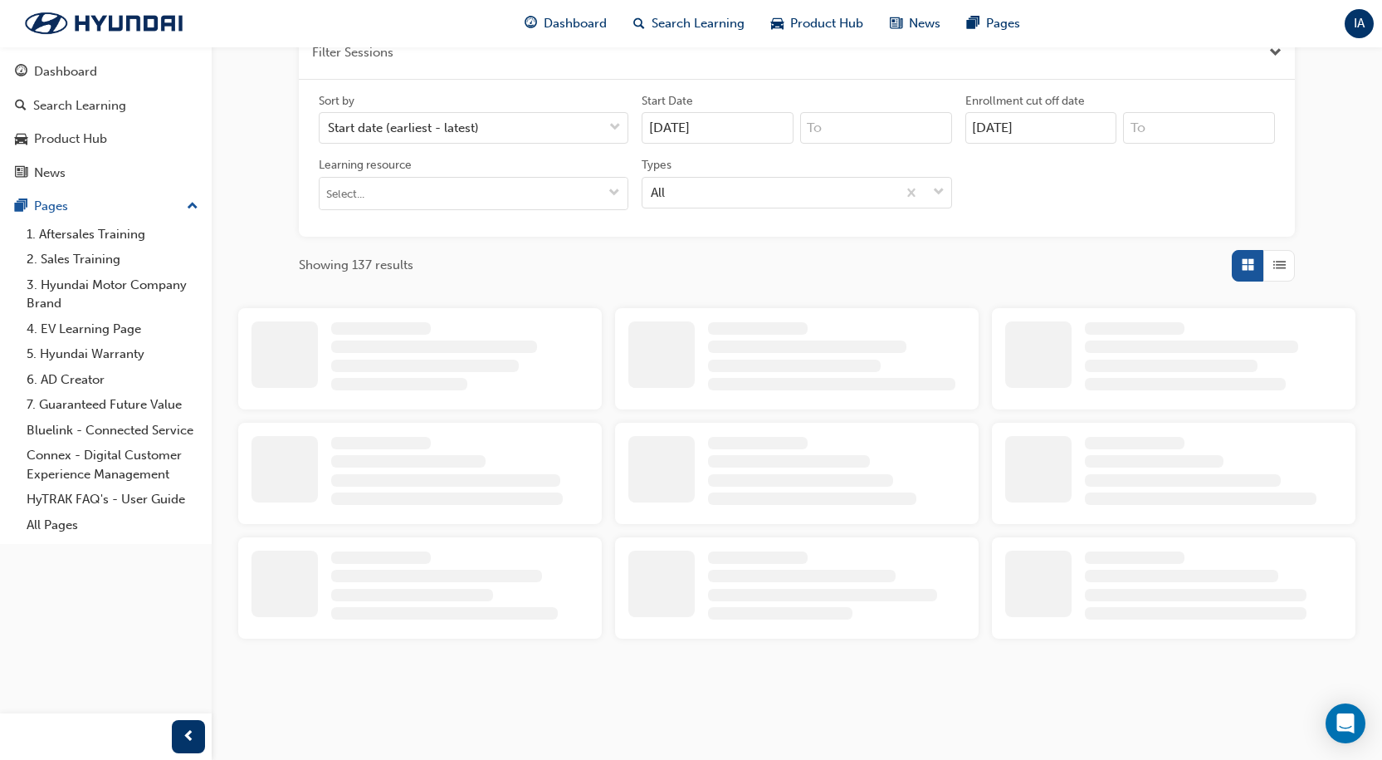
scroll to position [633, 0]
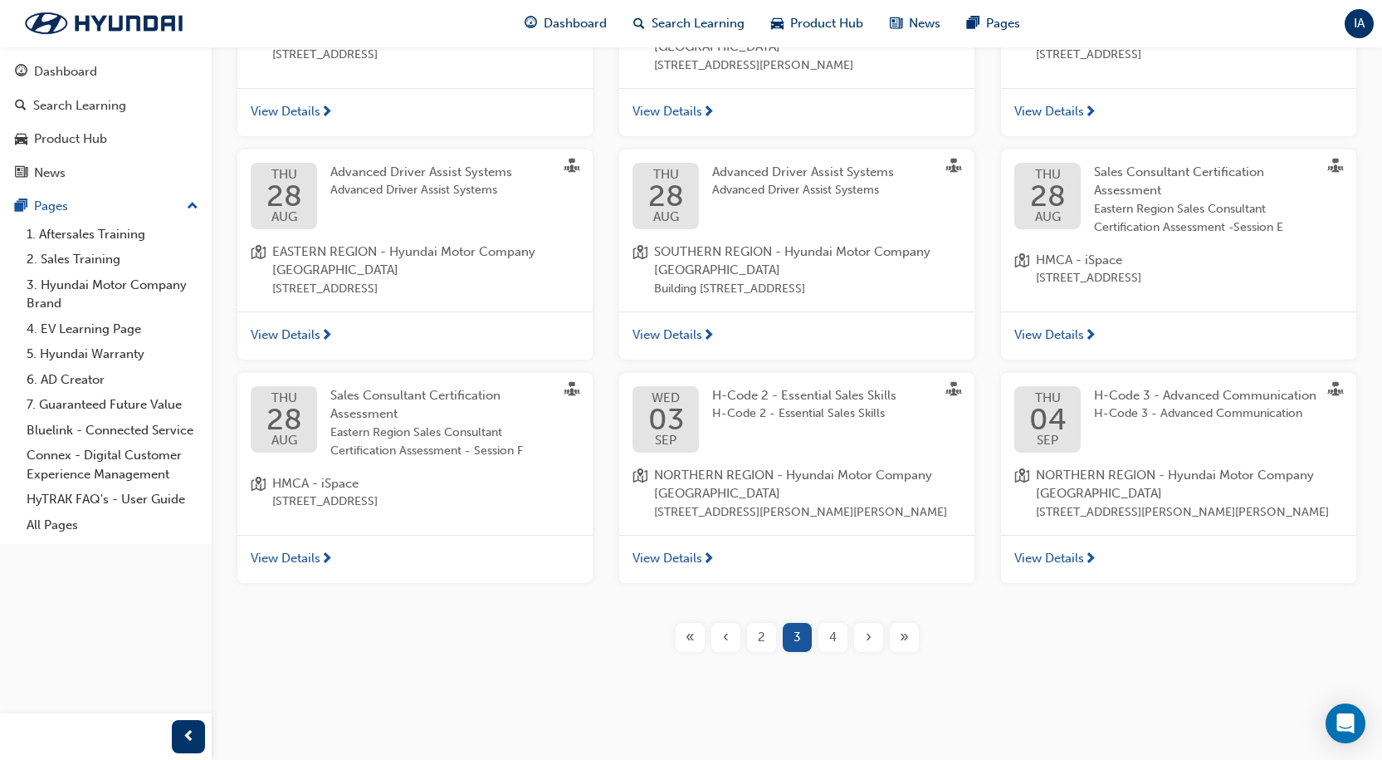
click at [835, 684] on div "Learning Plans Learning Resources Sessions Filter Sessions Sort by Start date (…" at bounding box center [797, 74] width 1171 height 1287
drag, startPoint x: 854, startPoint y: 667, endPoint x: 846, endPoint y: 657, distance: 12.5
click at [852, 664] on div "Learning Plans Learning Resources Sessions Filter Sessions Sort by Start date (…" at bounding box center [797, 74] width 1171 height 1287
click at [846, 657] on div "Filter Sessions Sort by Start date (earliest - latest) Start Date [DATE] Enroll…" at bounding box center [797, 148] width 1171 height 1034
click at [858, 650] on div "›" at bounding box center [868, 637] width 29 height 29
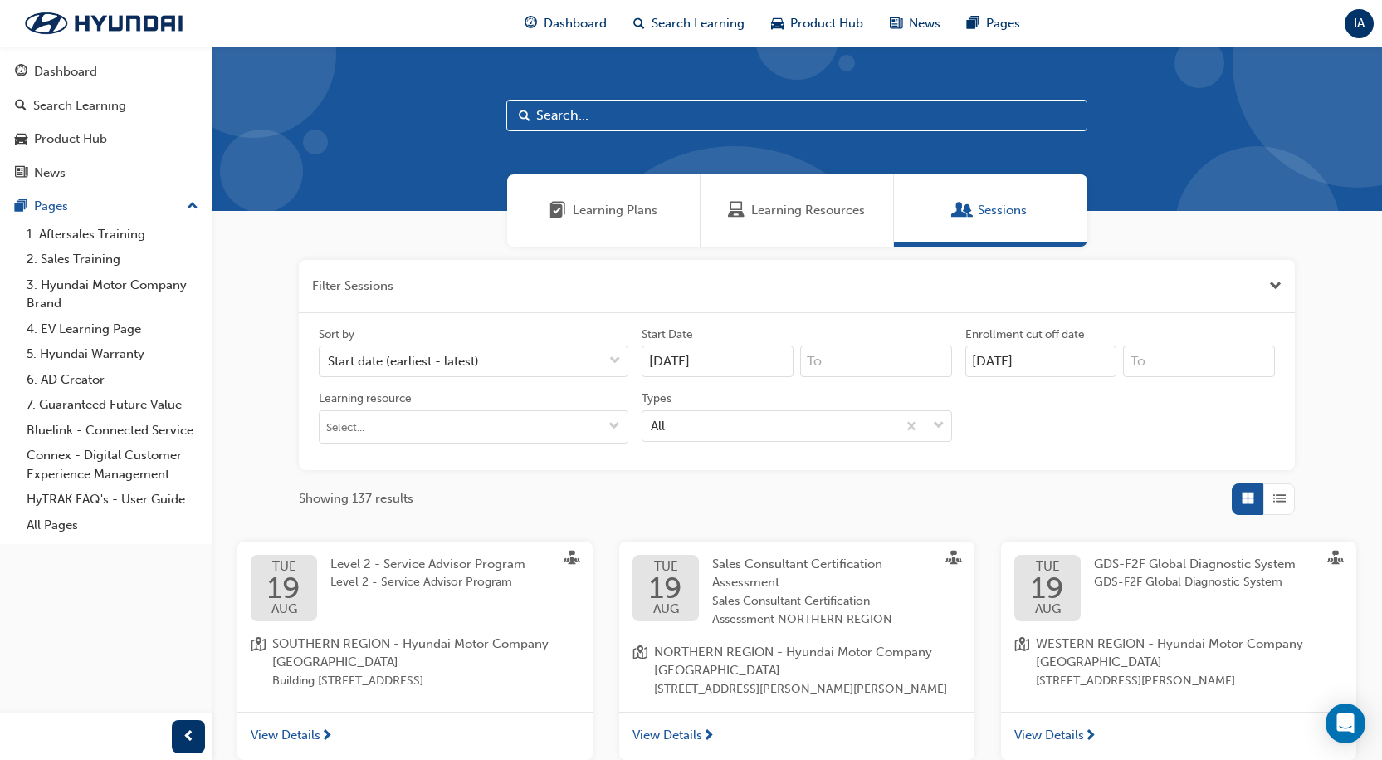
drag, startPoint x: 964, startPoint y: 405, endPoint x: 979, endPoint y: 399, distance: 16.4
drag, startPoint x: 979, startPoint y: 399, endPoint x: 1022, endPoint y: 441, distance: 60.5
click at [1022, 441] on div "Sort by Start date (earliest - latest) Start Date [DATE] Enrollment cut off dat…" at bounding box center [797, 391] width 970 height 130
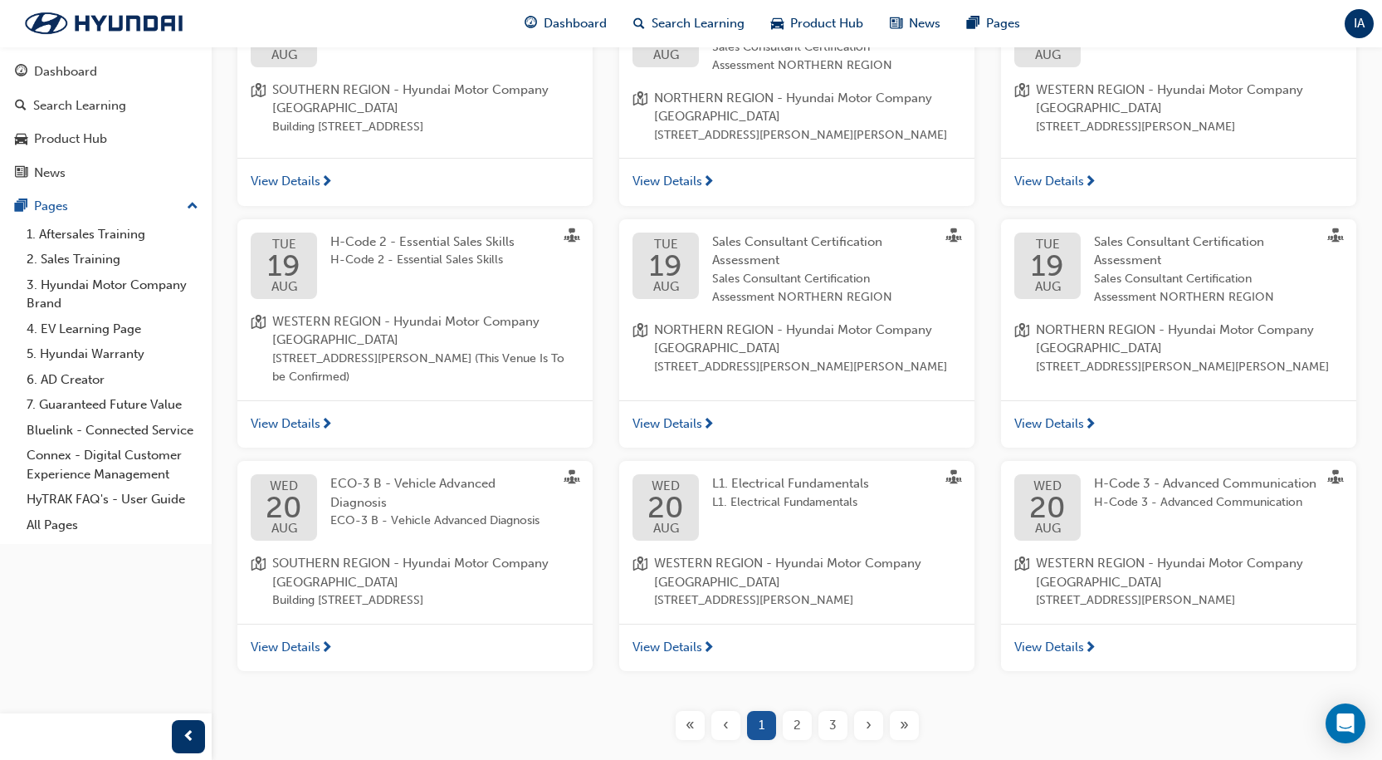
scroll to position [671, 0]
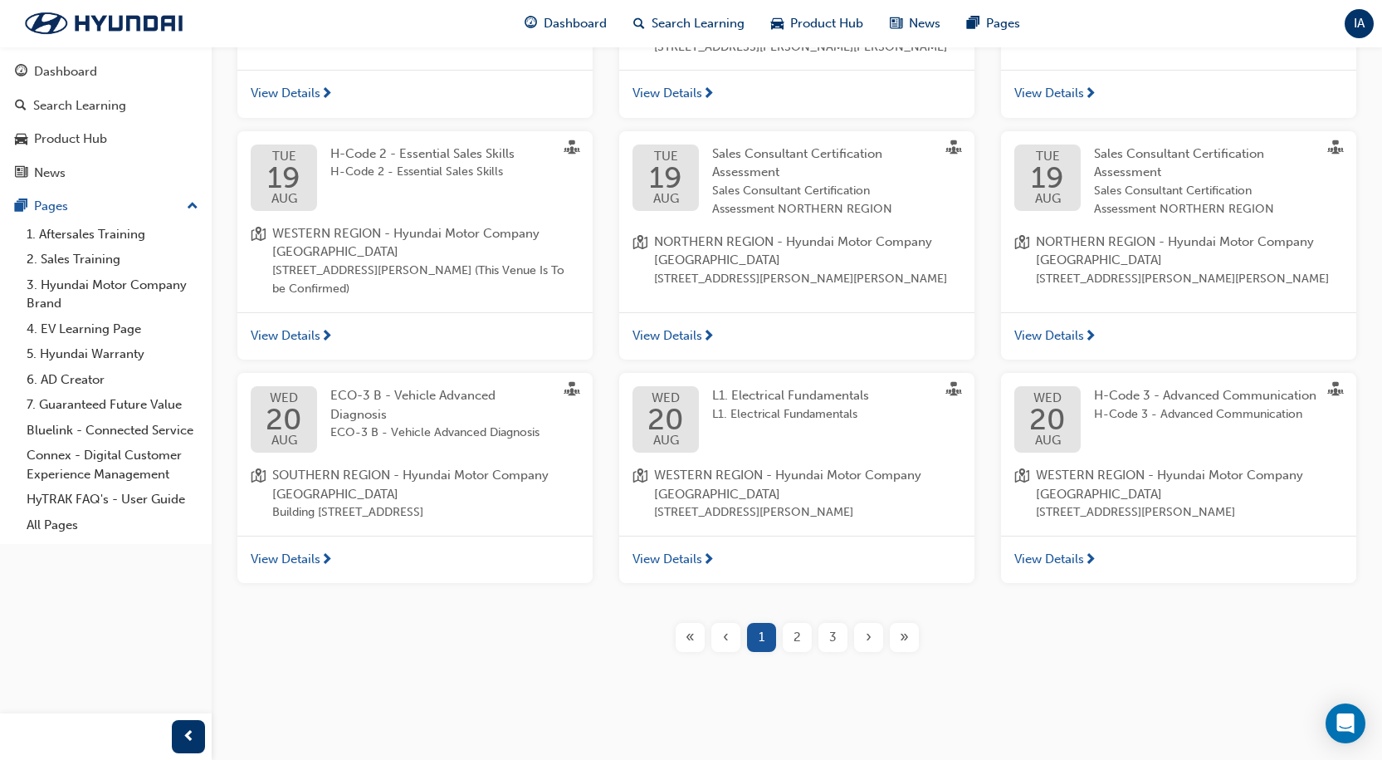
click at [802, 638] on div "2" at bounding box center [797, 637] width 29 height 29
click at [856, 638] on div "›" at bounding box center [868, 637] width 29 height 29
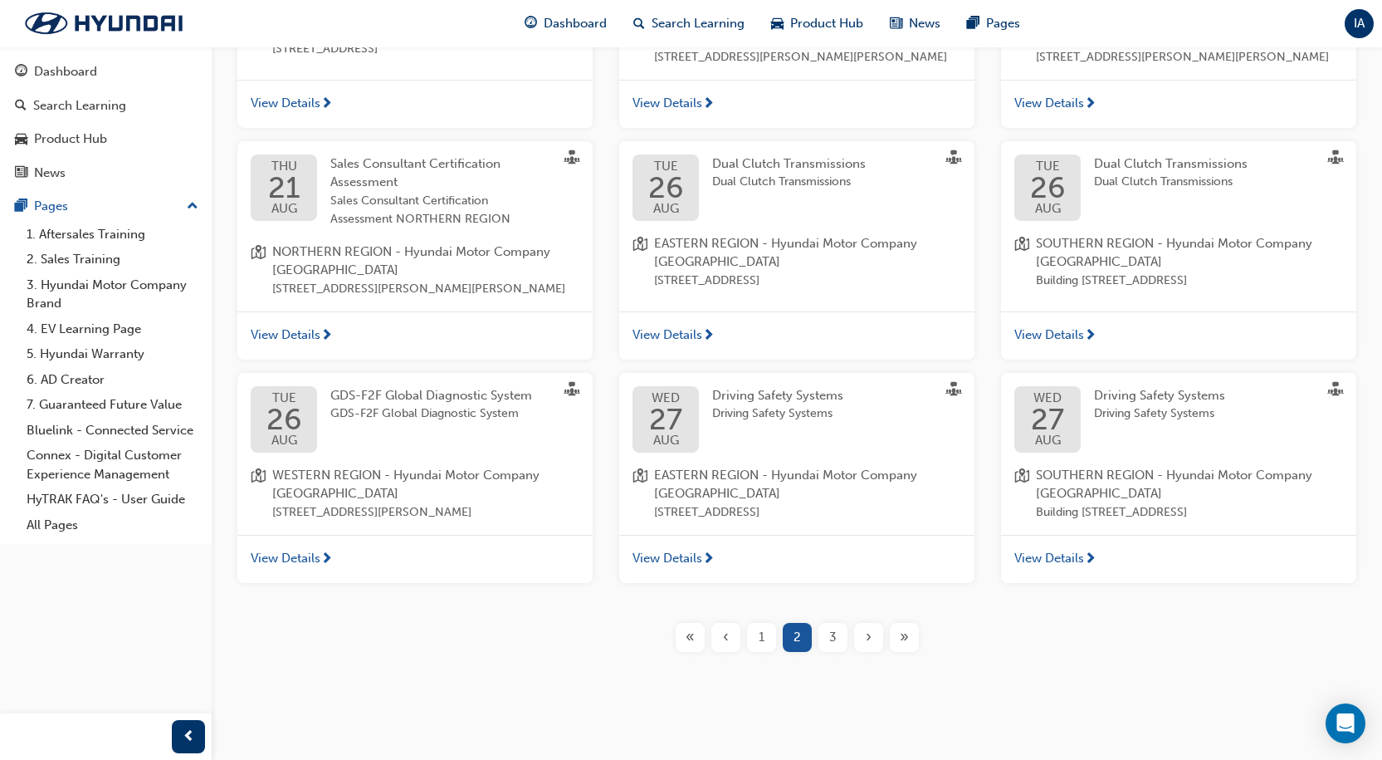
click at [856, 641] on div "›" at bounding box center [868, 637] width 29 height 29
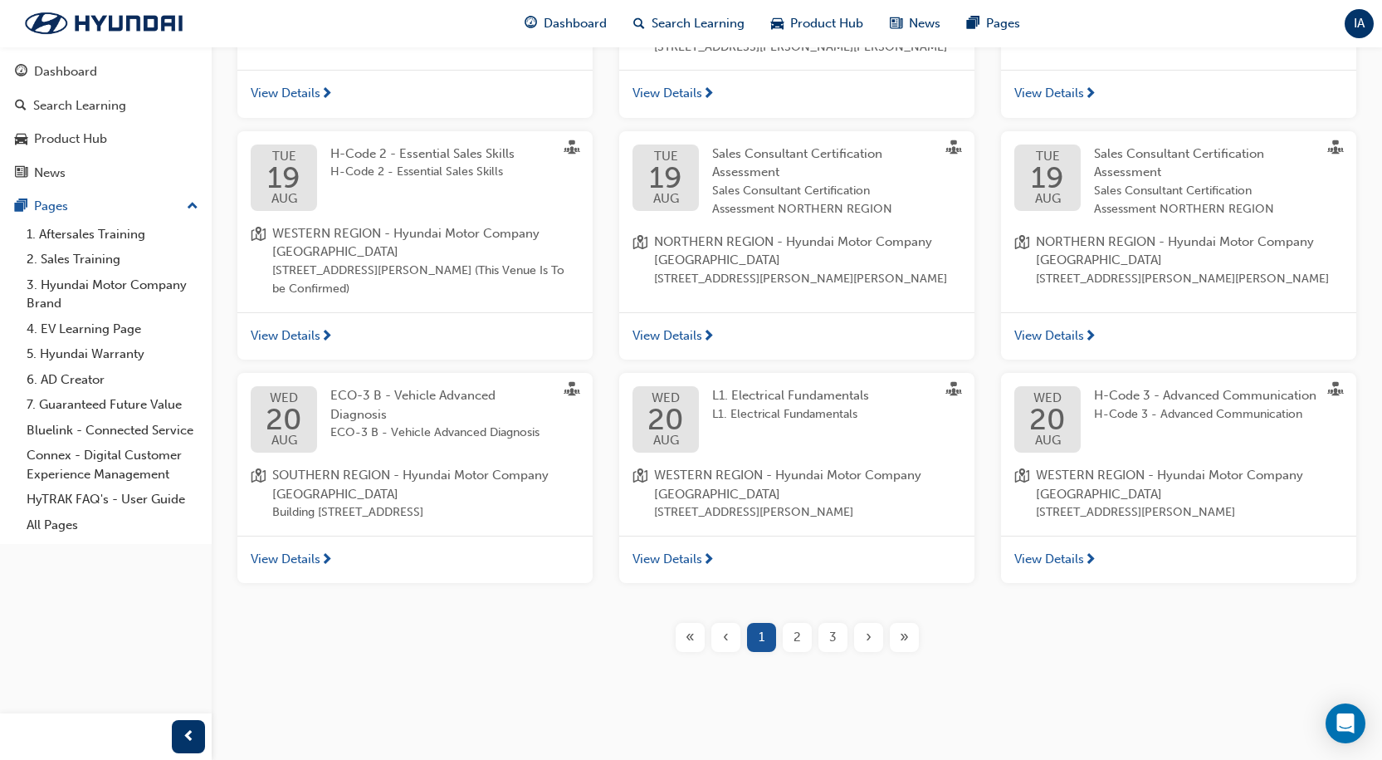
click at [849, 646] on button "3" at bounding box center [833, 637] width 36 height 29
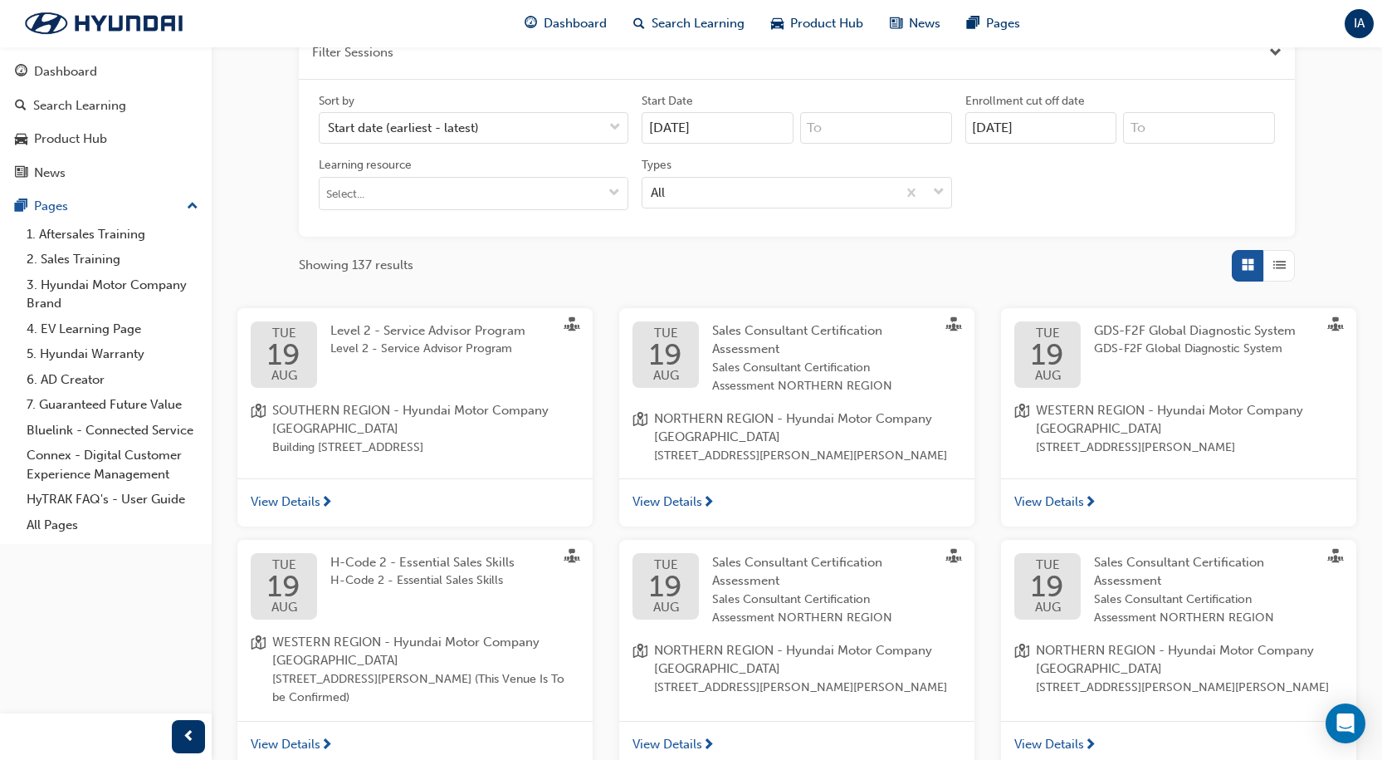
scroll to position [633, 0]
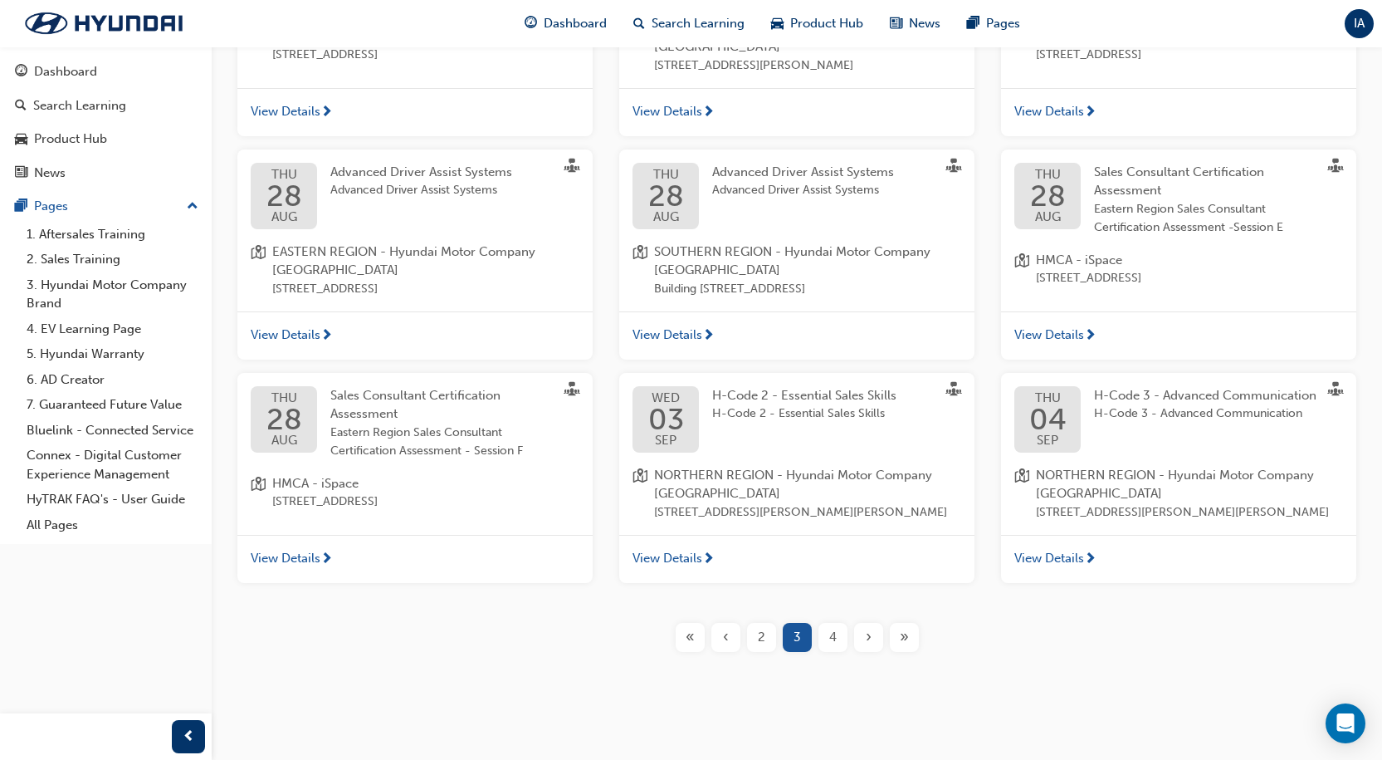
click at [819, 649] on div "4" at bounding box center [833, 637] width 29 height 29
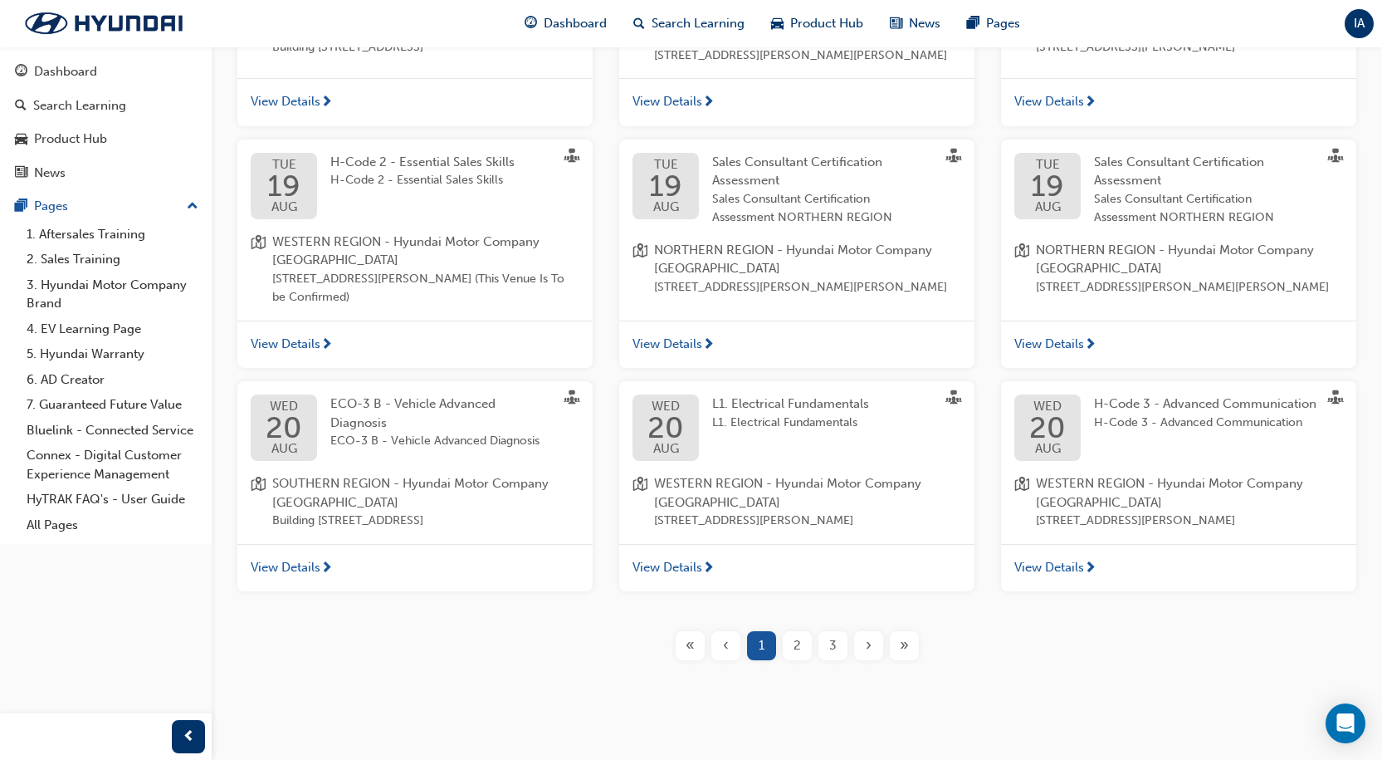
click at [842, 660] on div "3" at bounding box center [833, 645] width 29 height 29
click at [834, 660] on div "3" at bounding box center [833, 645] width 29 height 29
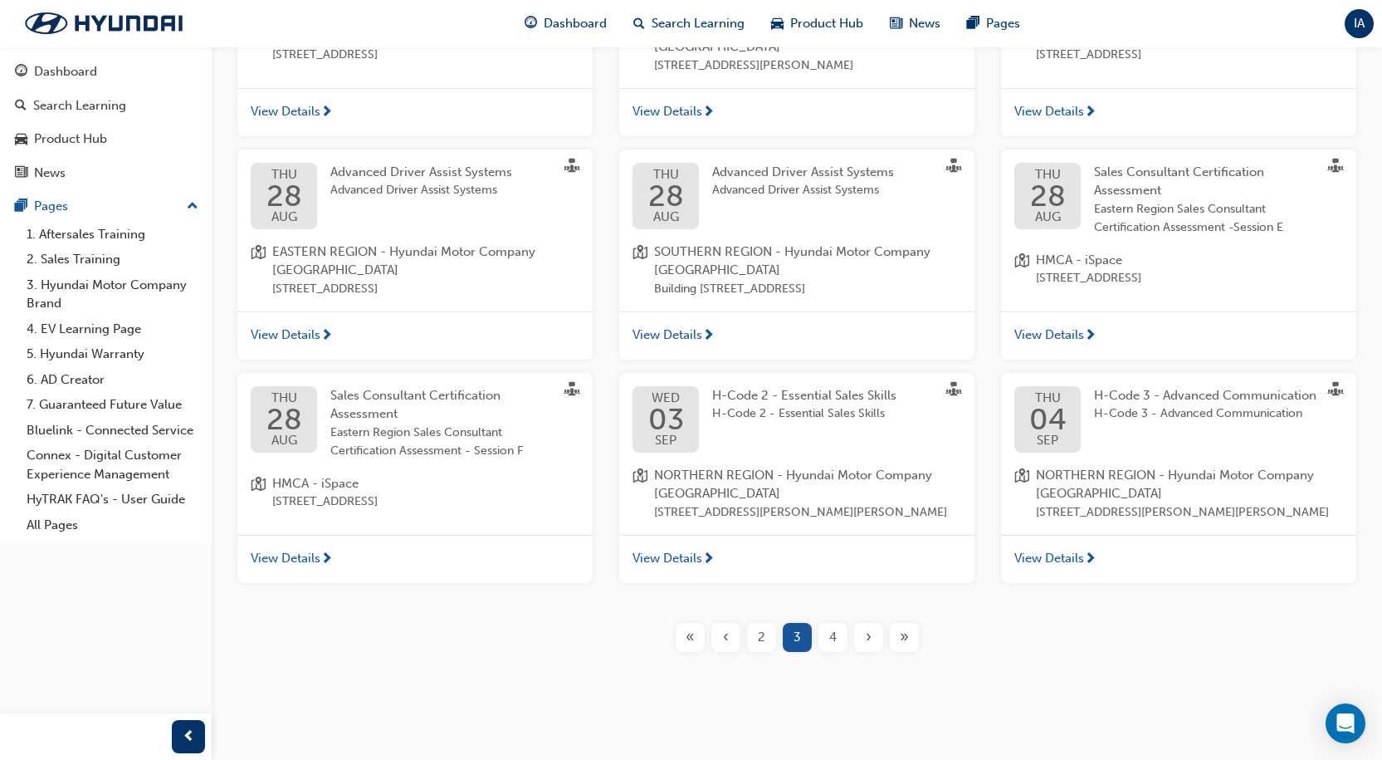
click at [846, 642] on div "4" at bounding box center [833, 637] width 29 height 29
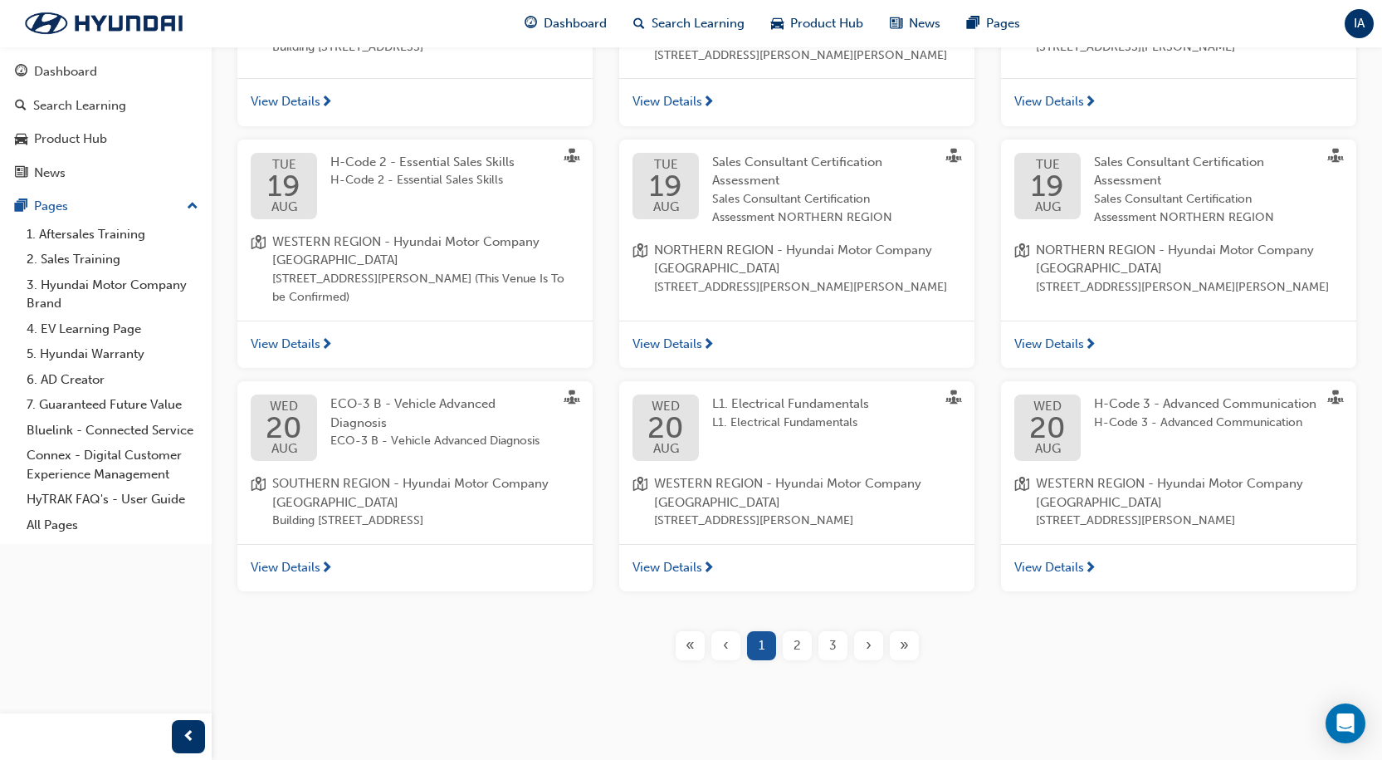
click at [795, 655] on span "2" at bounding box center [797, 645] width 7 height 19
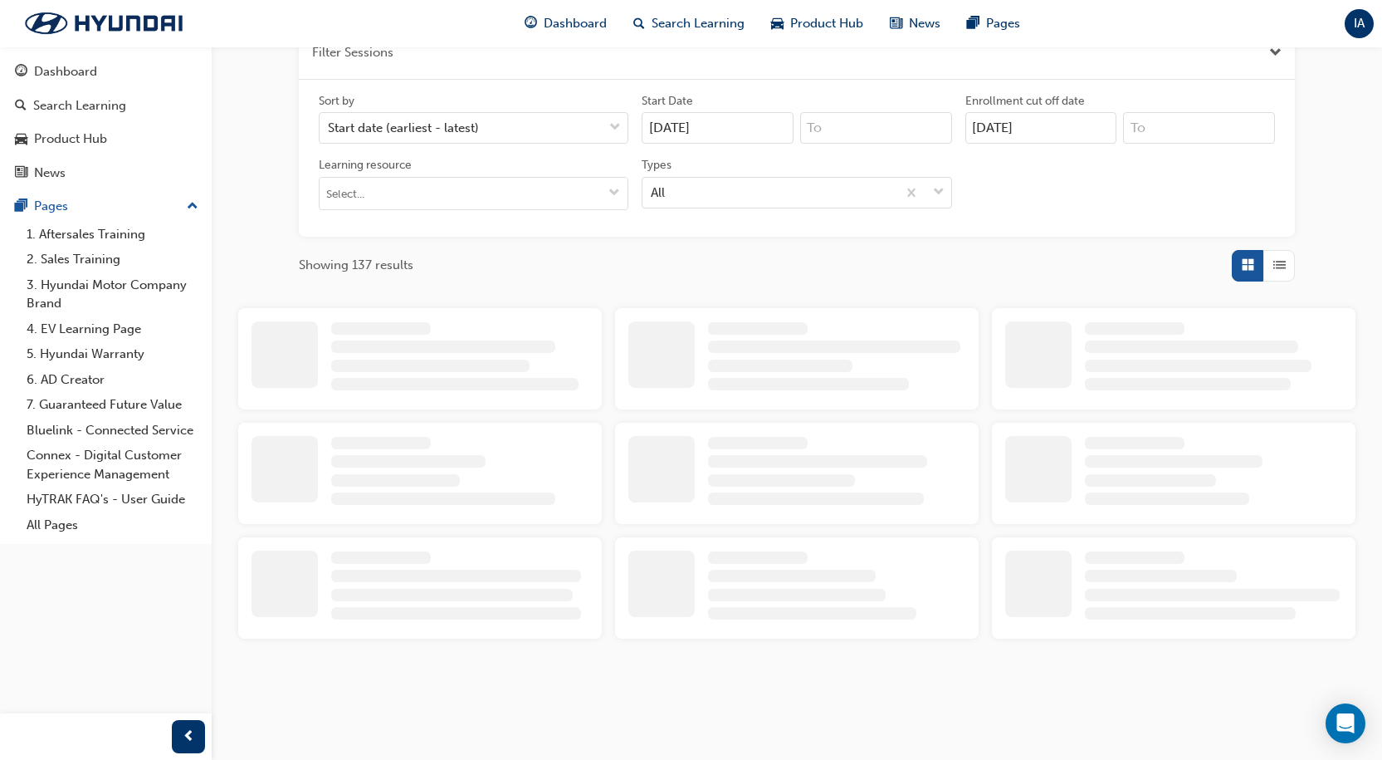
scroll to position [633, 0]
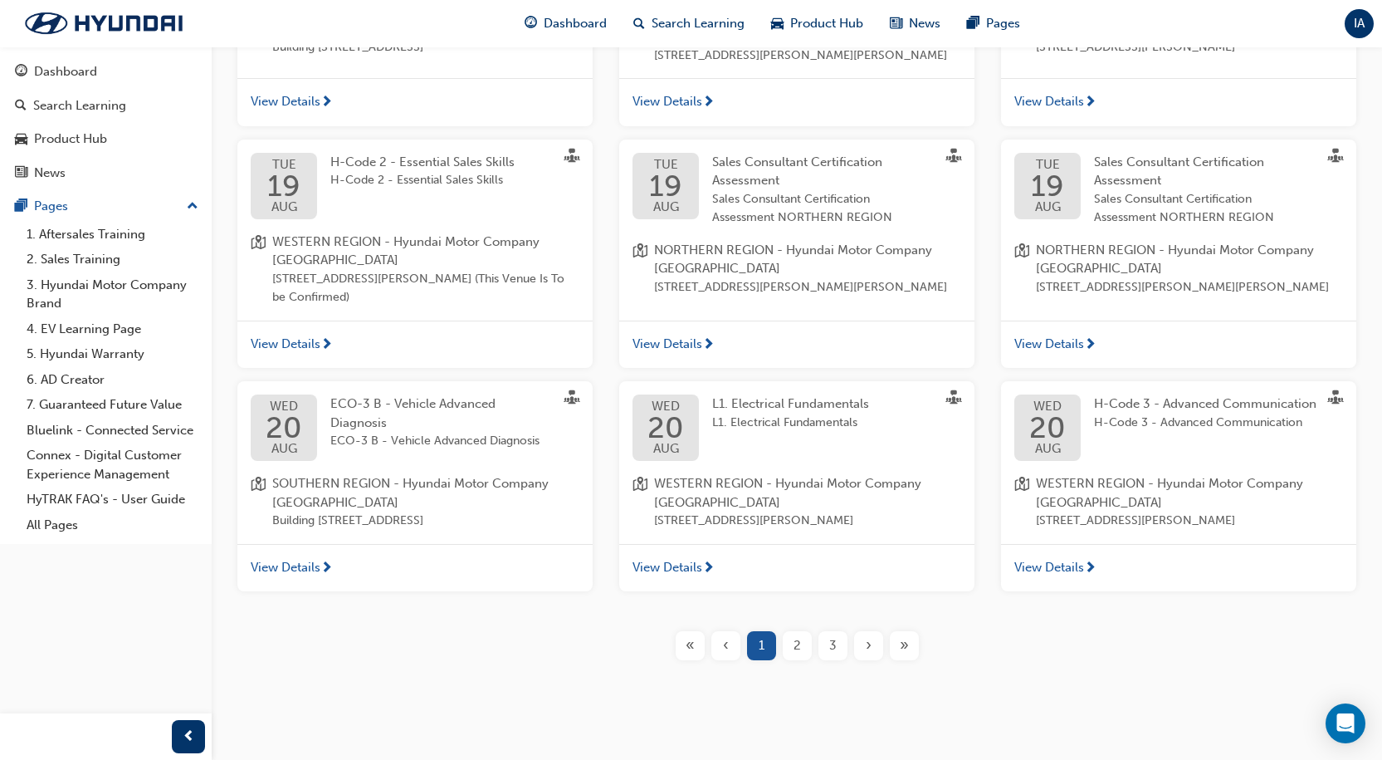
click at [820, 660] on div "3" at bounding box center [833, 645] width 29 height 29
click at [846, 660] on div "3" at bounding box center [833, 645] width 29 height 29
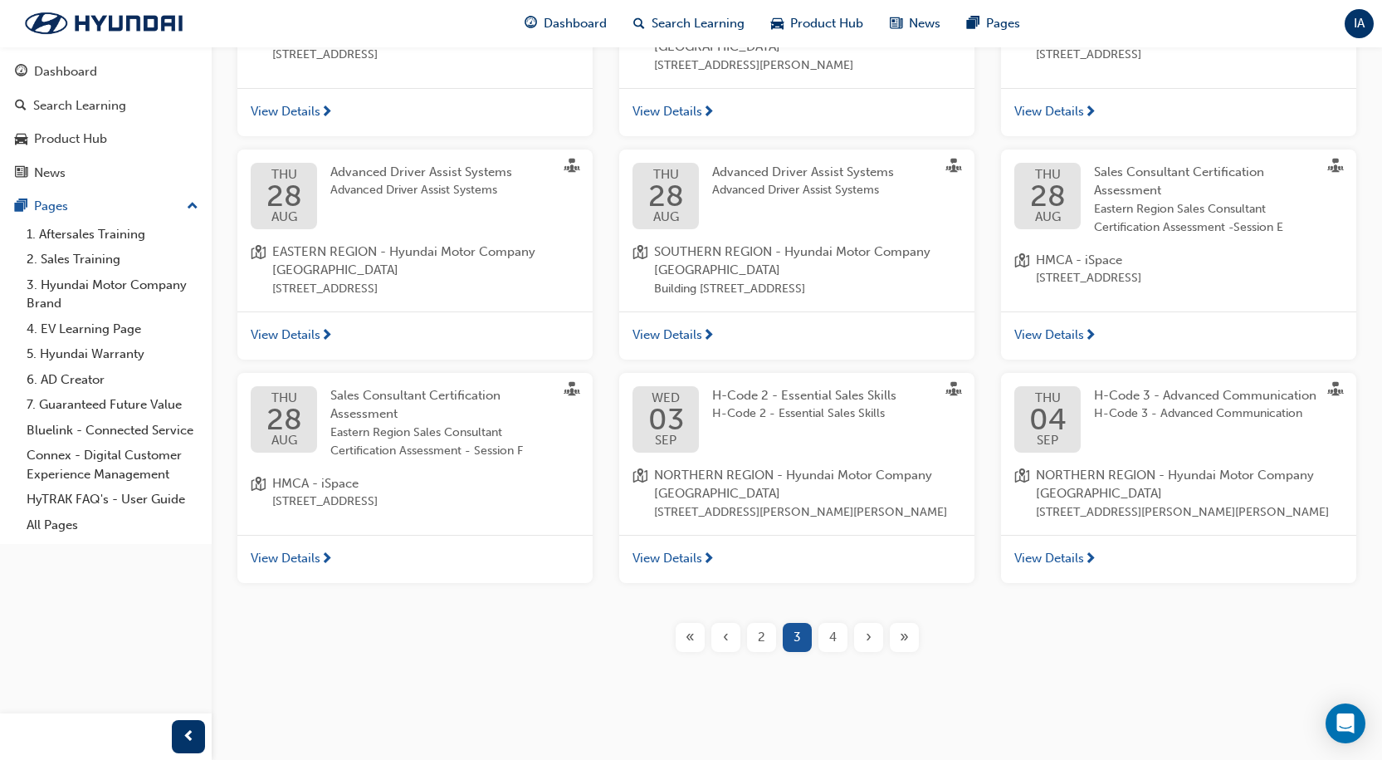
click at [847, 672] on div "Learning Plans Learning Resources Sessions Filter Sessions Sort by Start date (…" at bounding box center [797, 74] width 1171 height 1287
click at [846, 650] on button "4" at bounding box center [833, 637] width 36 height 29
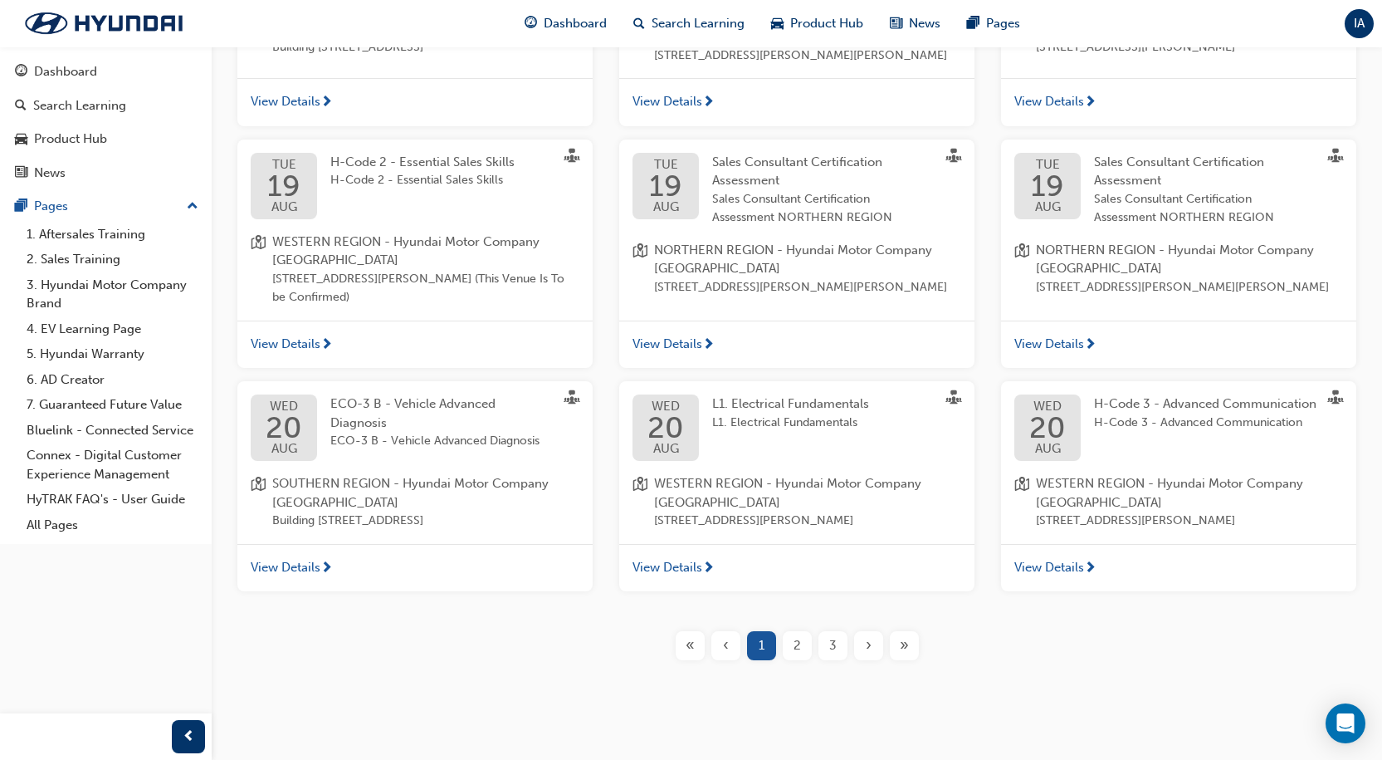
click at [861, 660] on div "›" at bounding box center [868, 645] width 29 height 29
click at [858, 660] on div "›" at bounding box center [868, 645] width 29 height 29
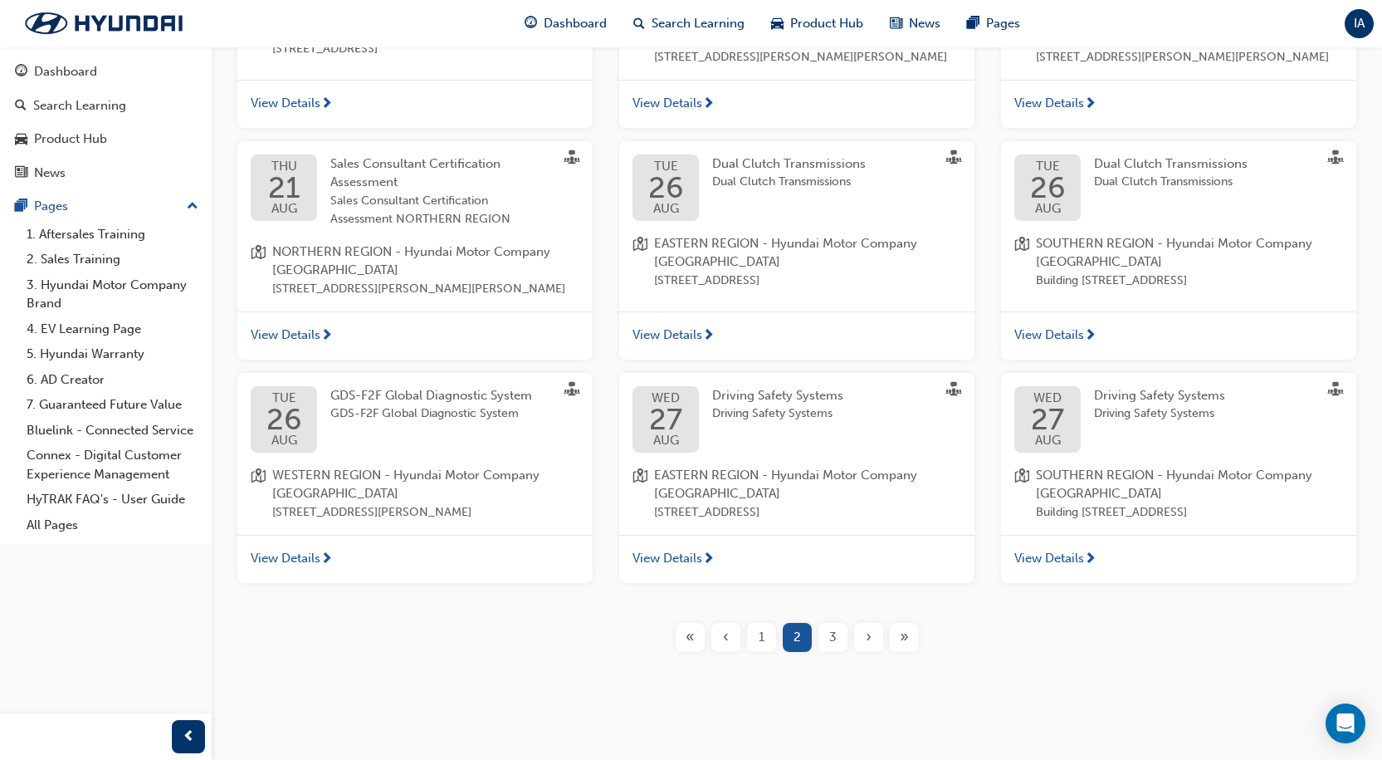
click at [866, 647] on span "›" at bounding box center [869, 637] width 6 height 19
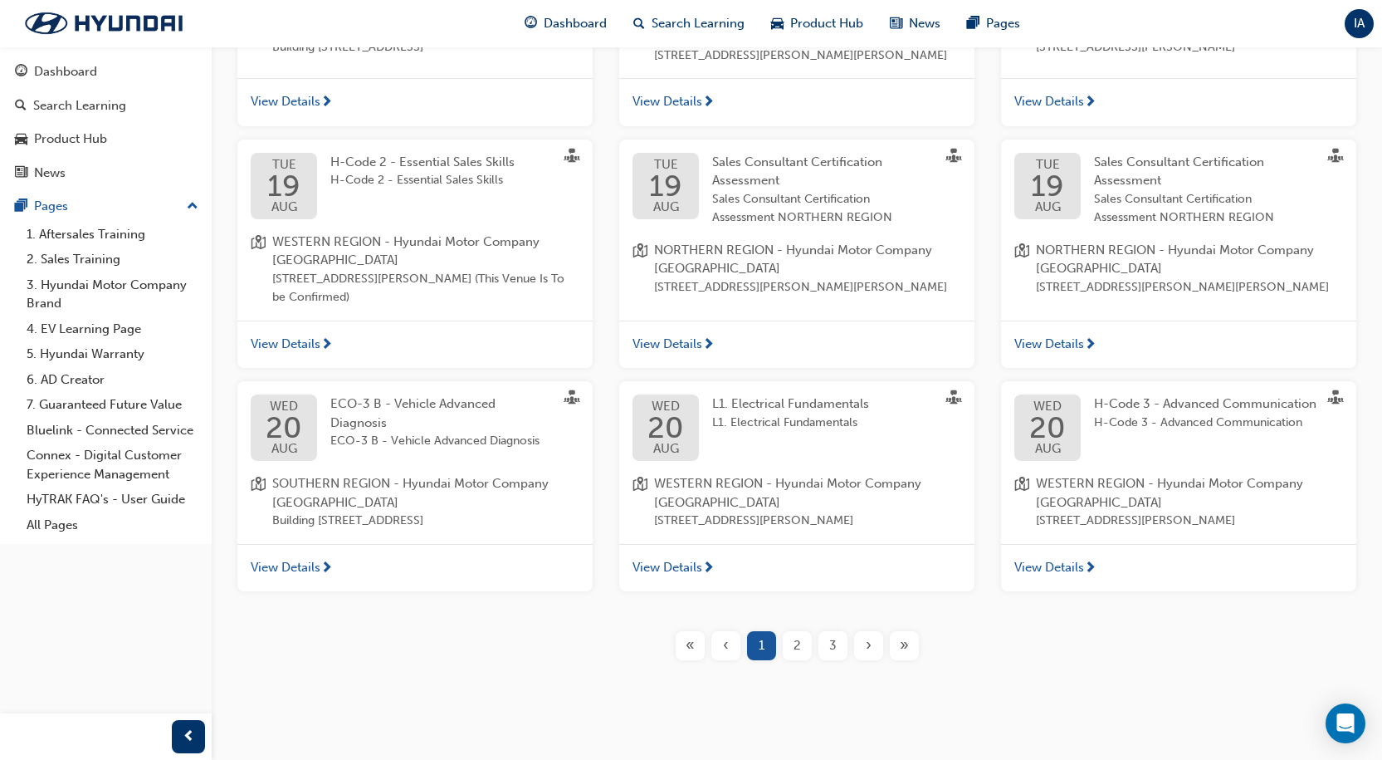
click at [866, 655] on span "›" at bounding box center [869, 645] width 6 height 19
click at [867, 655] on span "›" at bounding box center [869, 645] width 6 height 19
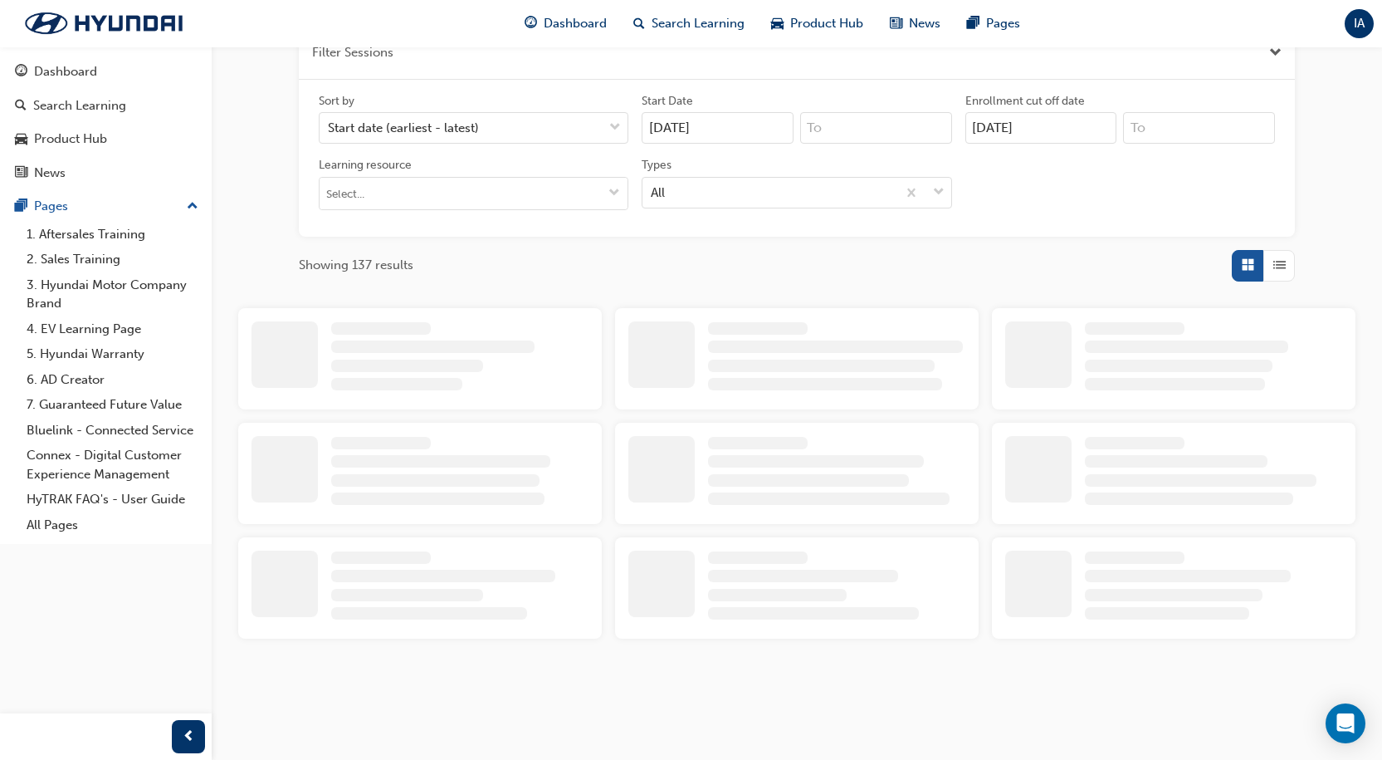
scroll to position [633, 0]
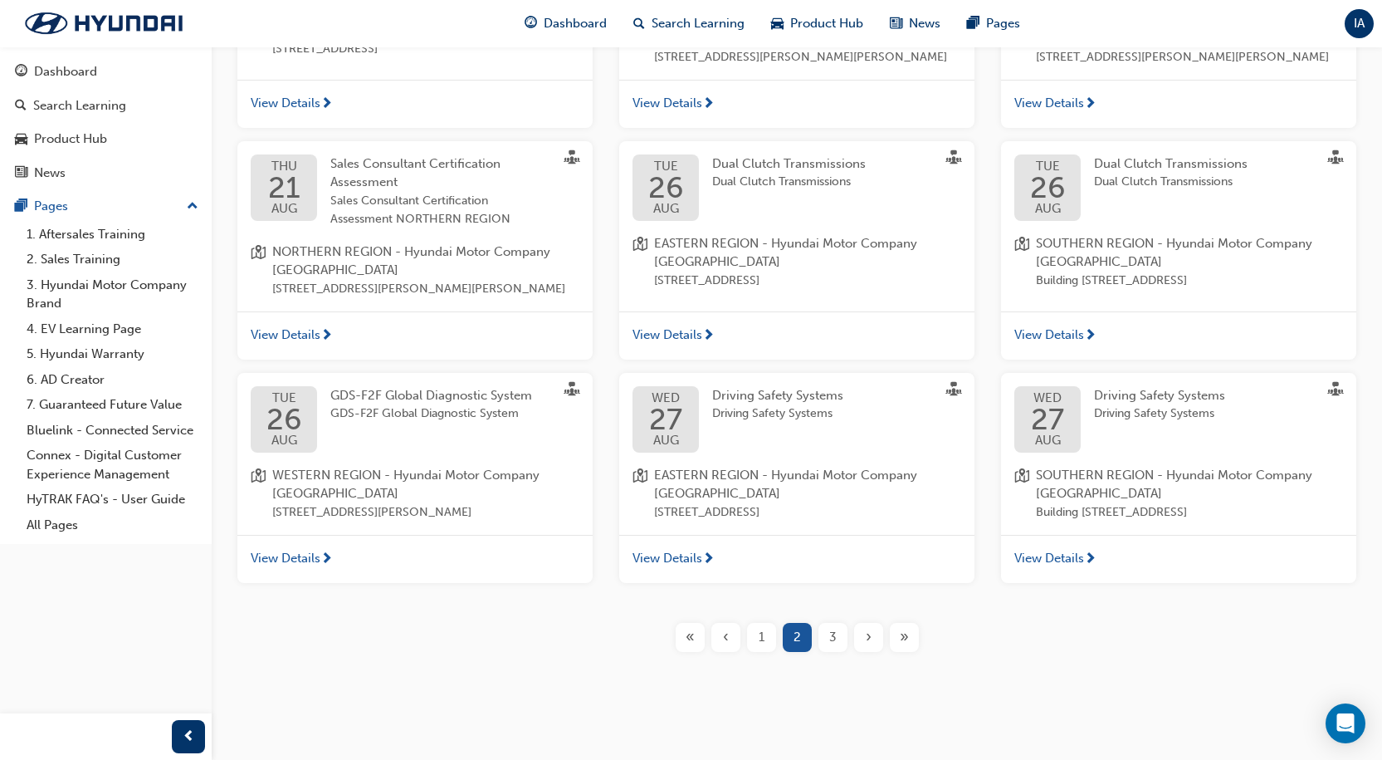
click at [873, 652] on div "›" at bounding box center [868, 637] width 29 height 29
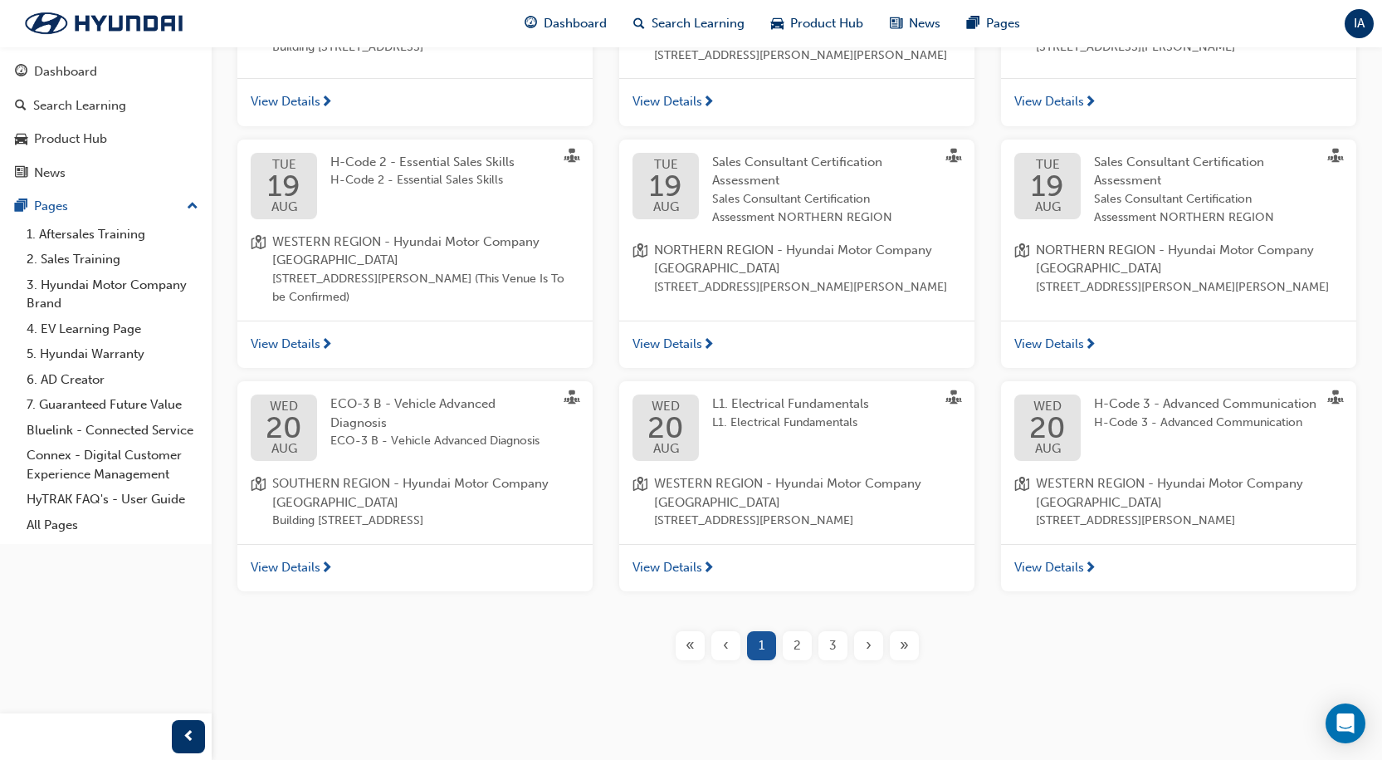
click at [901, 660] on div "»" at bounding box center [904, 645] width 29 height 29
click at [909, 660] on div "»" at bounding box center [904, 645] width 29 height 29
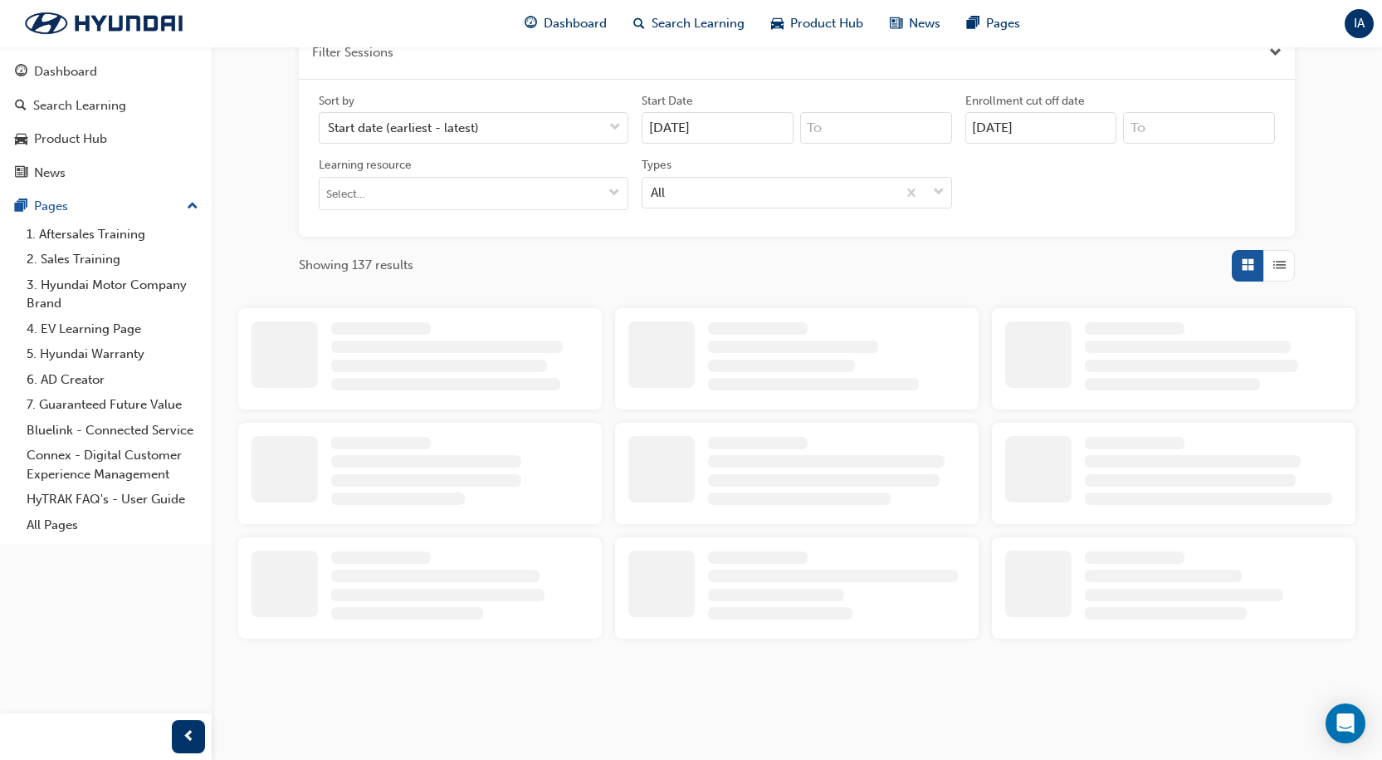
scroll to position [169, 0]
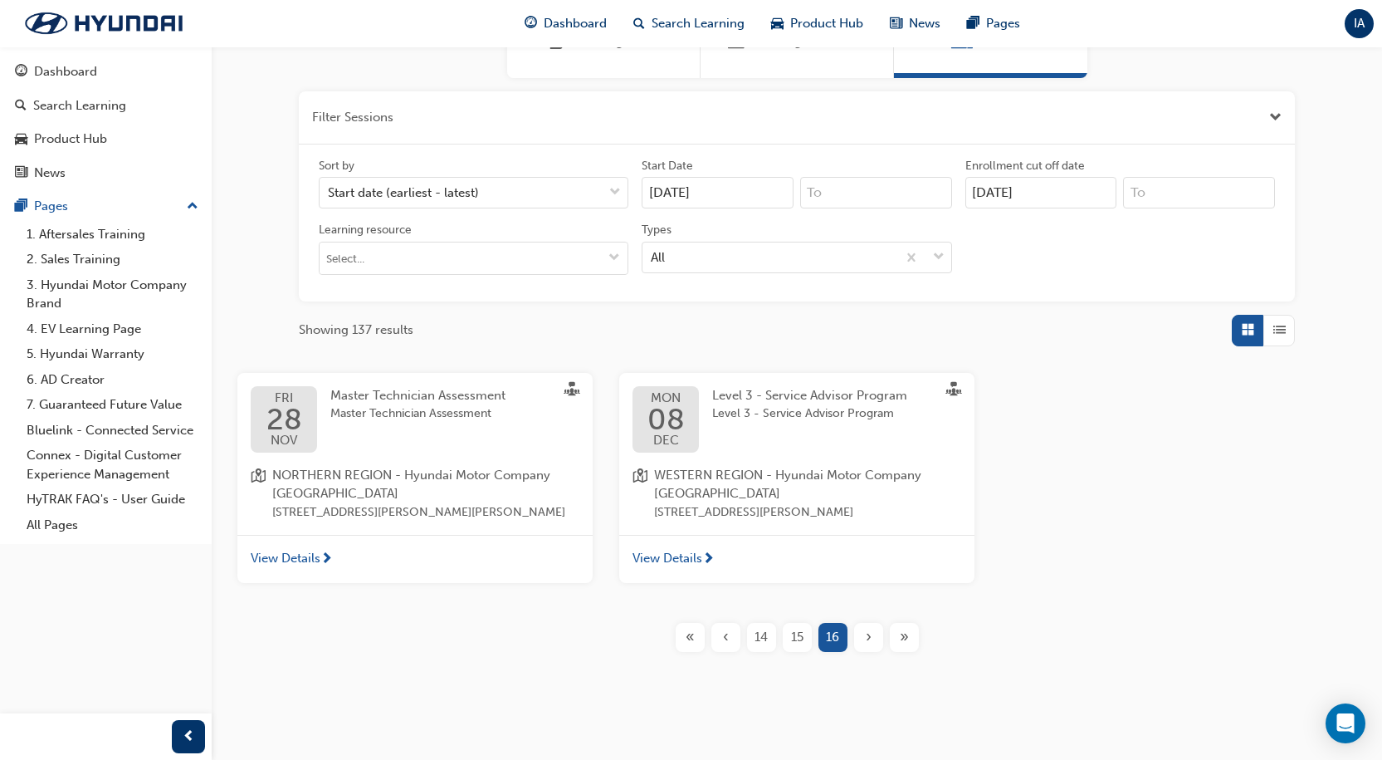
click at [739, 641] on div "‹" at bounding box center [726, 637] width 29 height 29
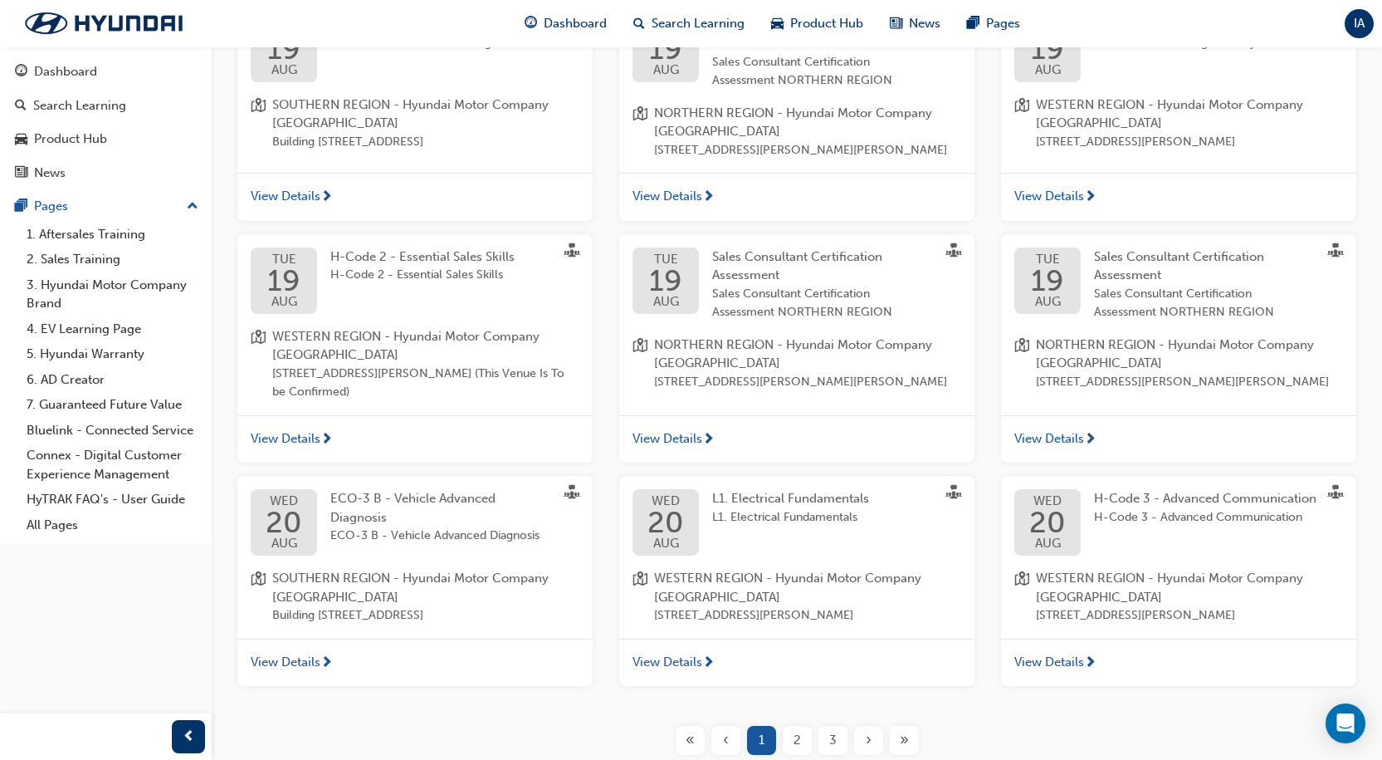
scroll to position [671, 0]
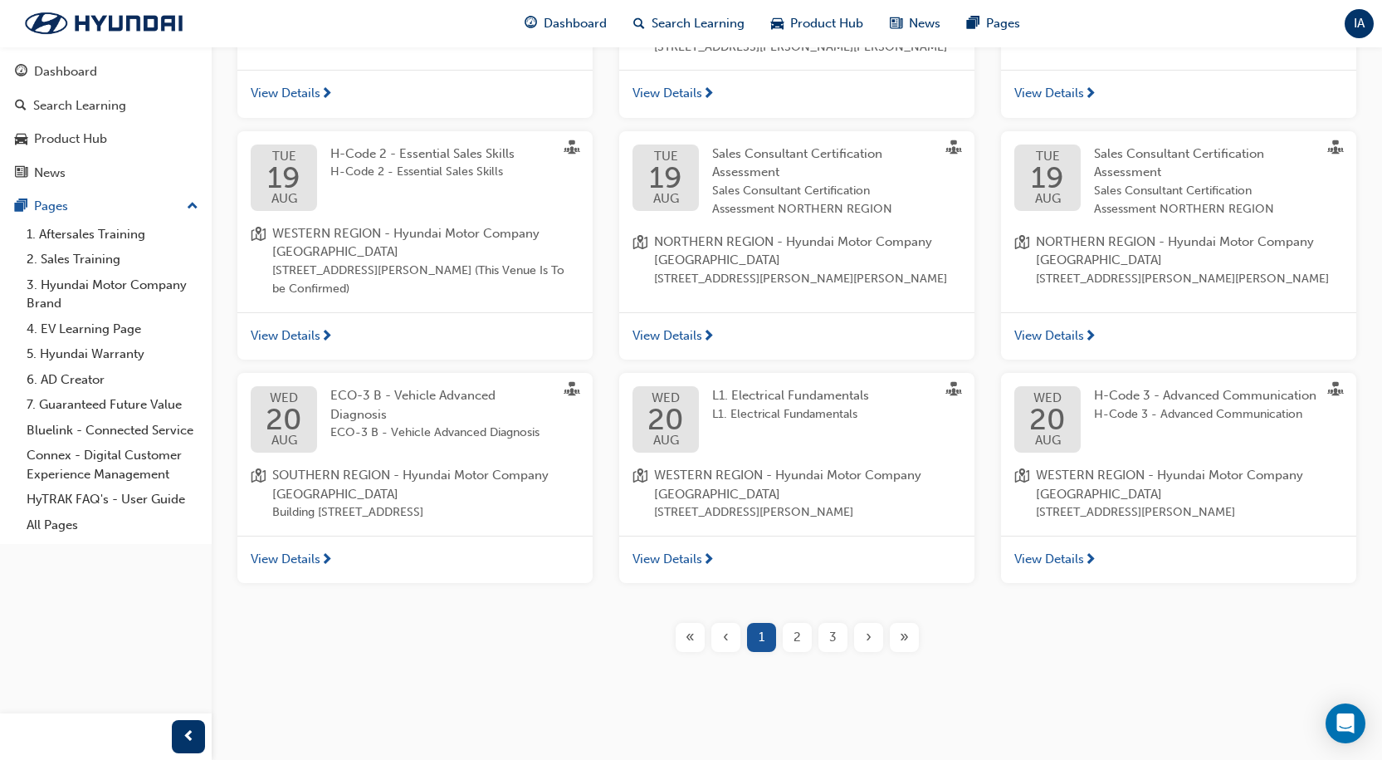
click at [827, 688] on div "Learning Plans Learning Resources Sessions Filter Sessions Sort by Start date (…" at bounding box center [797, 61] width 1171 height 1313
drag, startPoint x: 836, startPoint y: 583, endPoint x: 830, endPoint y: 611, distance: 28.8
click at [836, 586] on div "[DATE] Level 2 - Service Advisor Program Level 2 - Service Advisor Program SOUT…" at bounding box center [797, 248] width 1146 height 697
click at [830, 614] on div "Filter Sessions Sort by Start date (earliest - latest) Start Date [DATE] Enroll…" at bounding box center [797, 135] width 1171 height 1061
click at [843, 627] on div "3" at bounding box center [833, 637] width 29 height 29
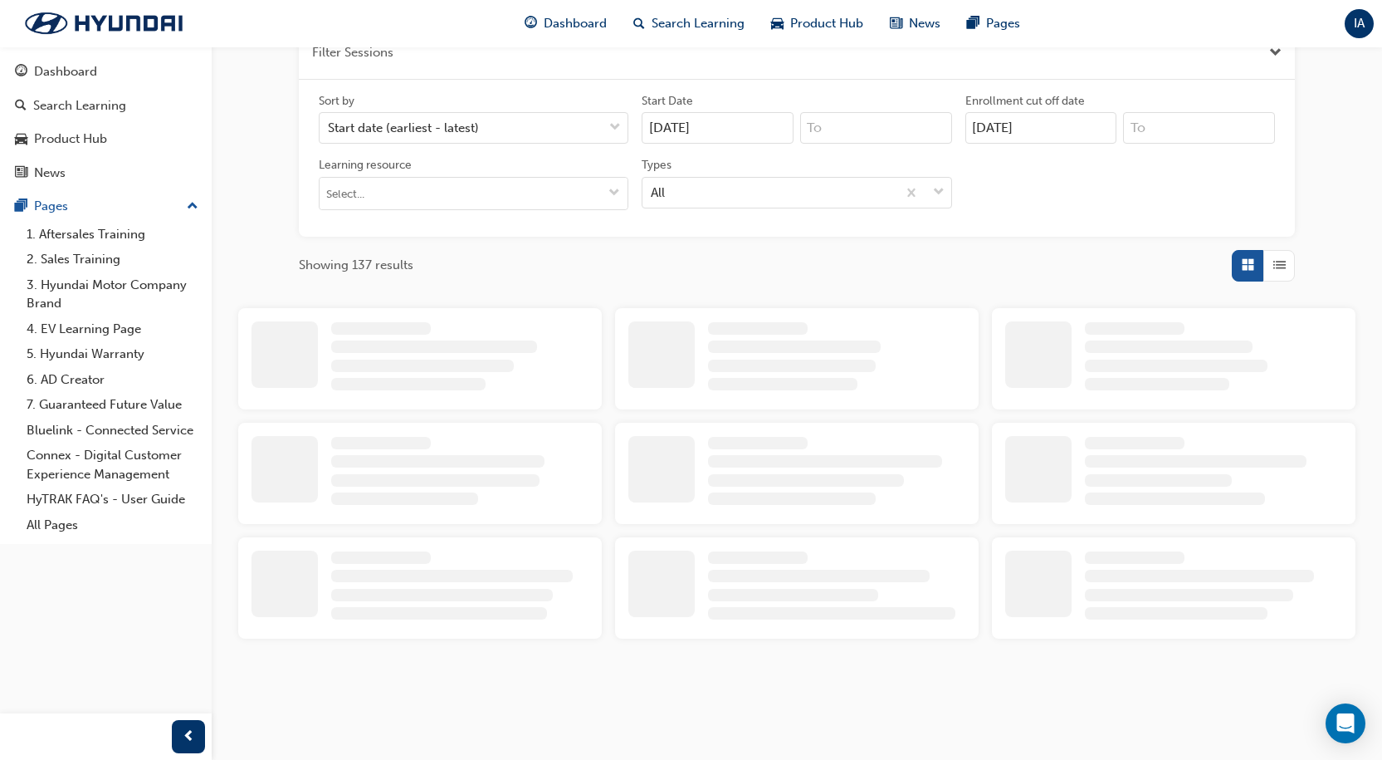
scroll to position [671, 0]
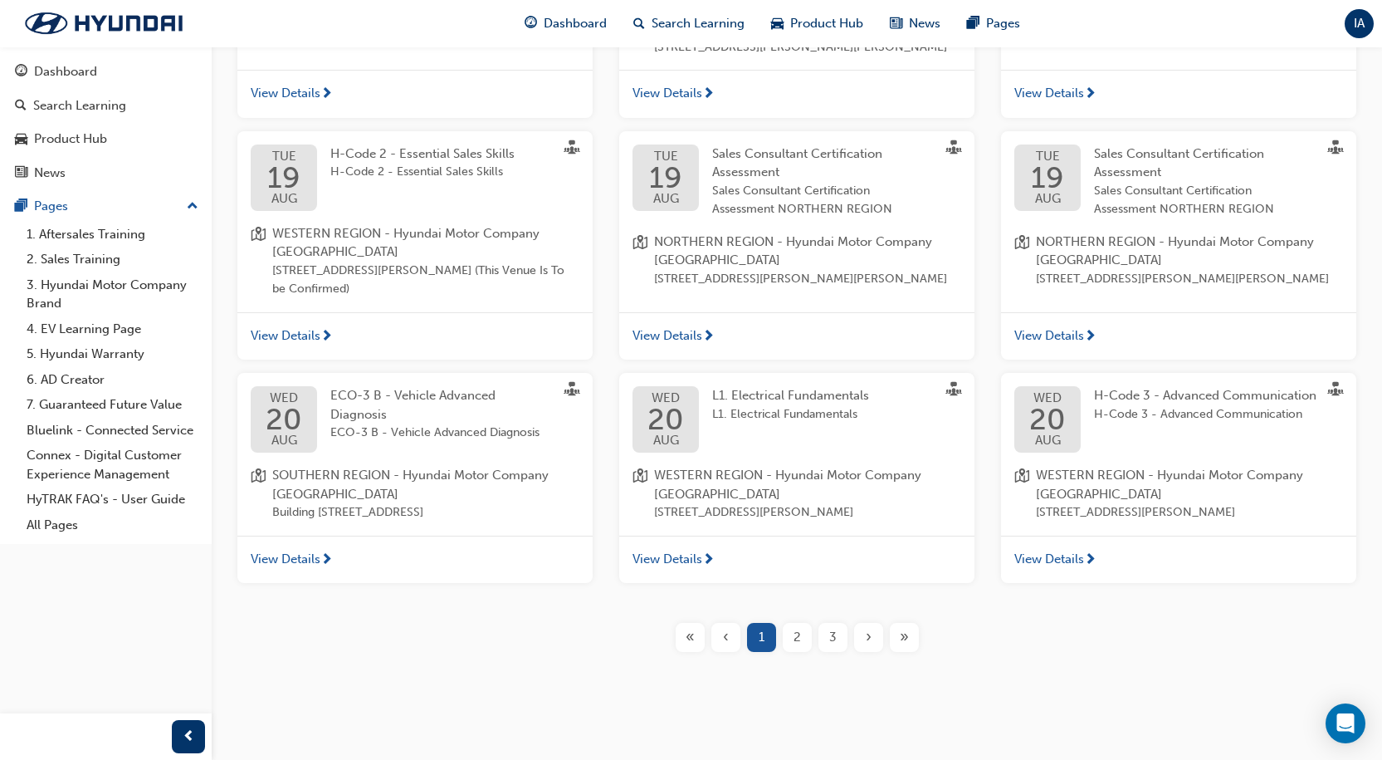
click at [884, 635] on button "›" at bounding box center [869, 637] width 36 height 29
click at [875, 643] on div "›" at bounding box center [868, 637] width 29 height 29
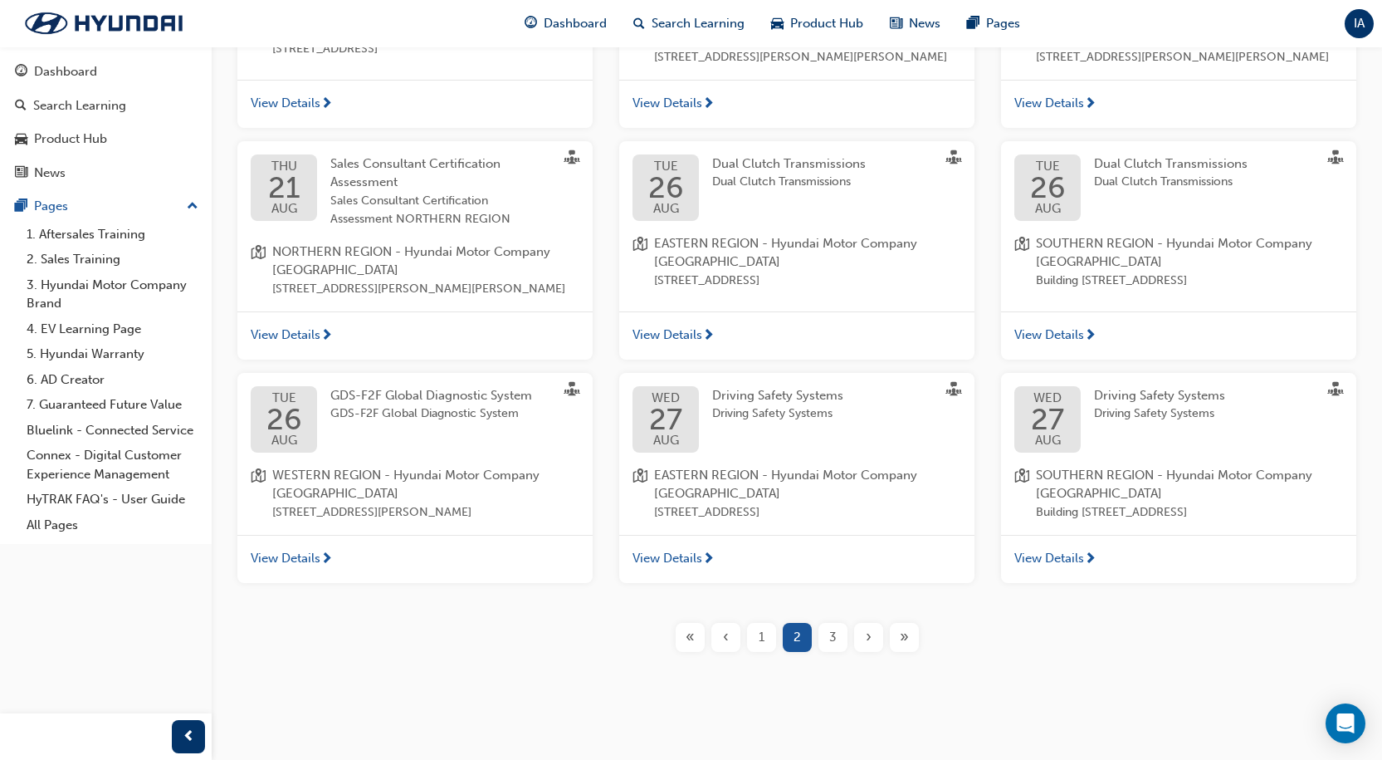
click at [877, 650] on div "›" at bounding box center [868, 637] width 29 height 29
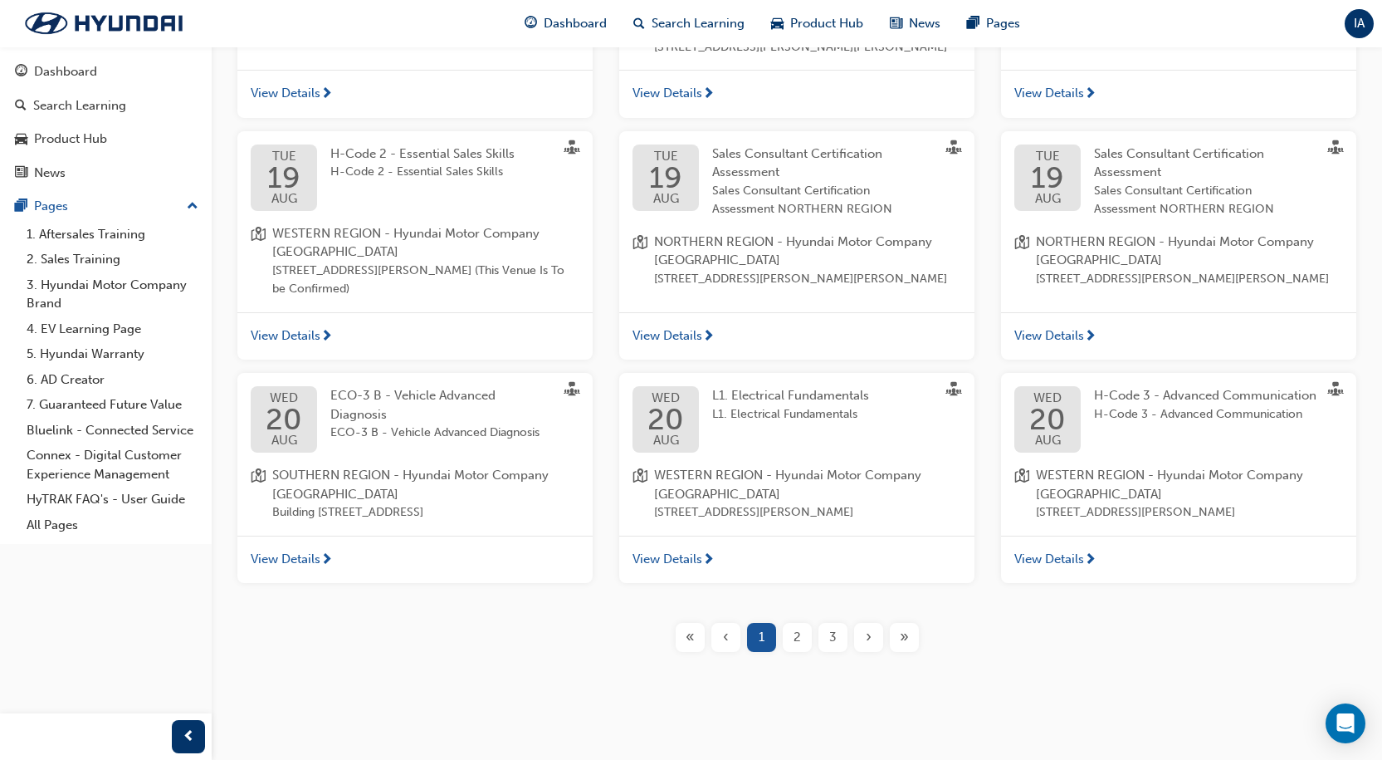
click at [873, 652] on div "›" at bounding box center [868, 637] width 29 height 29
click at [875, 637] on div "›" at bounding box center [868, 637] width 29 height 29
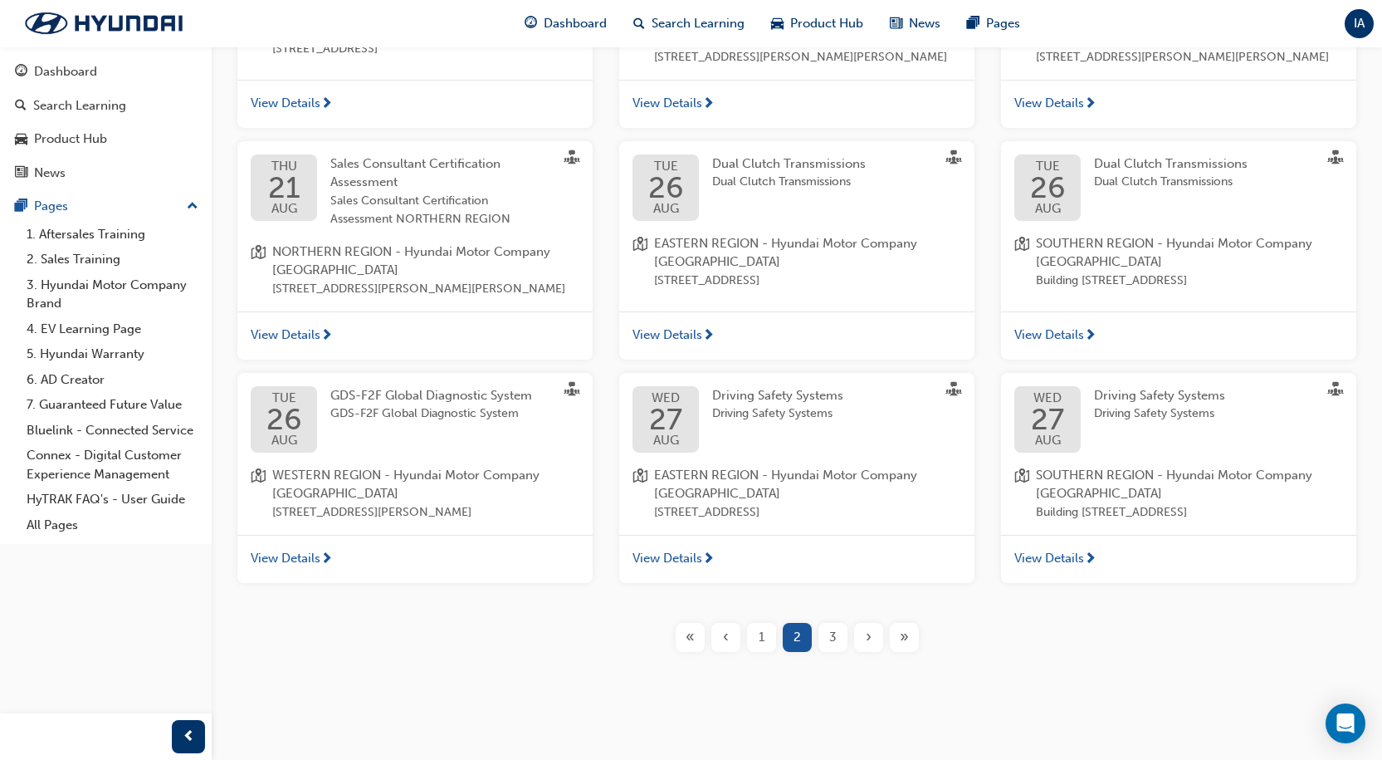
click at [869, 639] on span "›" at bounding box center [869, 637] width 6 height 19
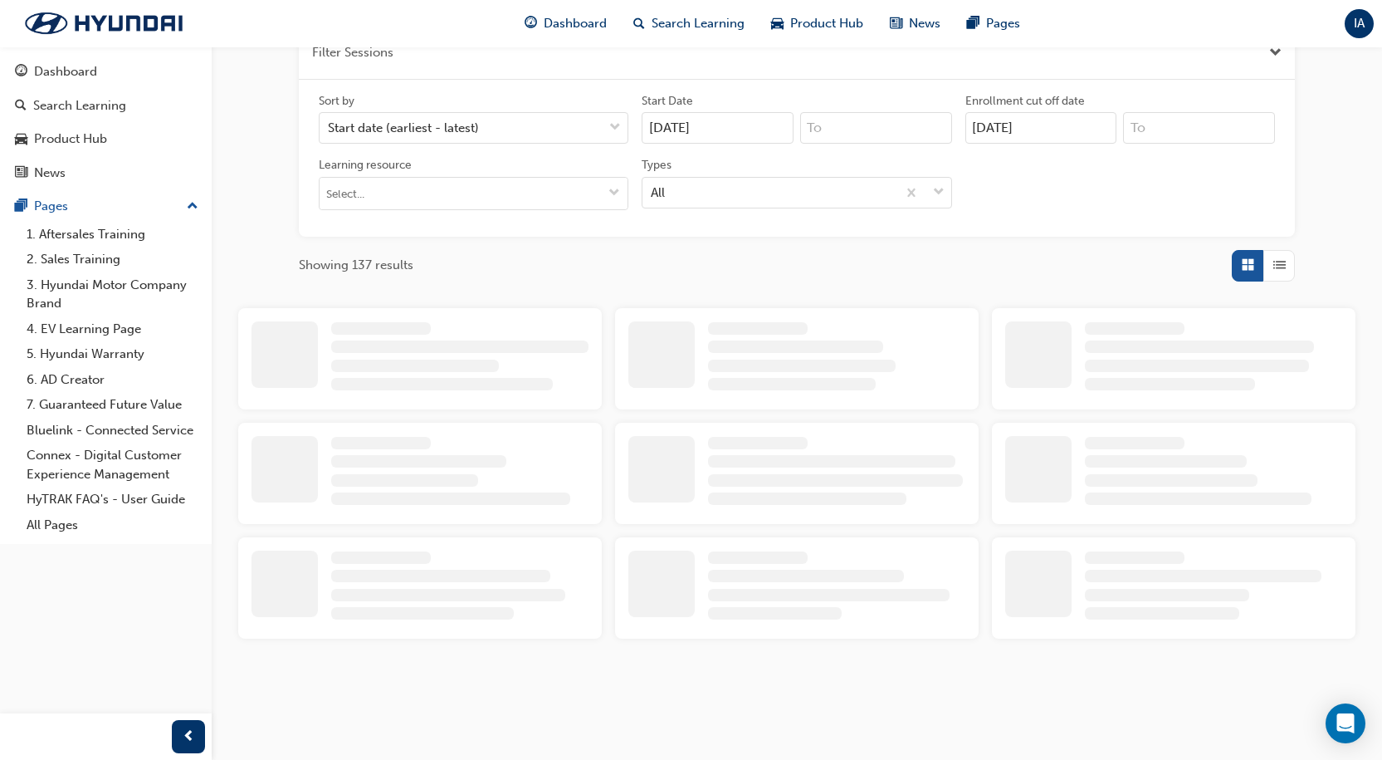
scroll to position [661, 0]
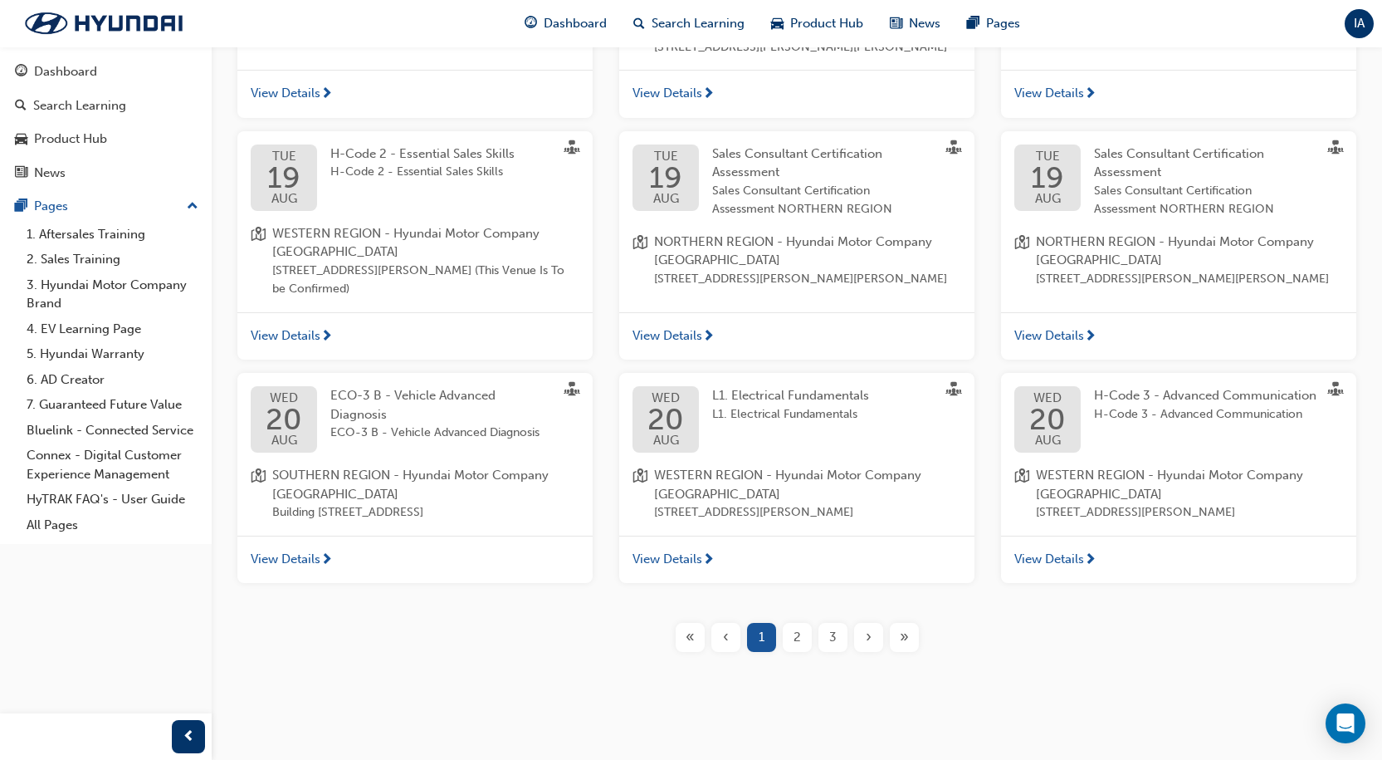
click at [871, 647] on span "›" at bounding box center [869, 637] width 6 height 19
click at [890, 649] on div "« ‹ 1 2 3 › »" at bounding box center [798, 637] width 250 height 29
click at [898, 649] on div "»" at bounding box center [904, 637] width 29 height 29
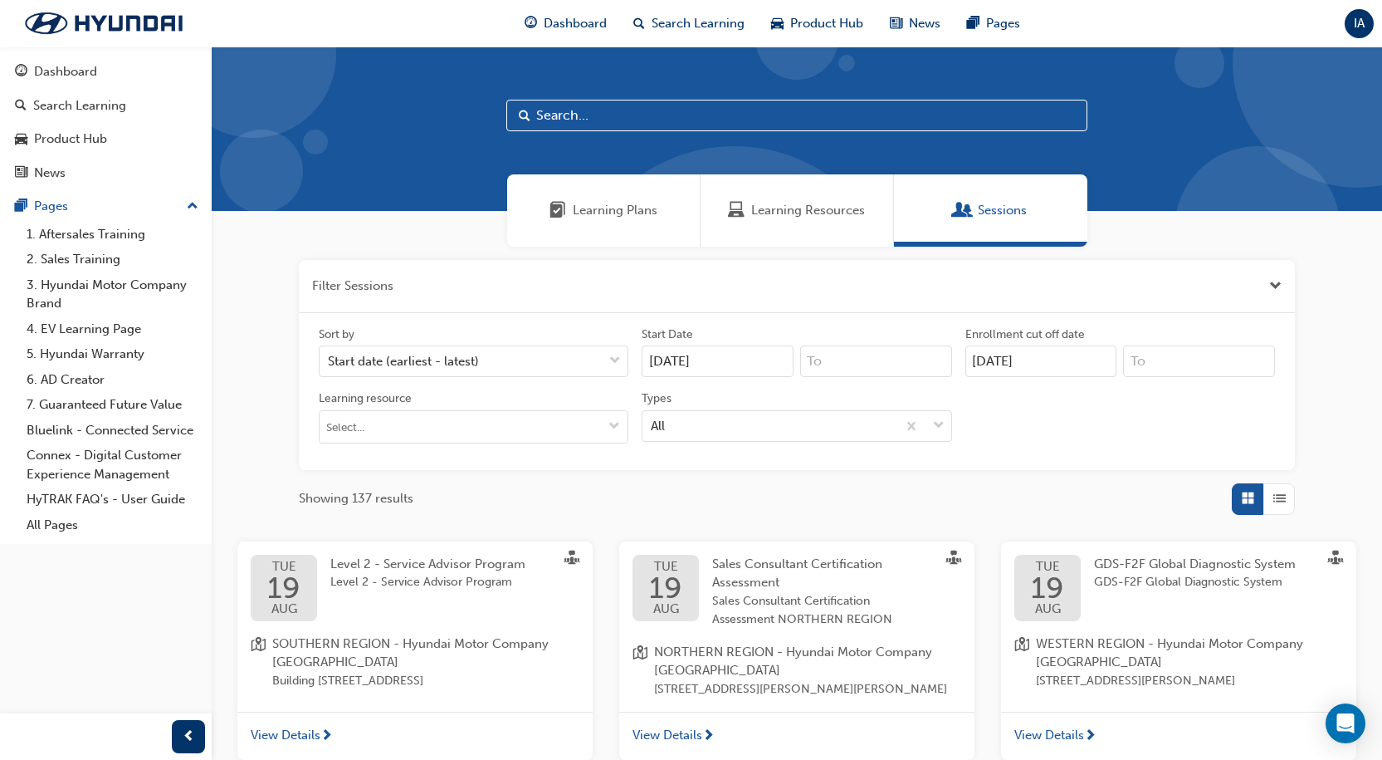
drag, startPoint x: 614, startPoint y: 266, endPoint x: 618, endPoint y: 274, distance: 8.9
drag, startPoint x: 618, startPoint y: 274, endPoint x: 408, endPoint y: 228, distance: 215.0
click at [408, 228] on div "Learning Plans Learning Resources Sessions" at bounding box center [797, 210] width 1171 height 72
click at [860, 389] on div "Sort by Start date (earliest - latest) Start Date [DATE] Enrollment cut off dat…" at bounding box center [797, 391] width 970 height 130
click at [863, 417] on div "All" at bounding box center [769, 425] width 253 height 29
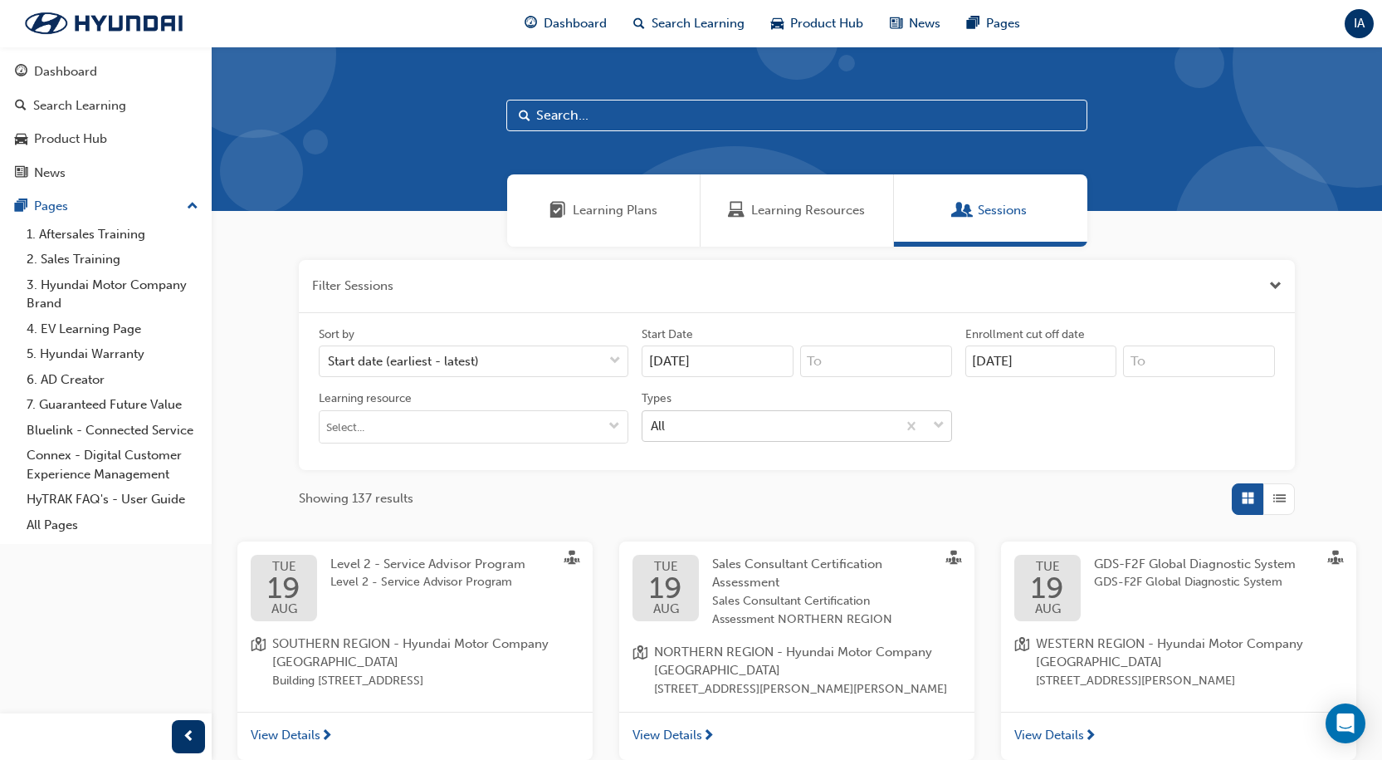
click at [653, 418] on input "Types All" at bounding box center [652, 425] width 2 height 14
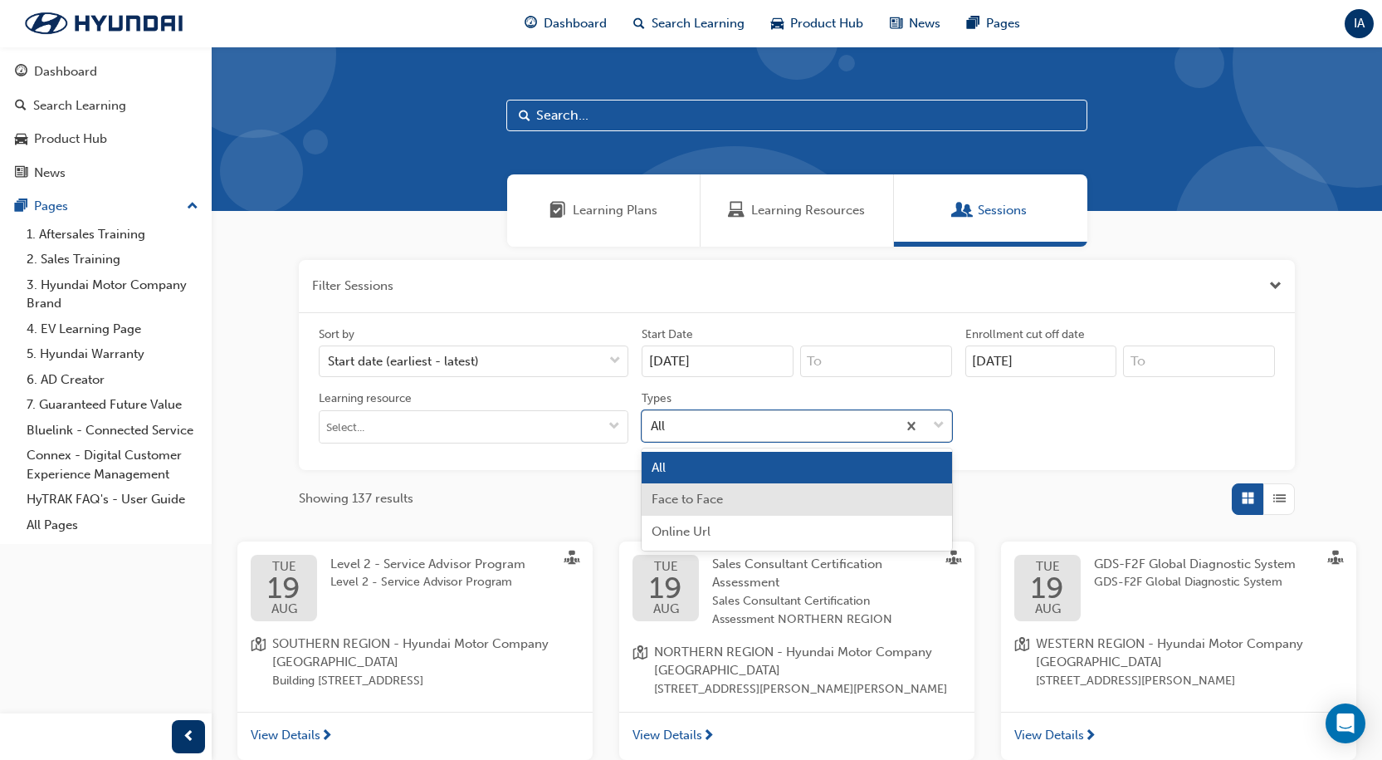
click at [814, 495] on div "Face to Face" at bounding box center [797, 499] width 310 height 32
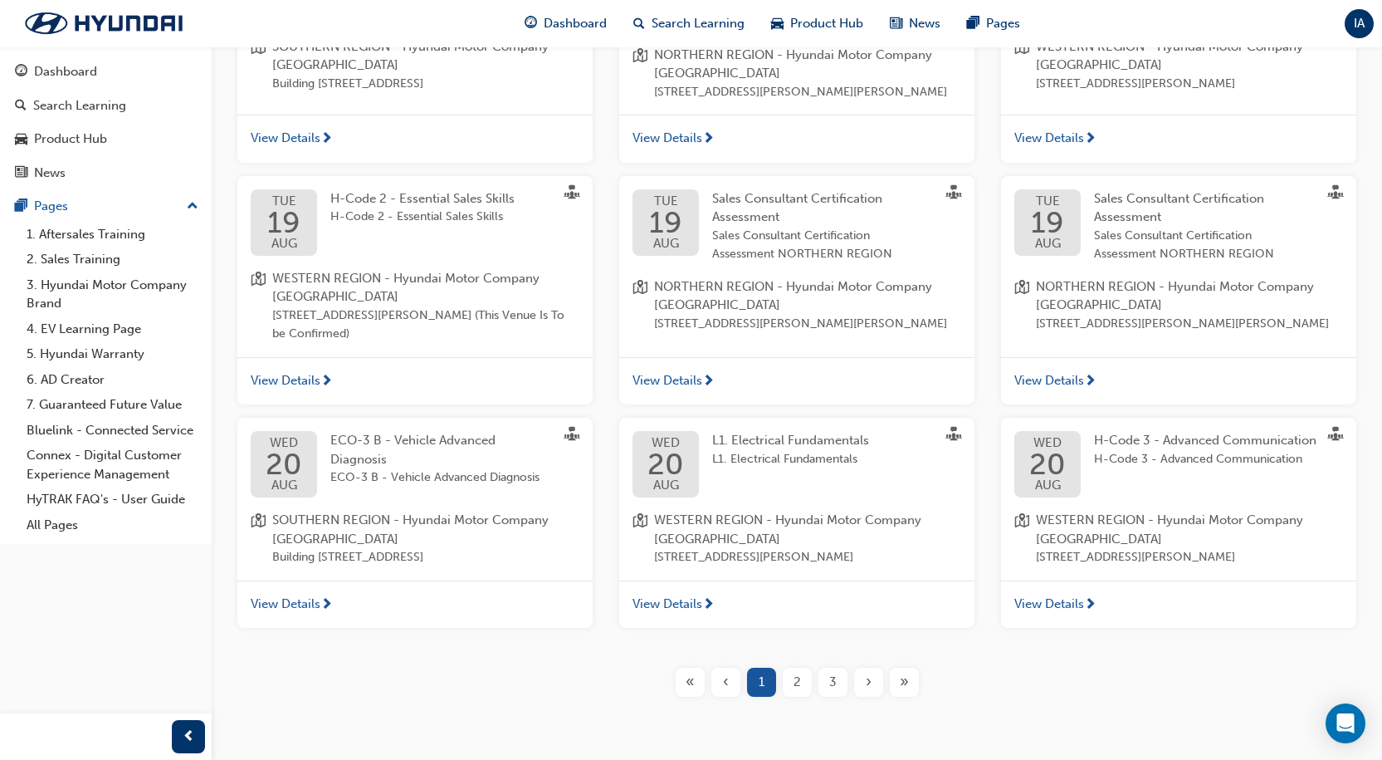
scroll to position [671, 0]
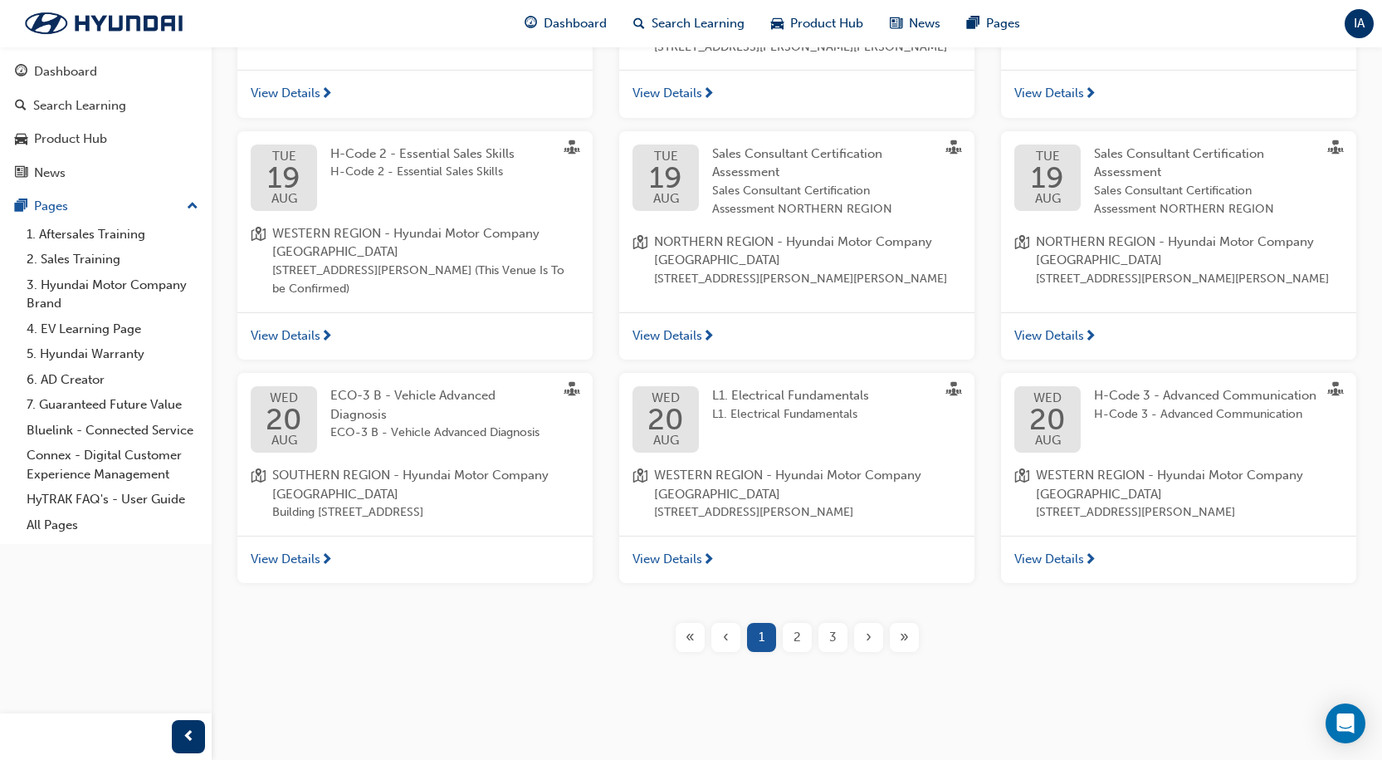
click at [802, 642] on div "2" at bounding box center [797, 637] width 29 height 29
click at [869, 642] on span "›" at bounding box center [869, 637] width 6 height 19
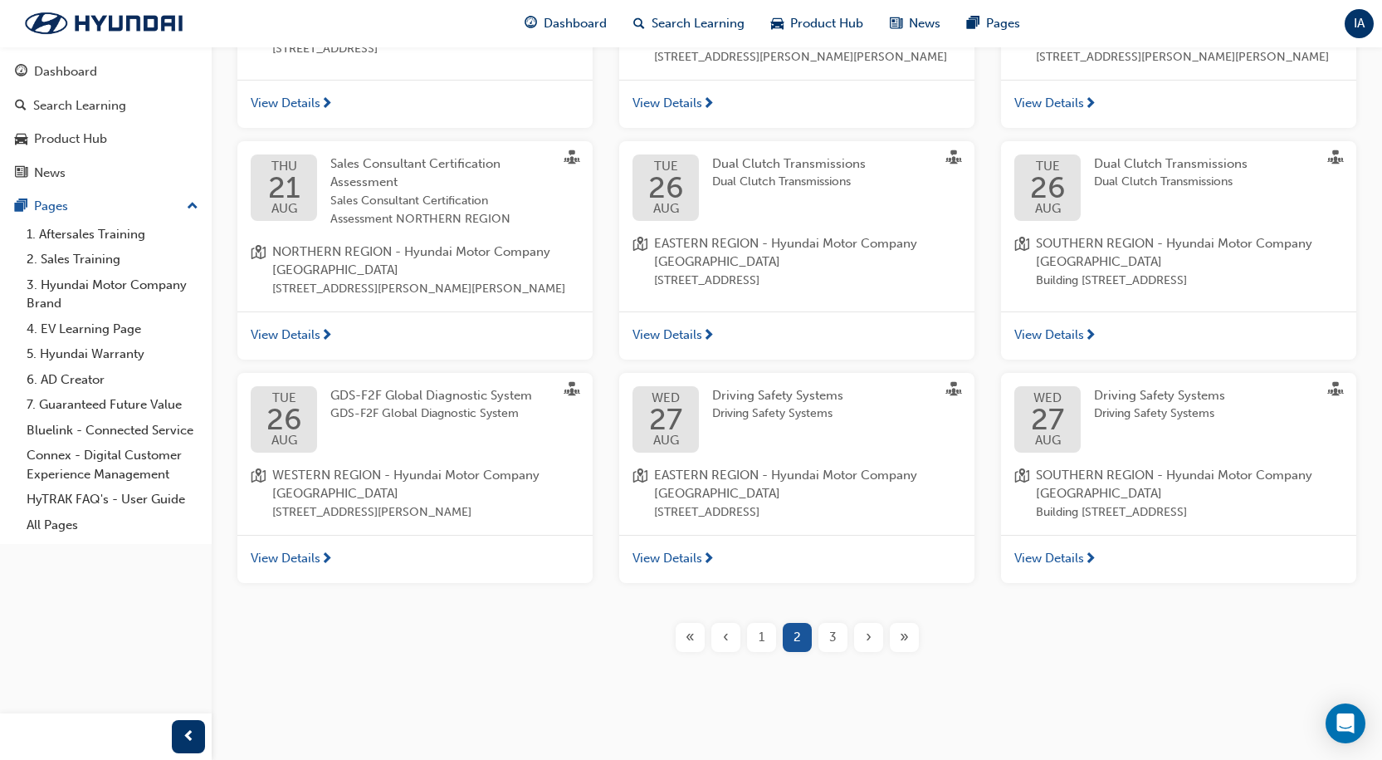
click at [871, 642] on span "›" at bounding box center [869, 637] width 6 height 19
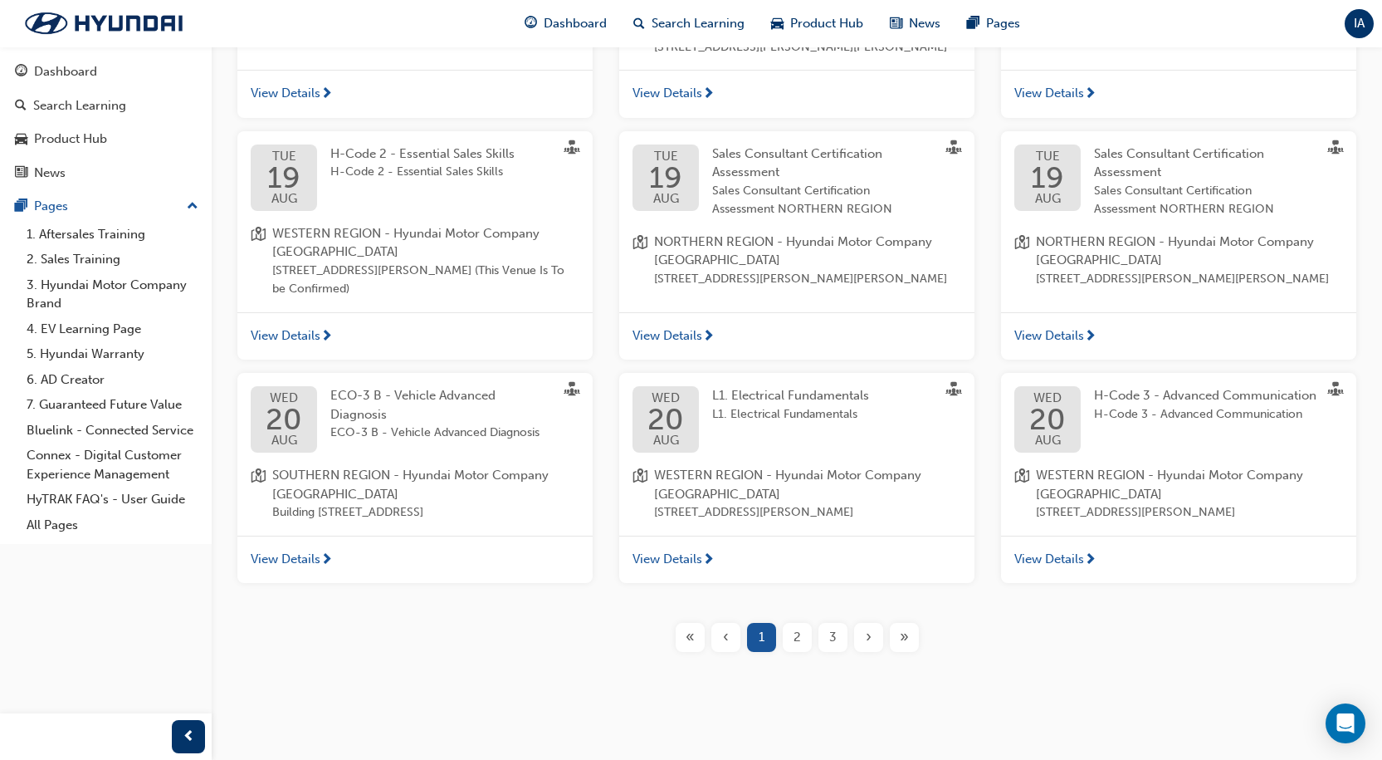
click at [871, 642] on span "›" at bounding box center [869, 637] width 6 height 19
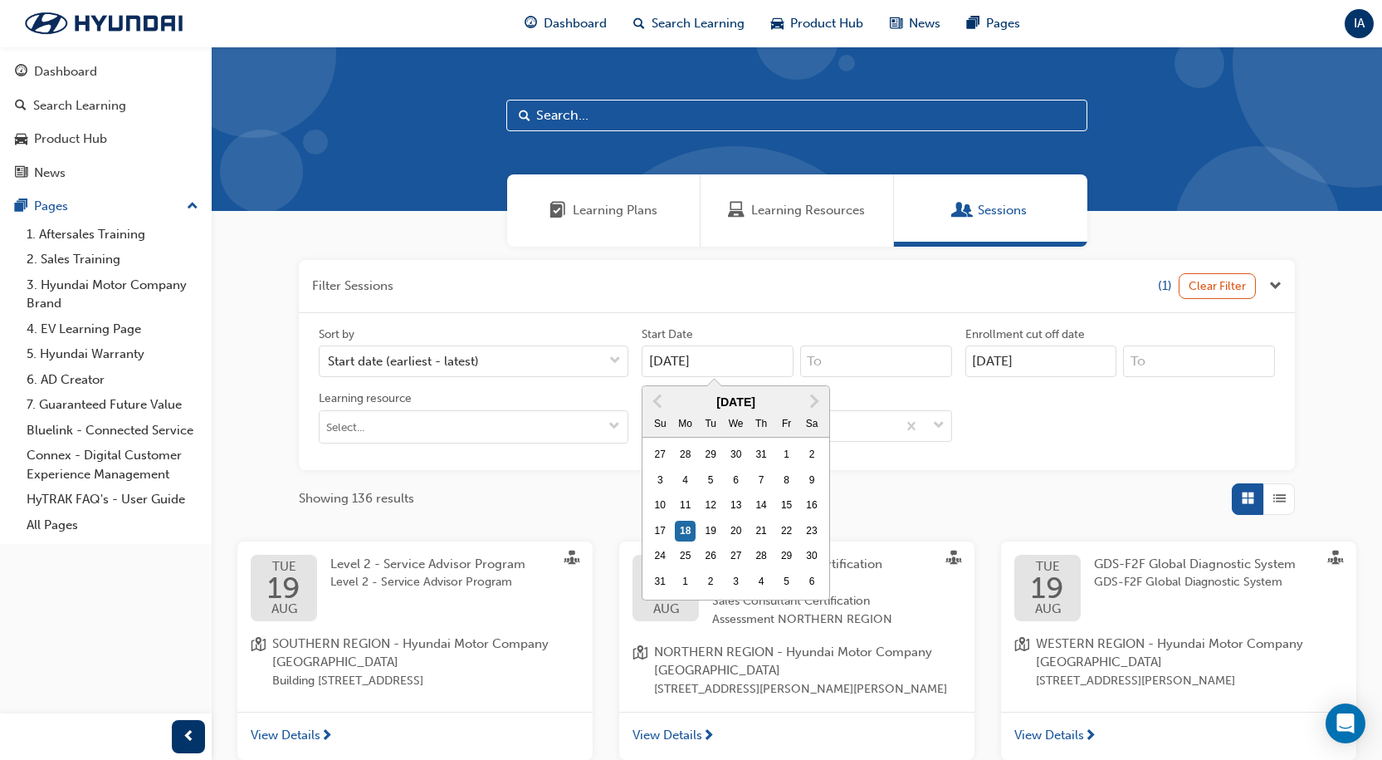
click at [730, 374] on input "[DATE]" at bounding box center [718, 361] width 152 height 32
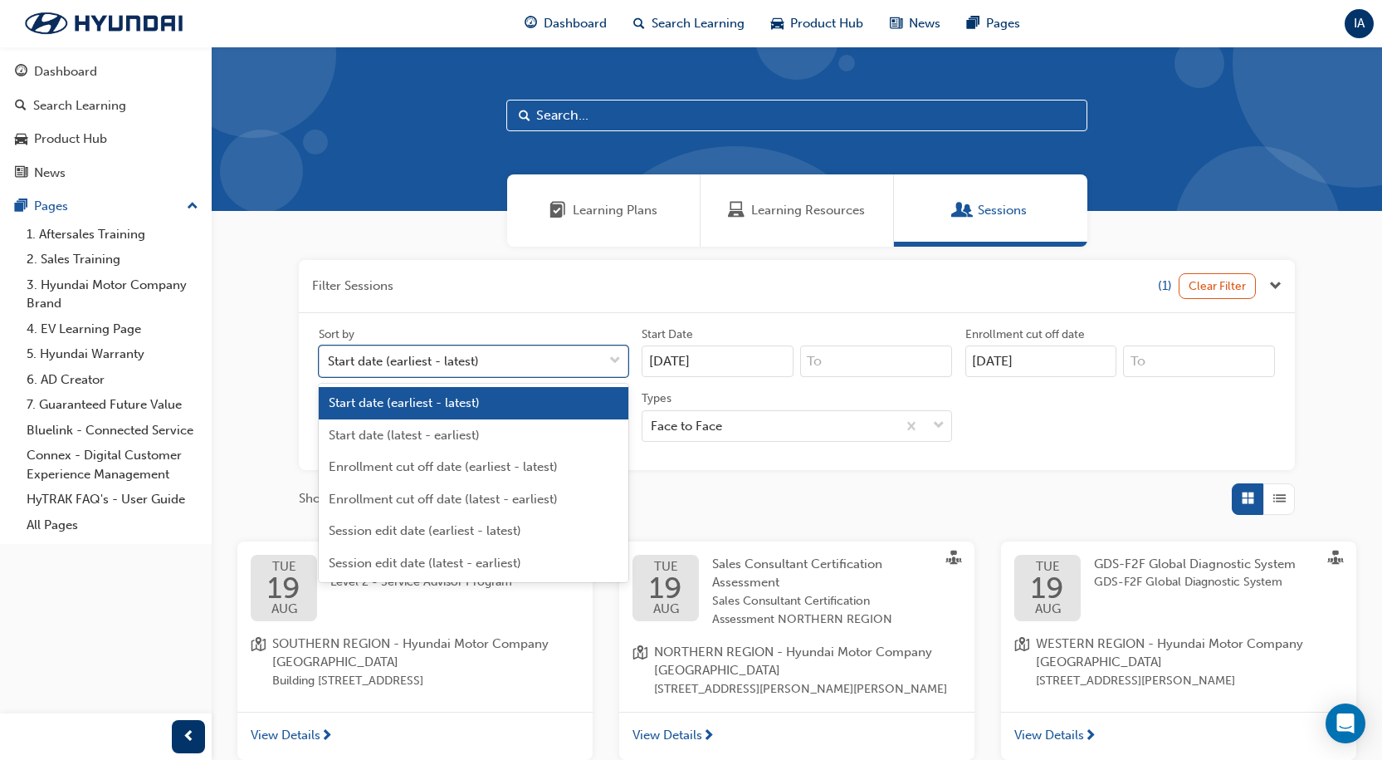
click at [511, 355] on div "Start date (earliest - latest)" at bounding box center [461, 361] width 283 height 29
click at [330, 355] on input "Sort by option Start date (earliest - latest) focused, 1 of 6. 6 results availa…" at bounding box center [329, 361] width 2 height 14
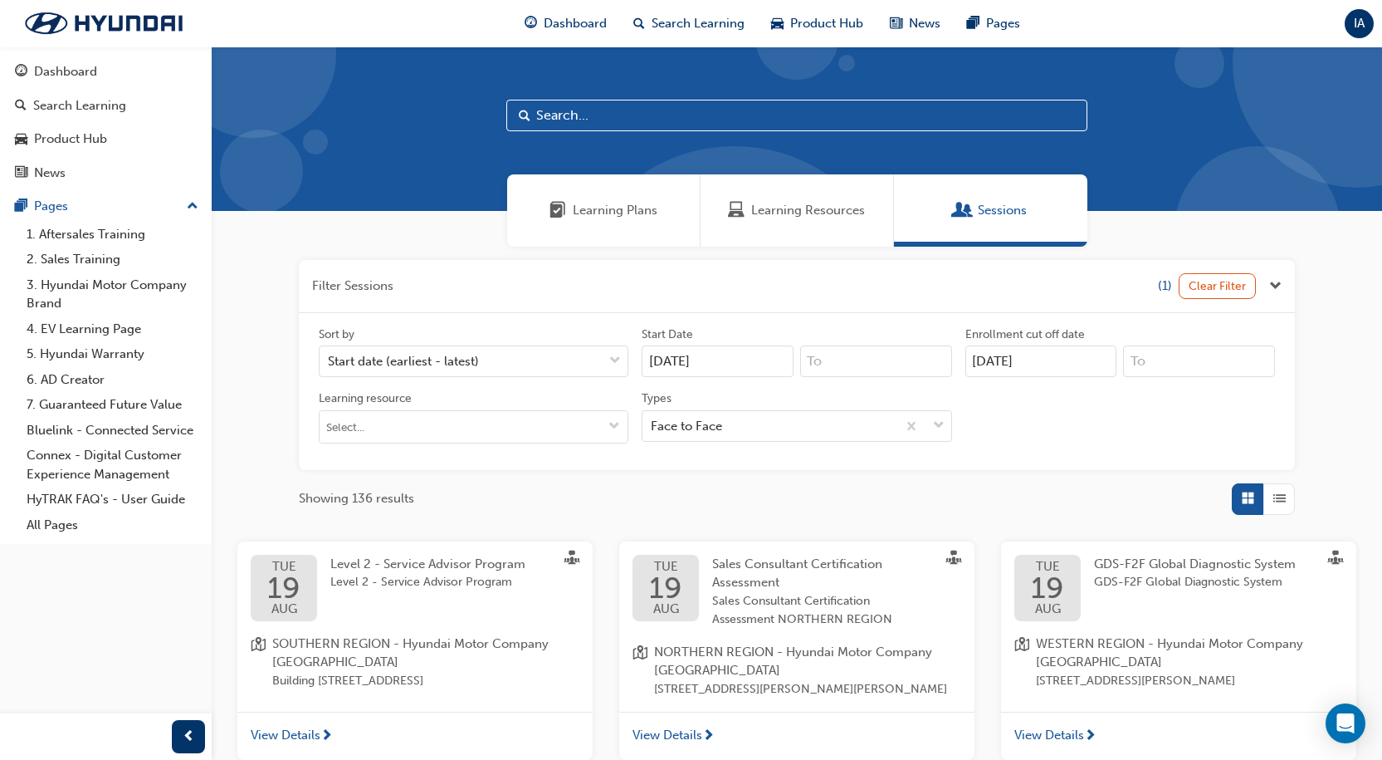
click at [89, 64] on div "Dashboard" at bounding box center [65, 71] width 63 height 19
